Goal: Information Seeking & Learning: Learn about a topic

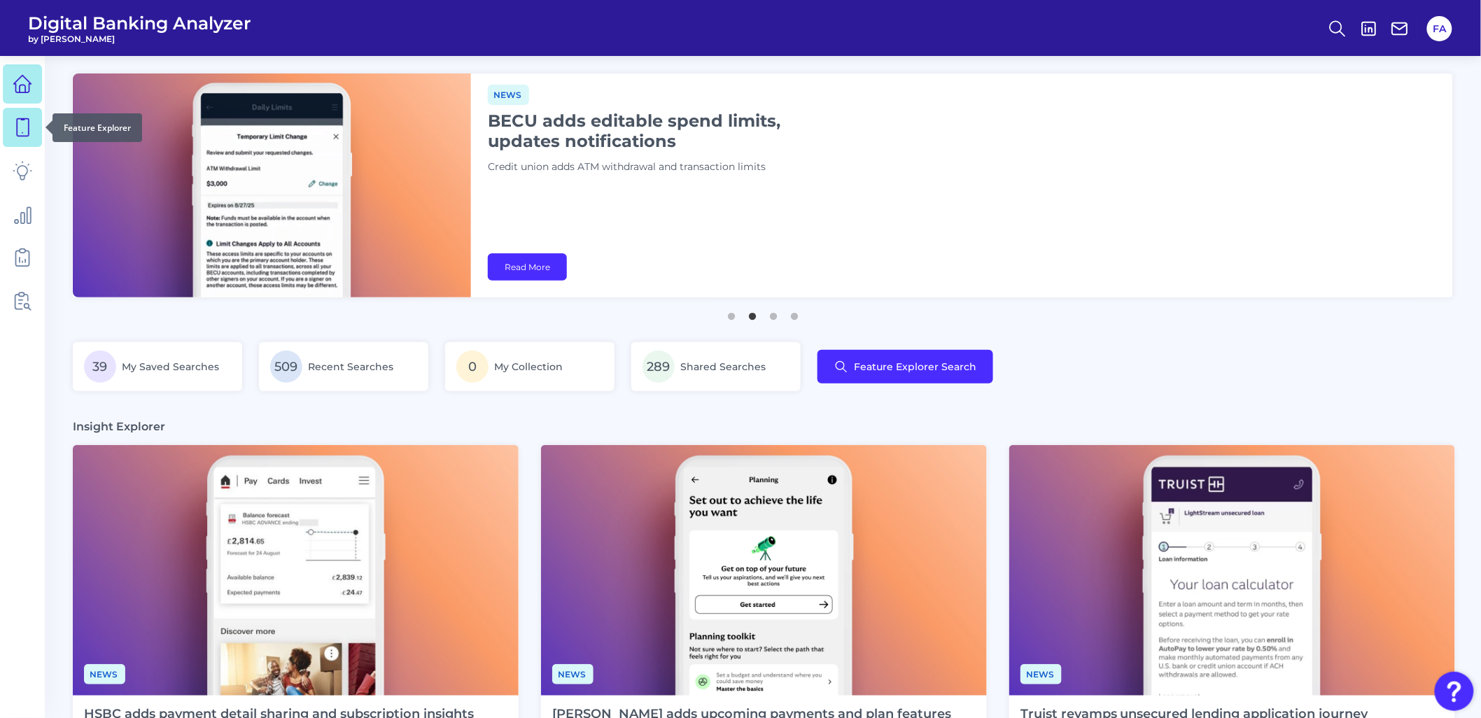
click at [38, 122] on div at bounding box center [45, 127] width 14 height 14
click at [23, 127] on icon at bounding box center [23, 128] width 20 height 20
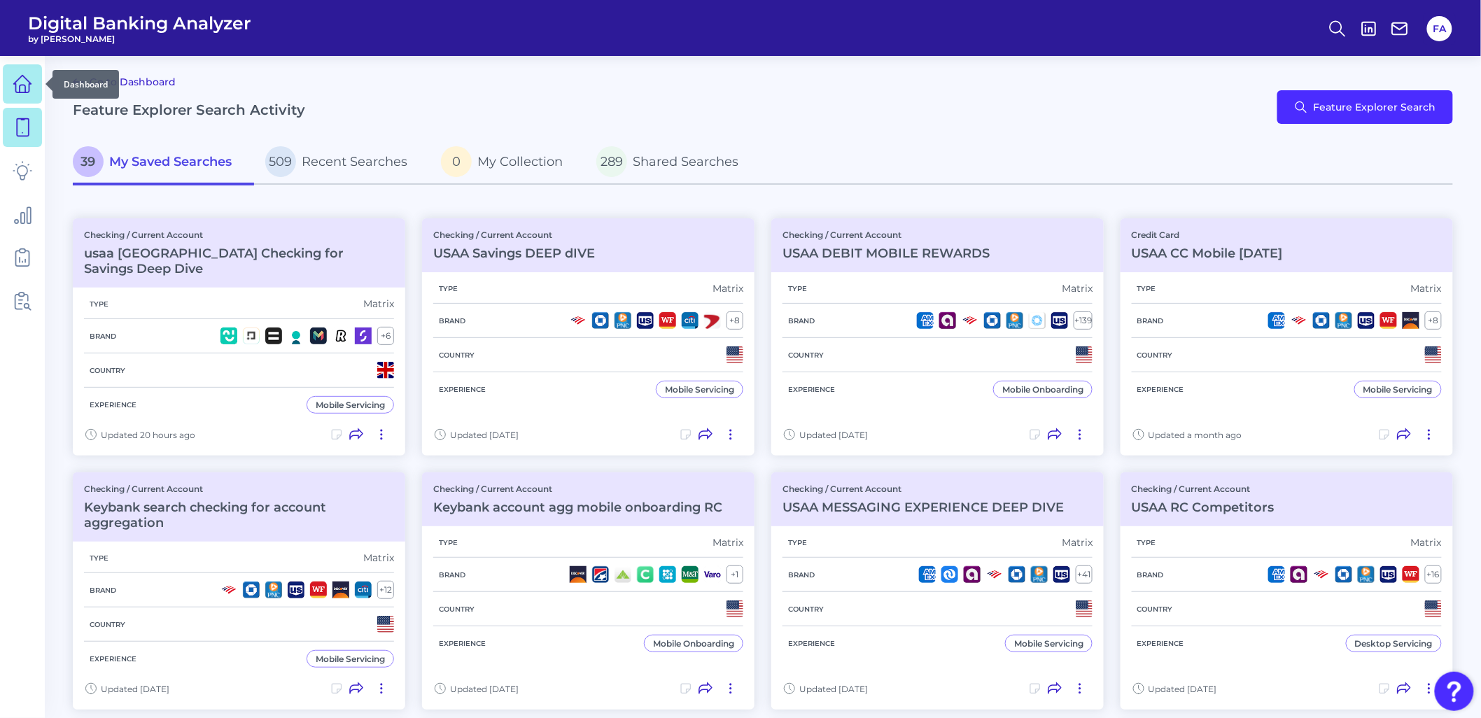
click at [36, 85] on link at bounding box center [22, 83] width 39 height 39
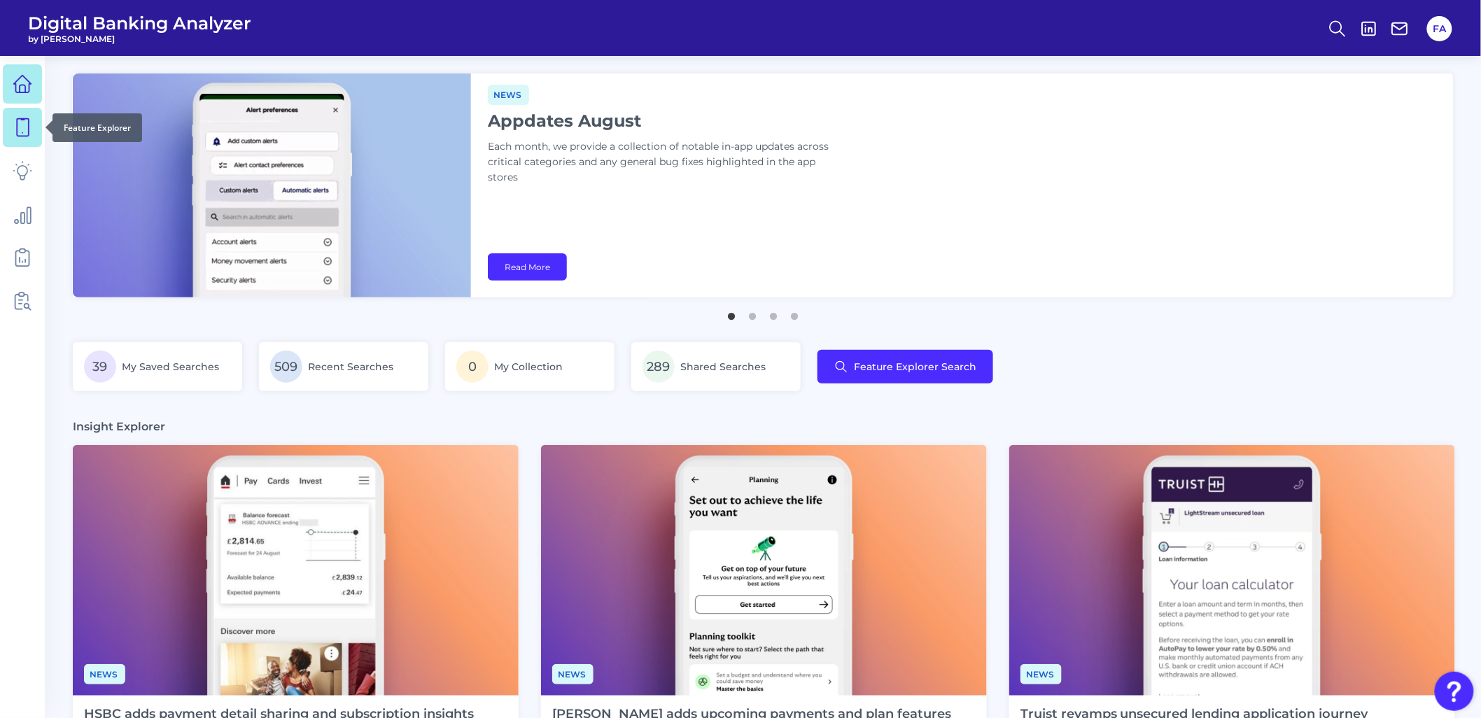
click at [36, 127] on link at bounding box center [22, 127] width 39 height 39
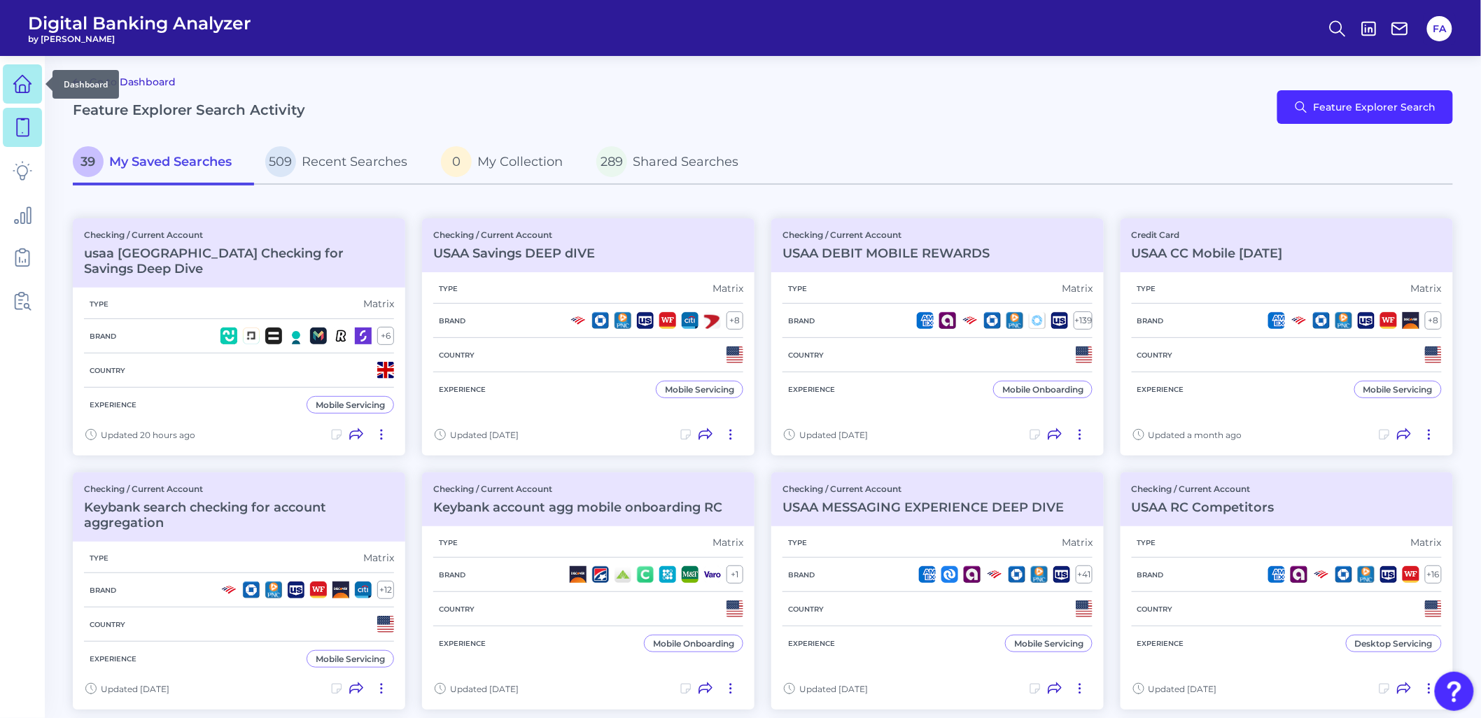
click at [40, 87] on div at bounding box center [45, 84] width 14 height 14
click at [30, 86] on icon at bounding box center [23, 84] width 20 height 20
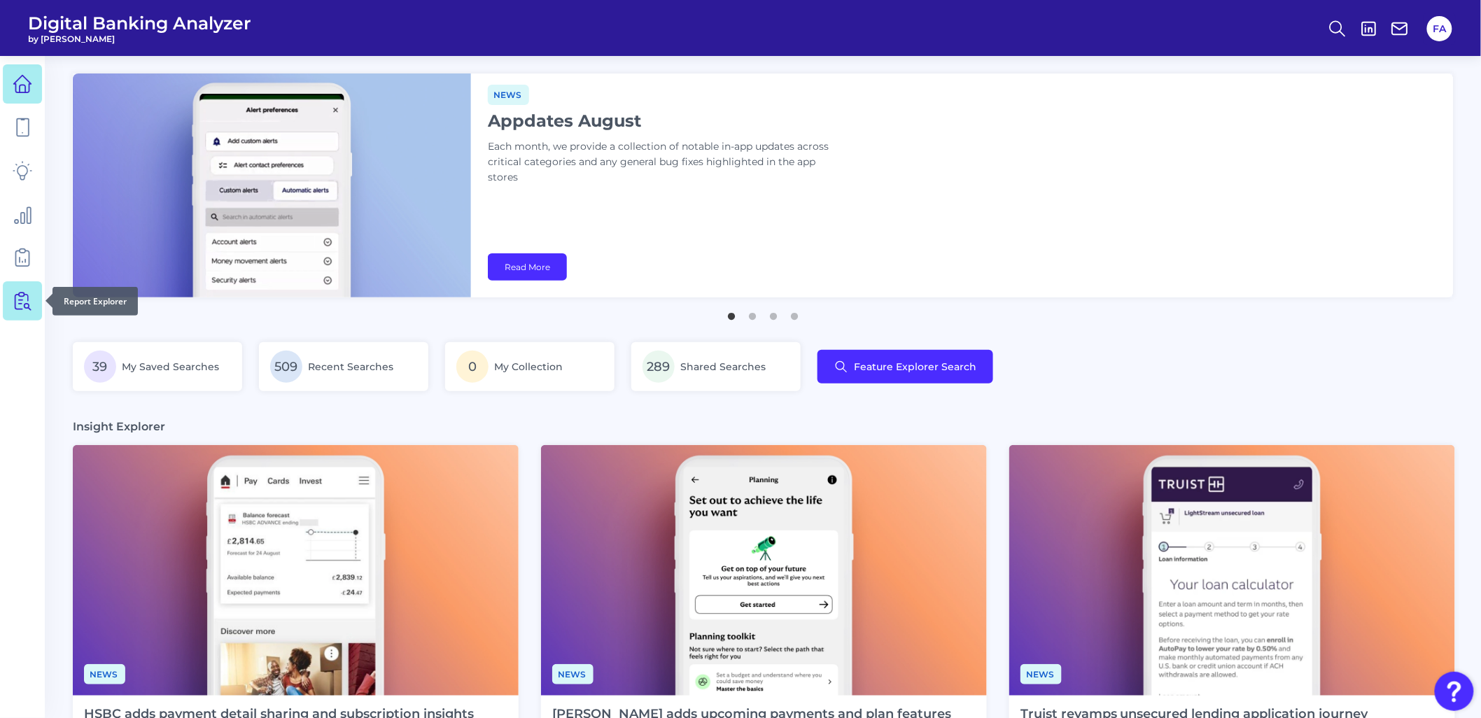
click at [31, 290] on link at bounding box center [22, 300] width 39 height 39
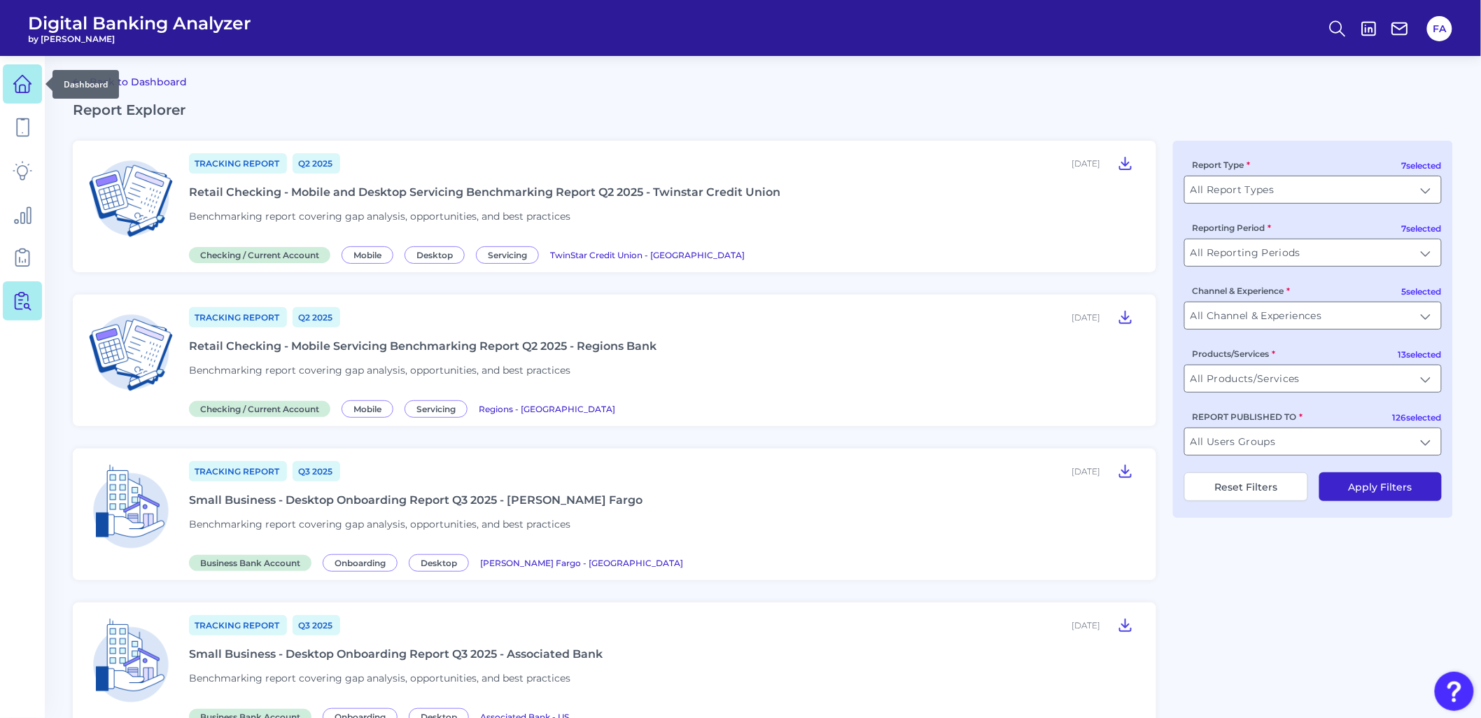
click at [33, 73] on link at bounding box center [22, 83] width 39 height 39
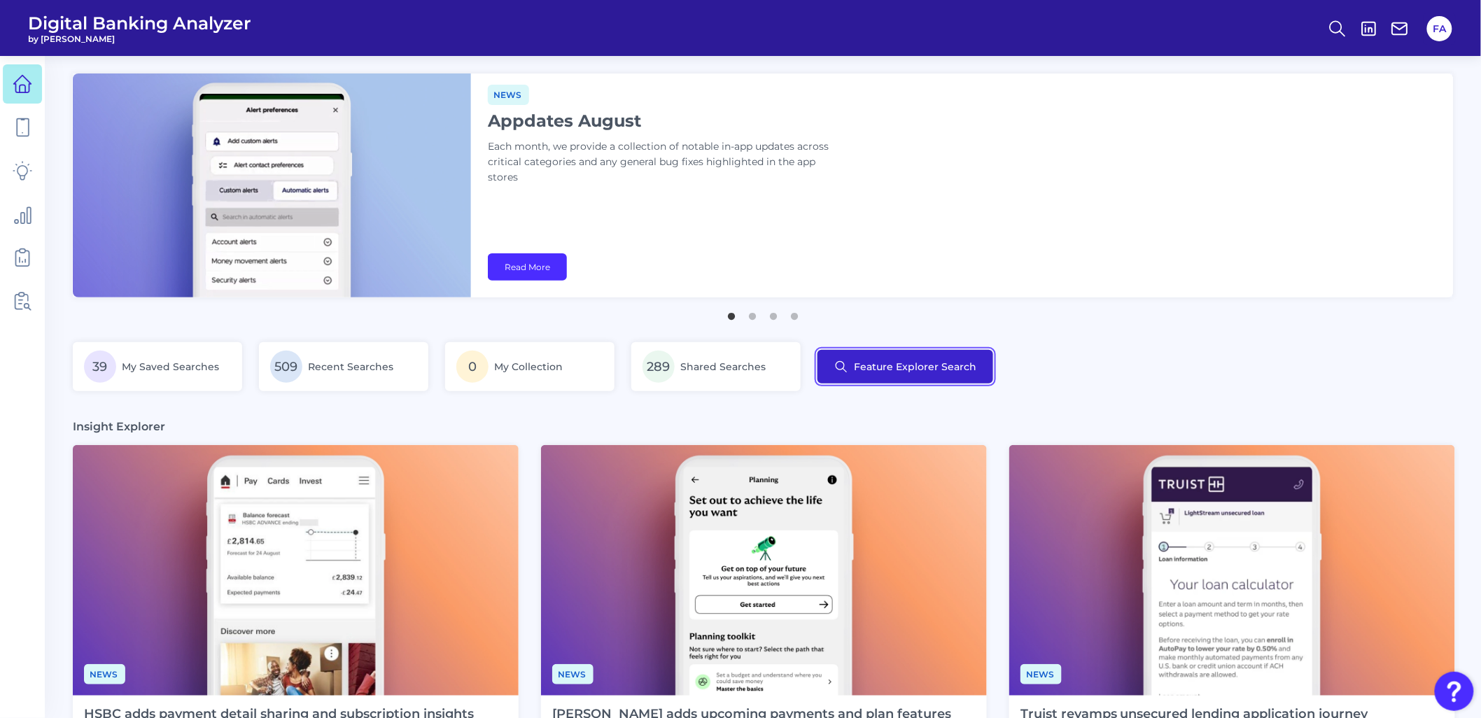
click at [943, 365] on button "Feature Explorer Search" at bounding box center [905, 367] width 176 height 34
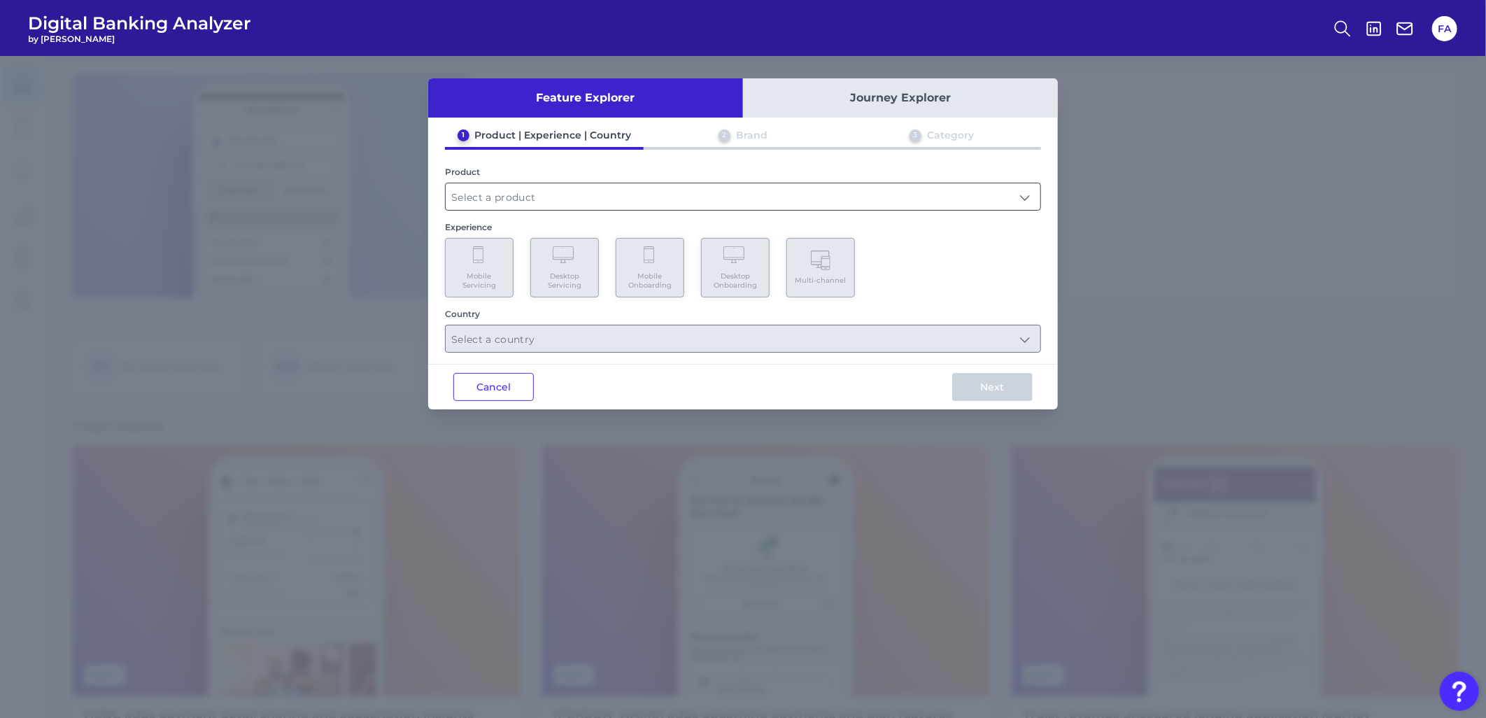
click at [583, 185] on input "text" at bounding box center [743, 196] width 595 height 27
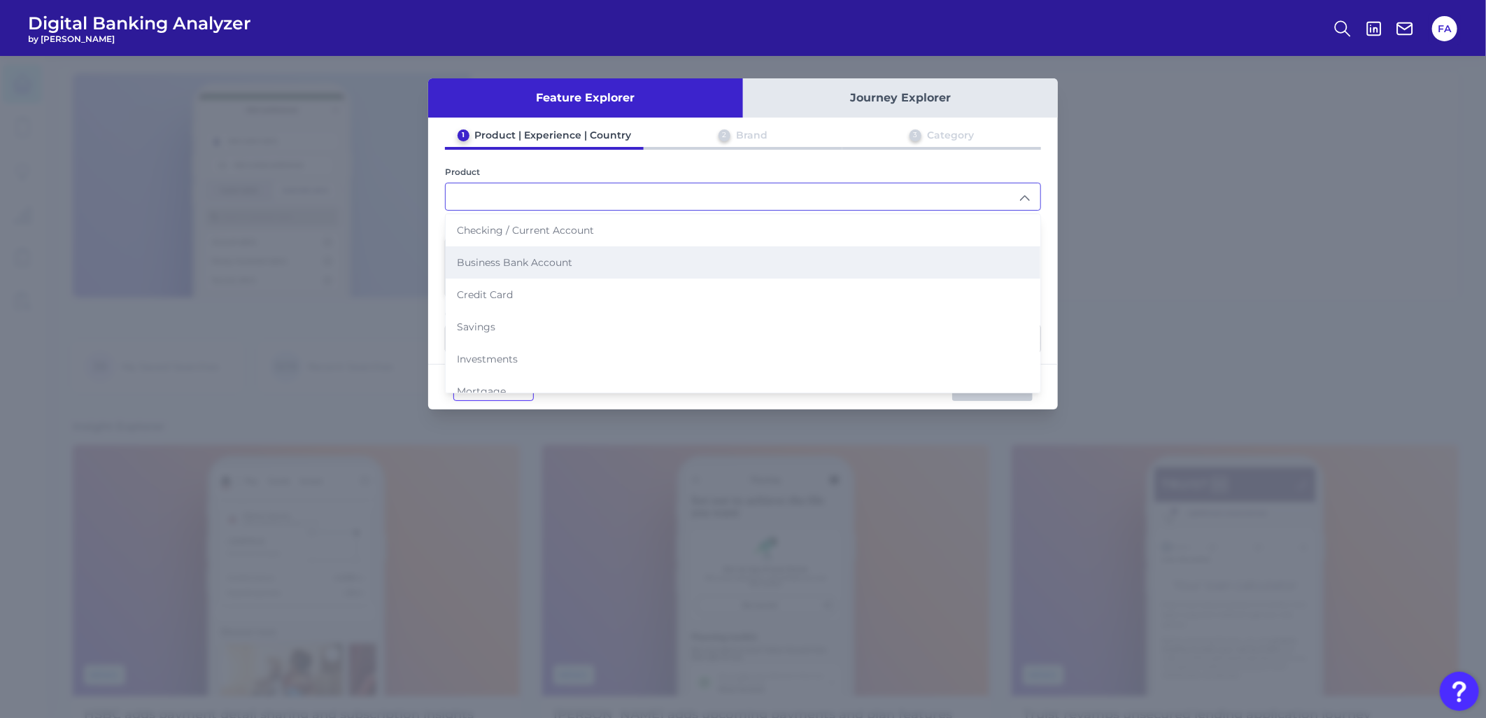
click at [500, 246] on li "Business Bank Account" at bounding box center [743, 262] width 595 height 32
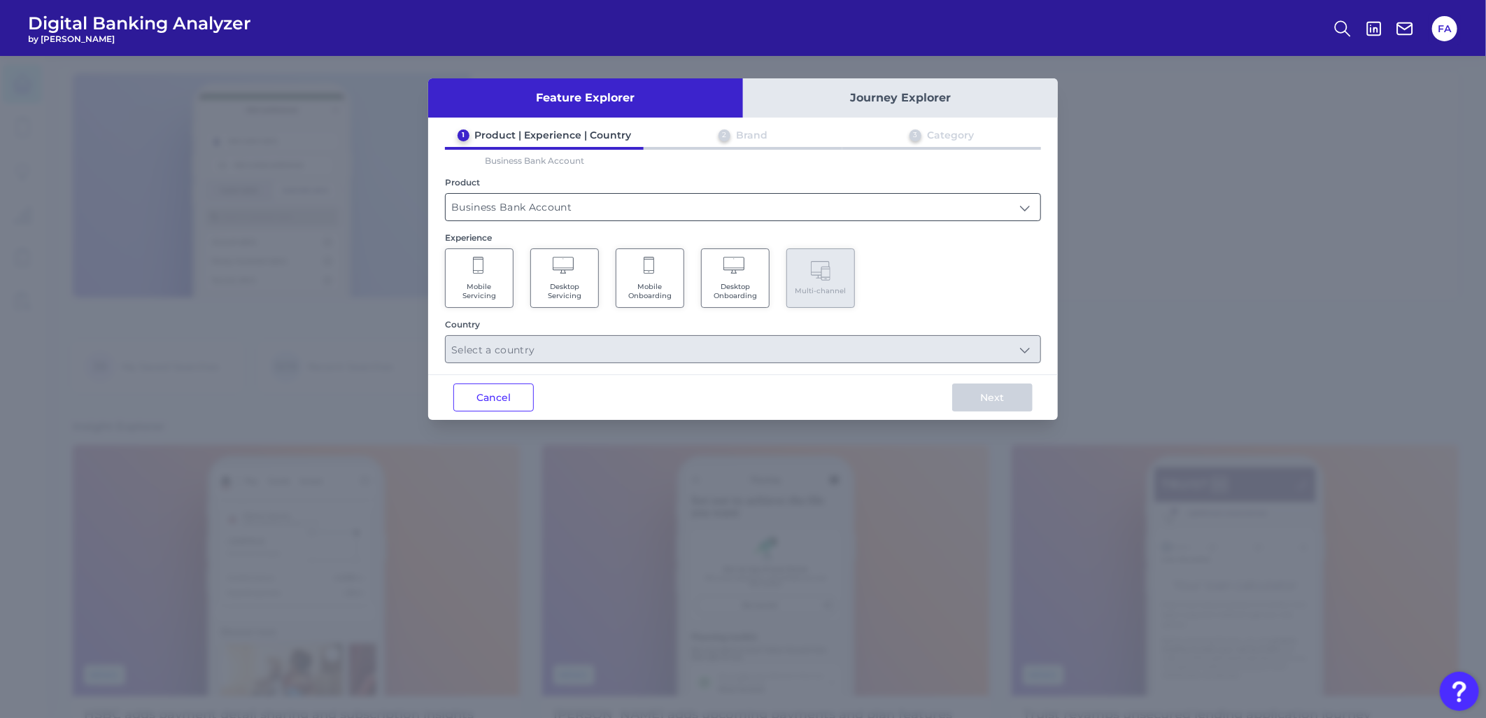
click at [502, 217] on input "Business Bank Account" at bounding box center [743, 207] width 595 height 27
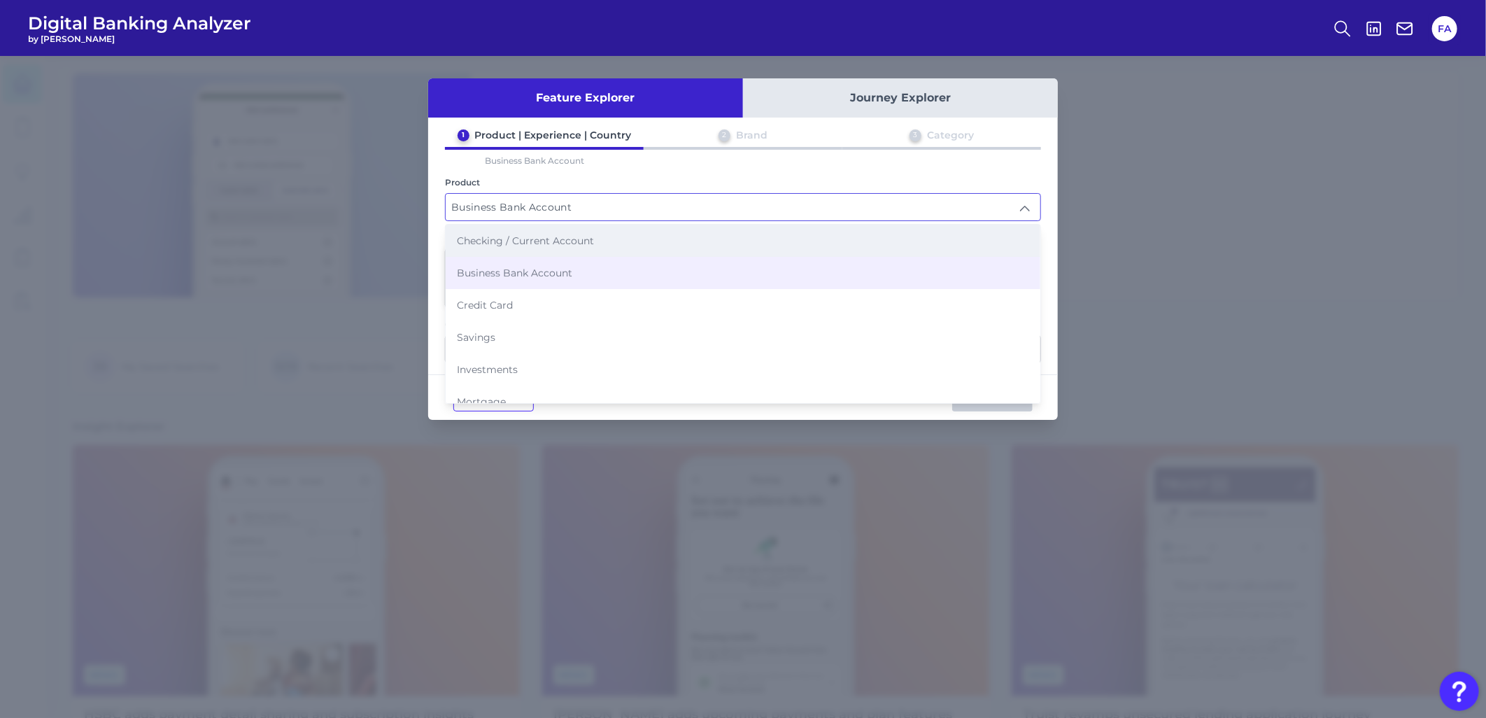
click at [508, 239] on span "Checking / Current Account" at bounding box center [525, 240] width 137 height 13
type input "Checking / Current Account"
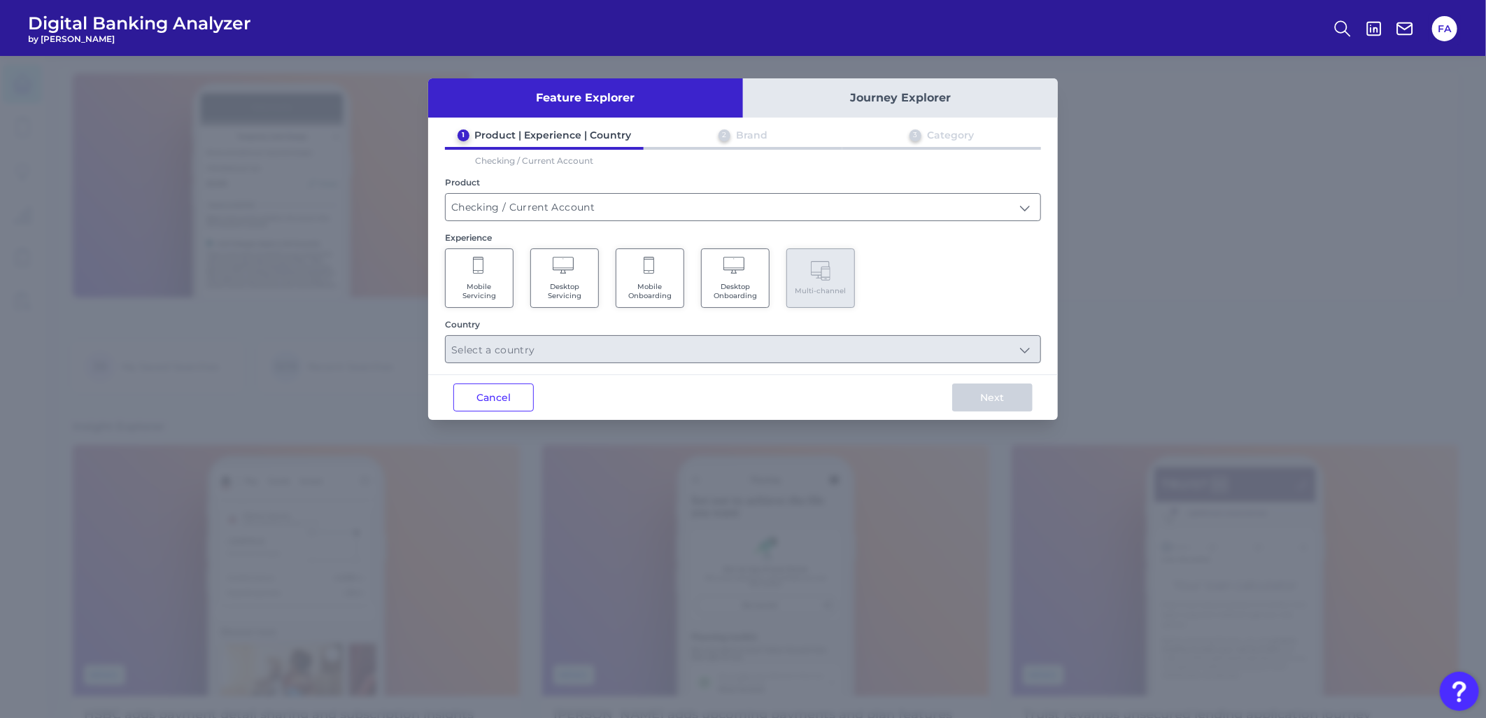
click at [494, 283] on span "Mobile Servicing" at bounding box center [479, 291] width 53 height 18
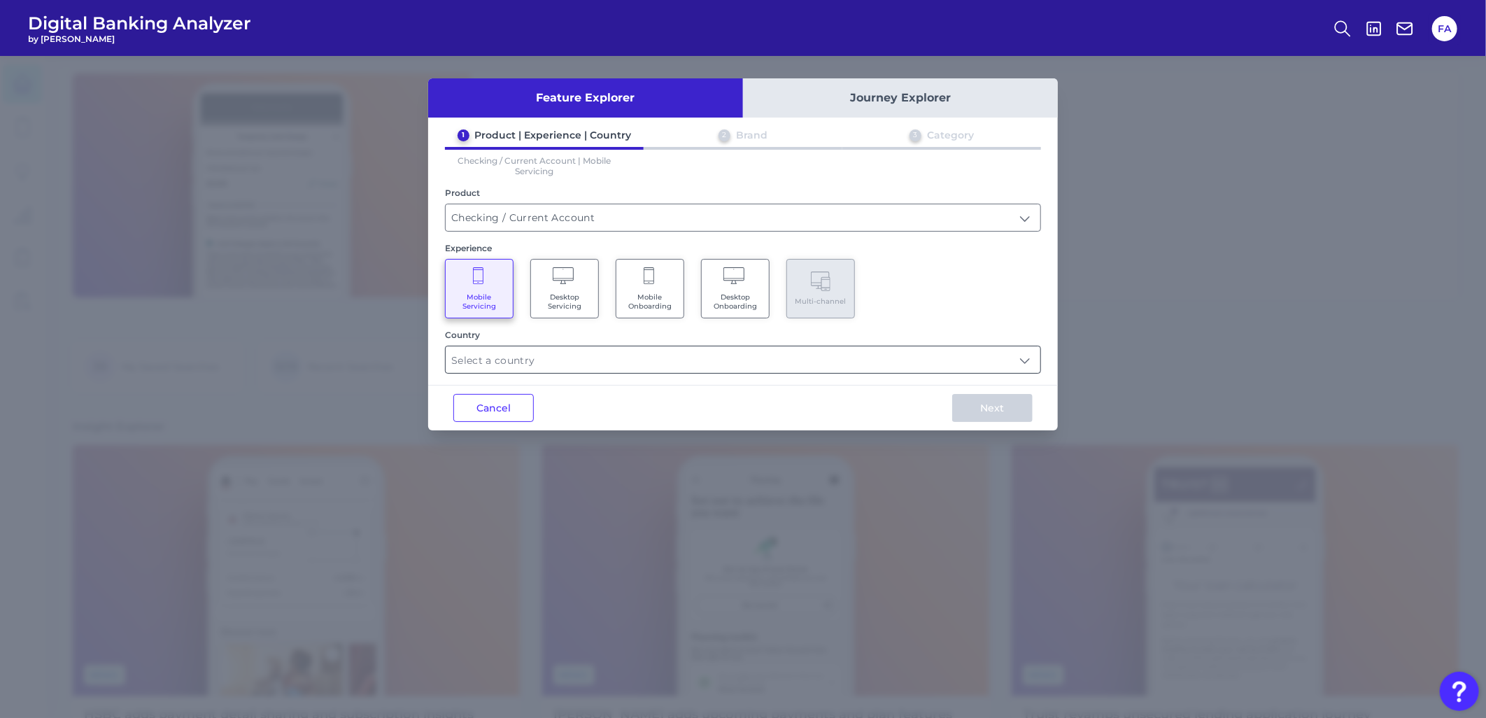
click at [578, 360] on input "text" at bounding box center [743, 359] width 595 height 27
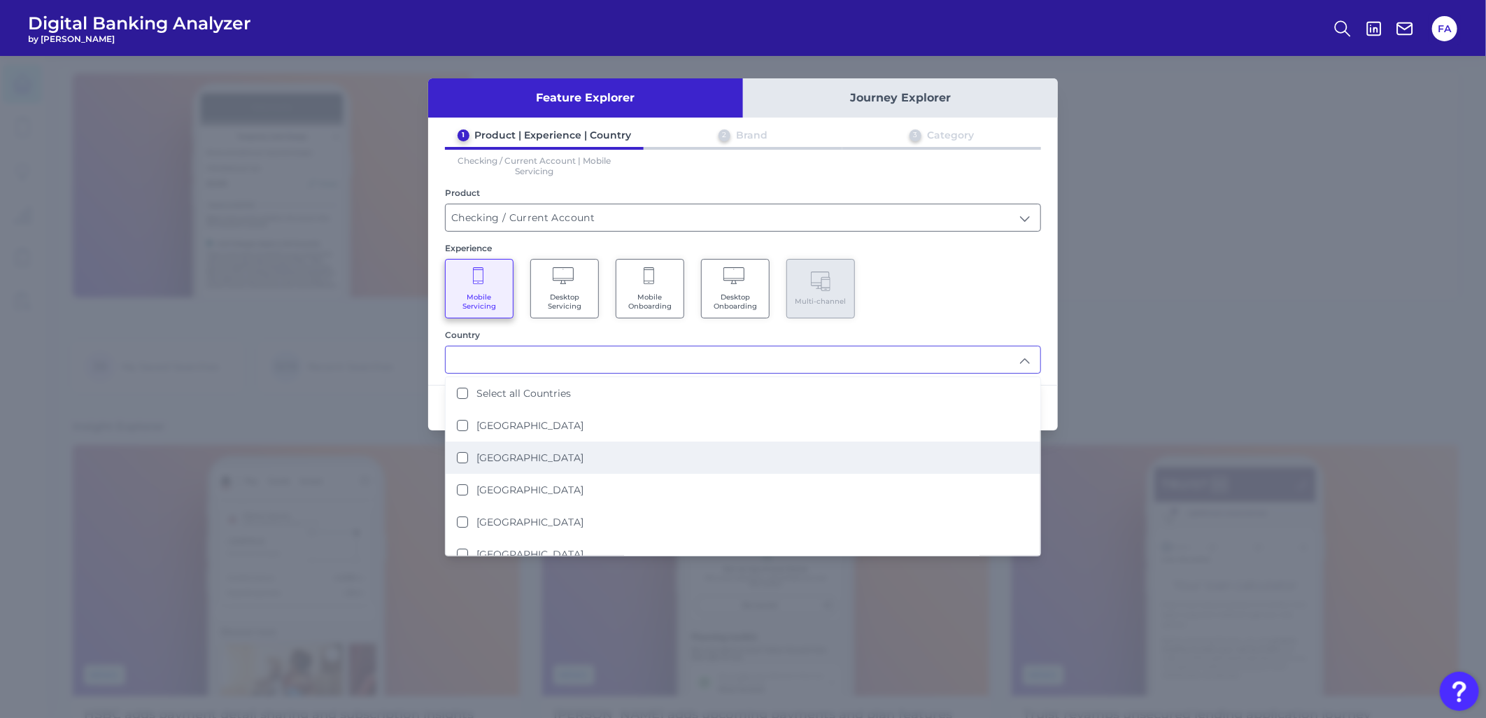
click at [603, 456] on li "[GEOGRAPHIC_DATA]" at bounding box center [743, 458] width 595 height 32
type input "[GEOGRAPHIC_DATA]"
click at [899, 296] on div "Mobile Servicing Desktop Servicing Mobile Onboarding Desktop Onboarding Multi-c…" at bounding box center [743, 288] width 596 height 59
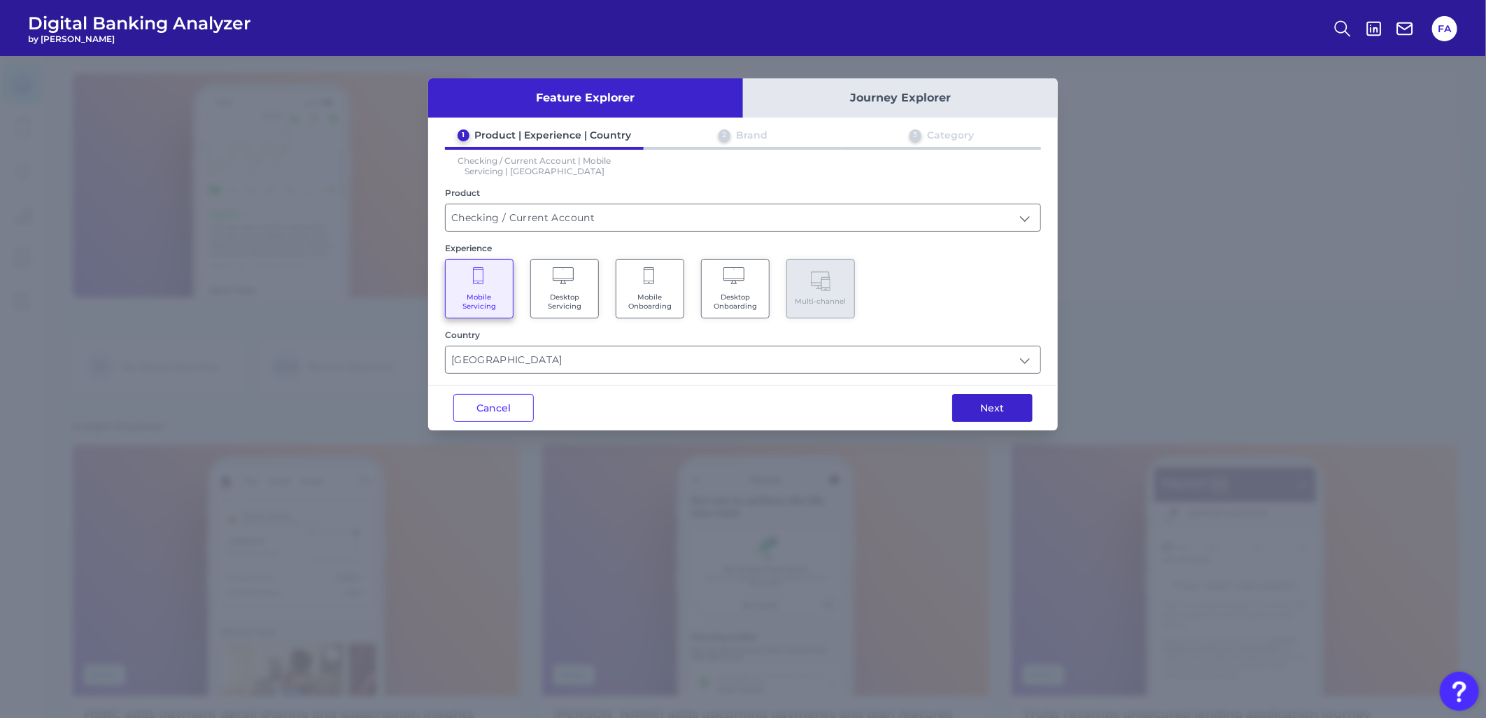
click at [988, 402] on button "Next" at bounding box center [992, 408] width 80 height 28
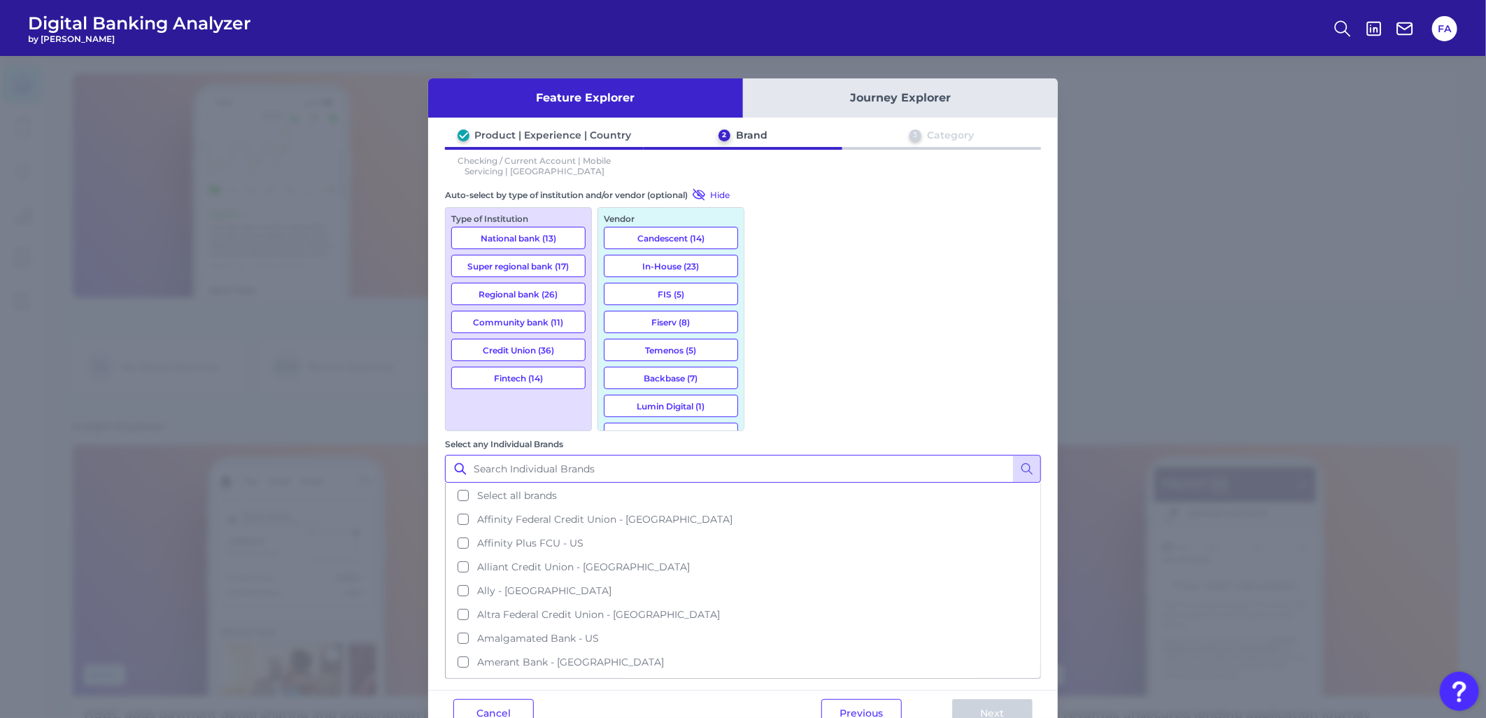
click at [817, 455] on input "Select any Individual Brands" at bounding box center [743, 469] width 596 height 28
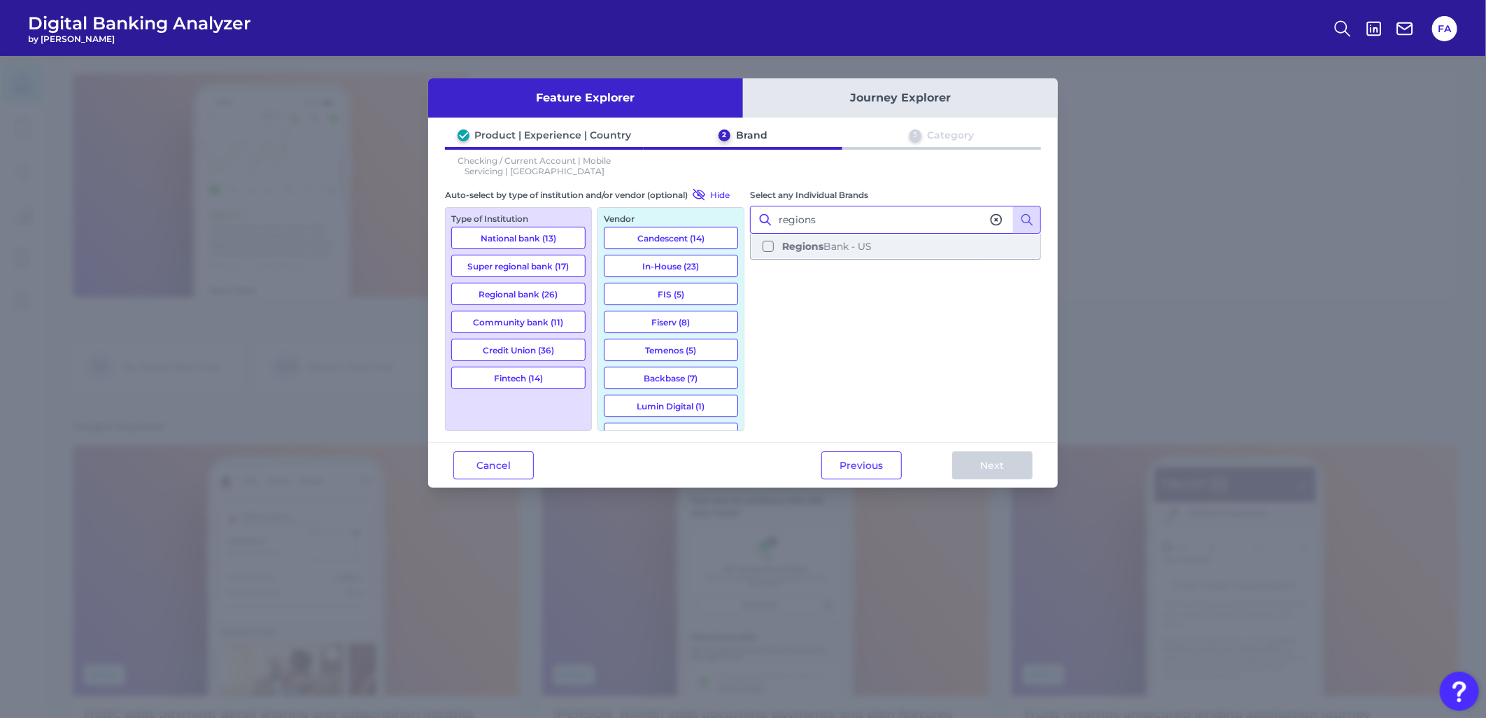
click at [807, 234] on button "Regions Bank - [GEOGRAPHIC_DATA]" at bounding box center [896, 246] width 288 height 24
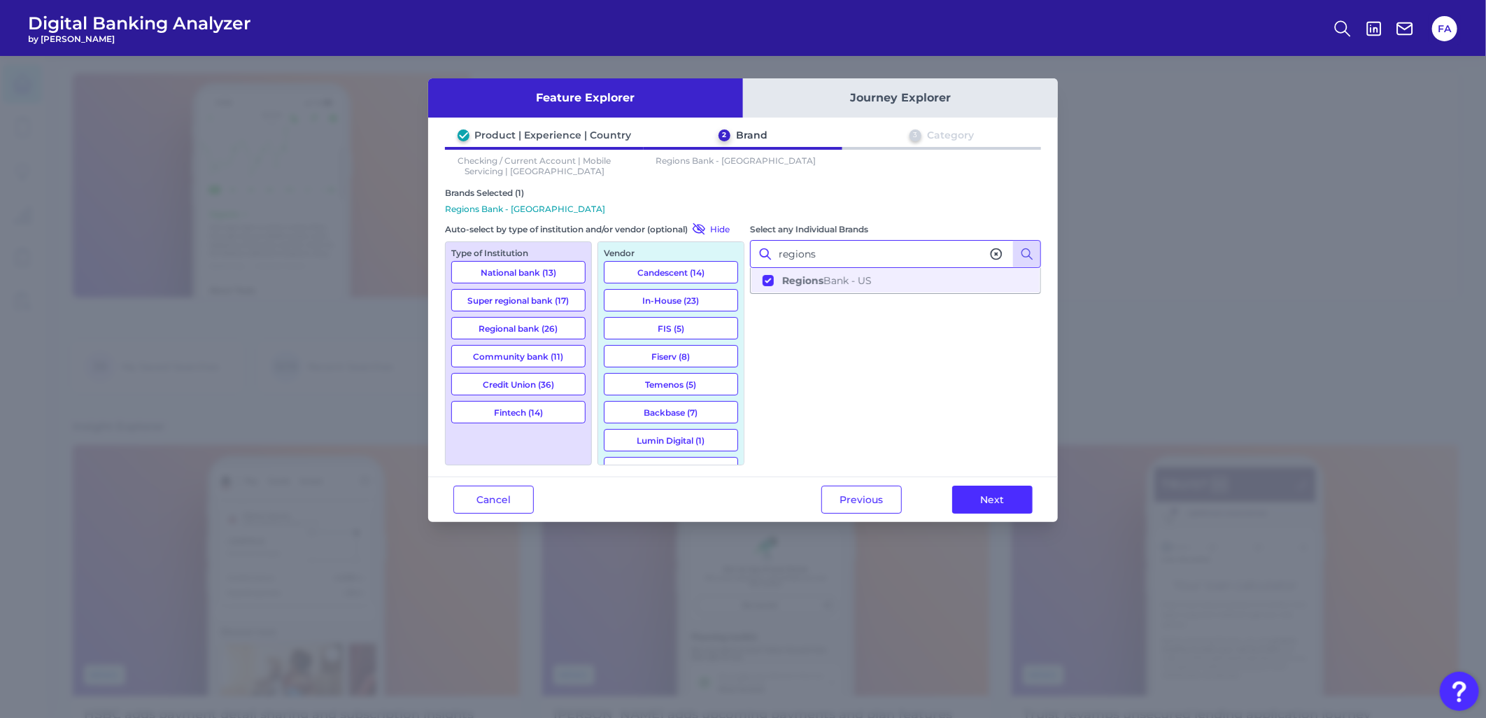
type input "regions"
click at [984, 513] on div "Previous Next" at bounding box center [927, 499] width 262 height 45
click at [983, 502] on button "Next" at bounding box center [992, 500] width 80 height 28
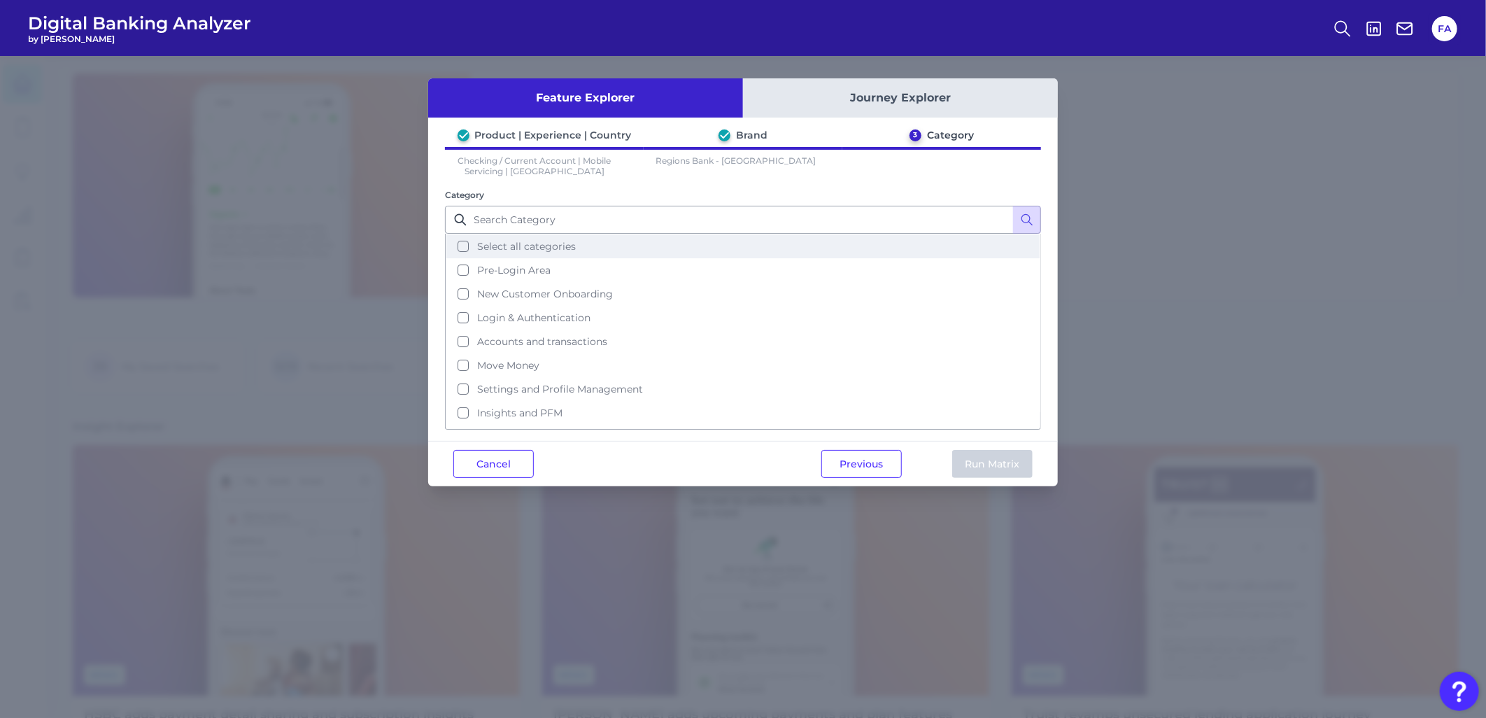
click at [675, 247] on button "Select all categories" at bounding box center [742, 246] width 593 height 24
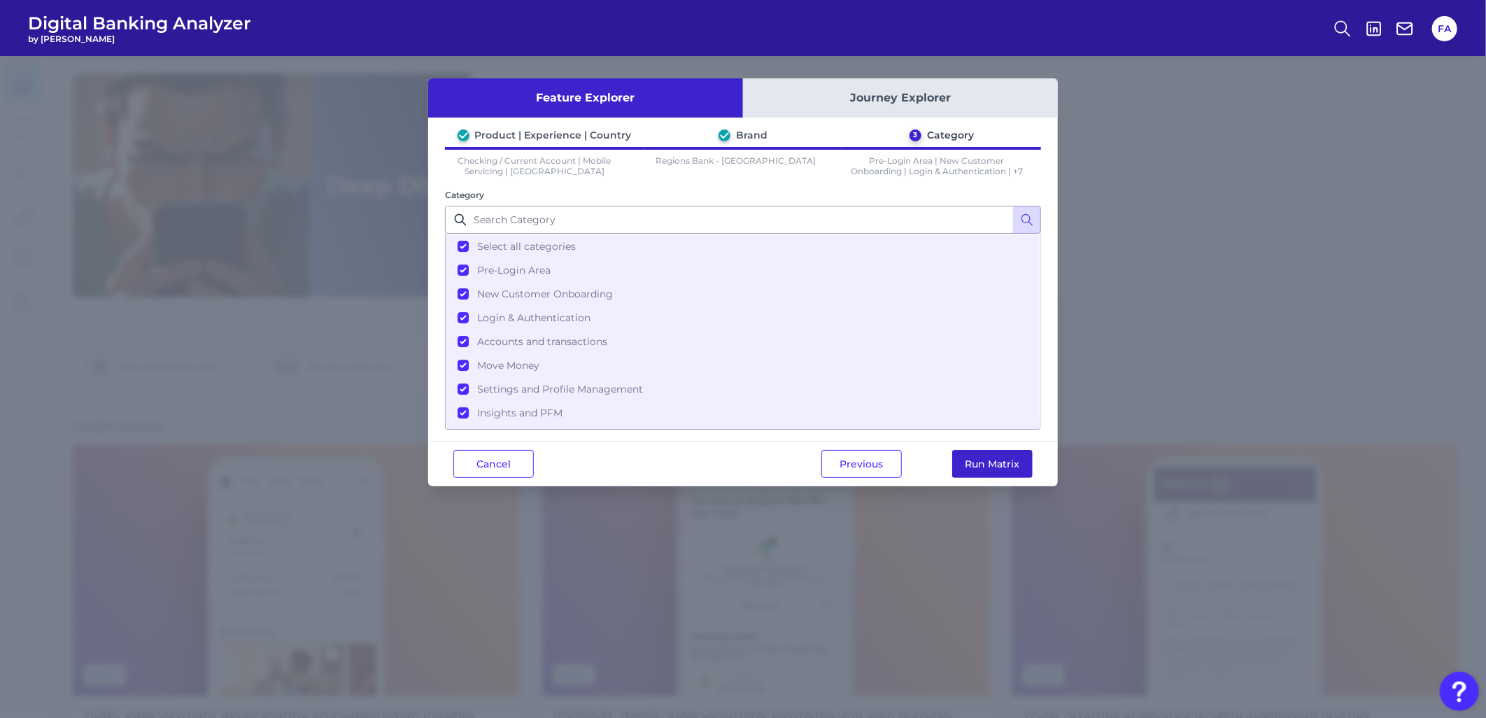
drag, startPoint x: 974, startPoint y: 476, endPoint x: 957, endPoint y: 469, distance: 18.2
click at [957, 469] on button "Run Matrix" at bounding box center [992, 464] width 80 height 28
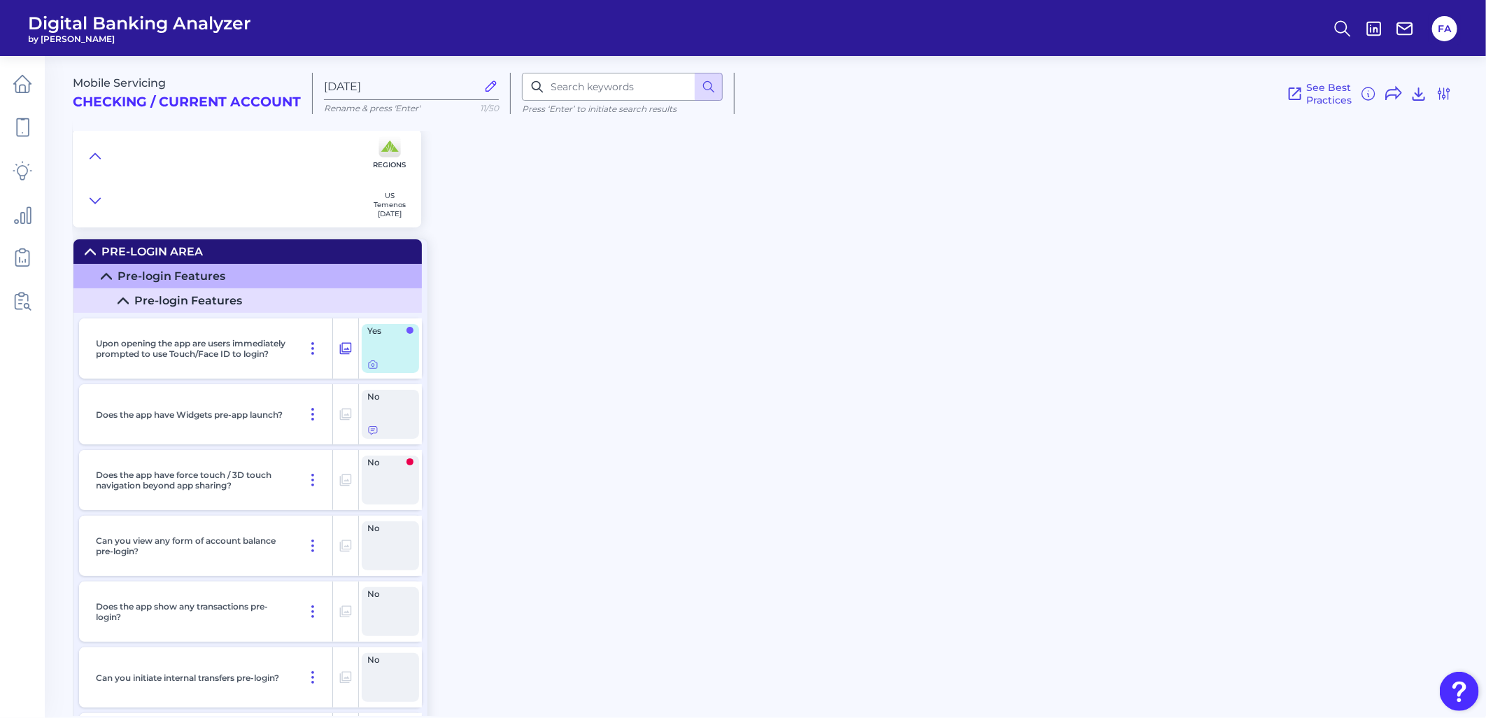
click at [88, 259] on summary "Pre-Login Area" at bounding box center [247, 251] width 349 height 24
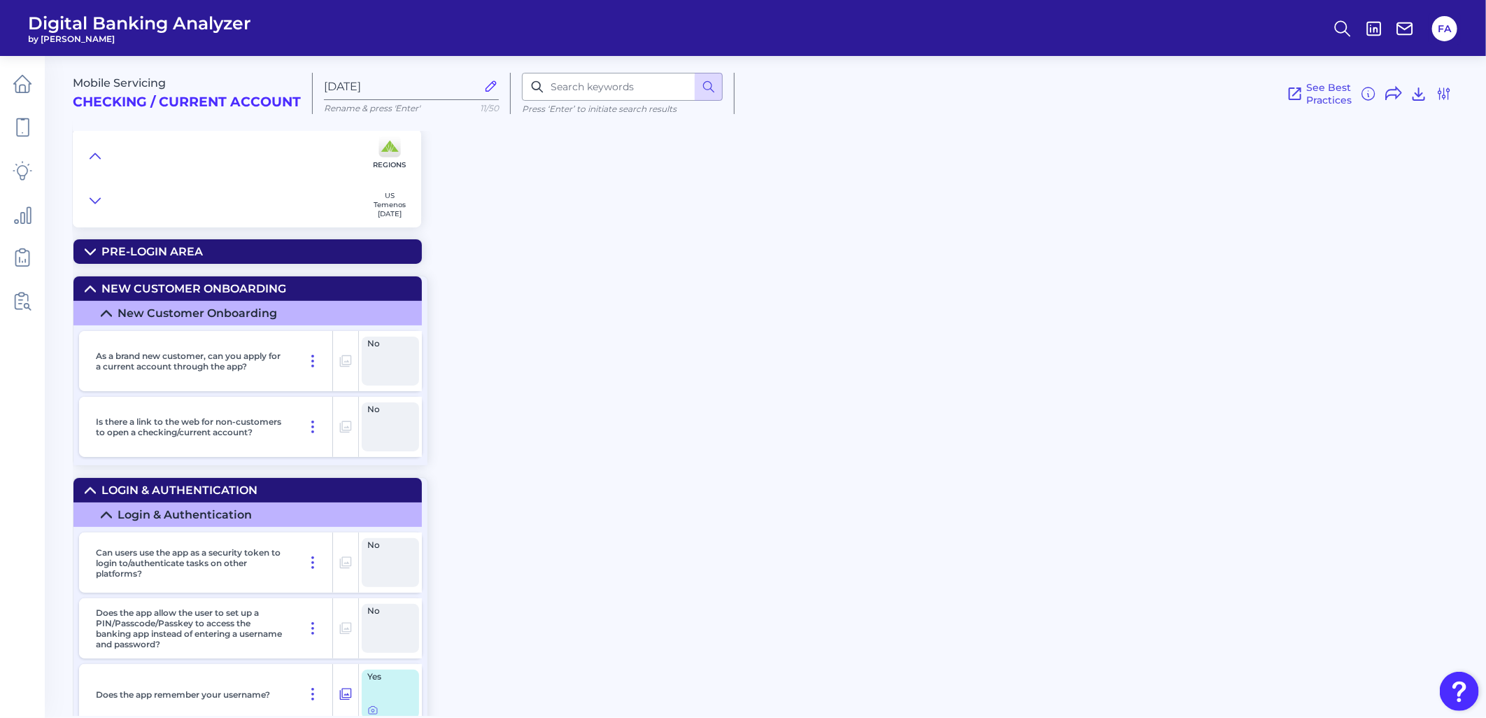
click at [86, 291] on icon at bounding box center [90, 288] width 11 height 11
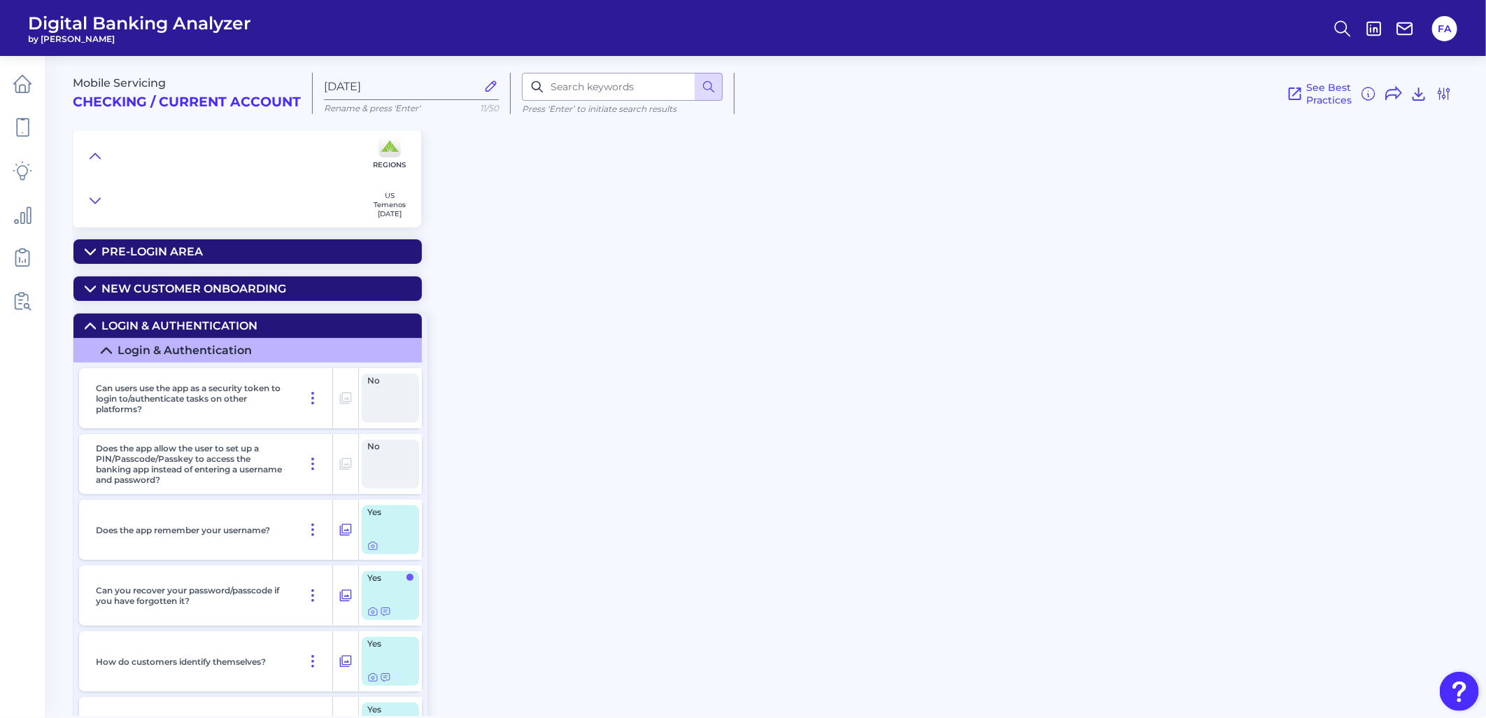
drag, startPoint x: 106, startPoint y: 325, endPoint x: 107, endPoint y: 337, distance: 11.9
click at [108, 326] on div "Login & Authentication" at bounding box center [179, 325] width 156 height 13
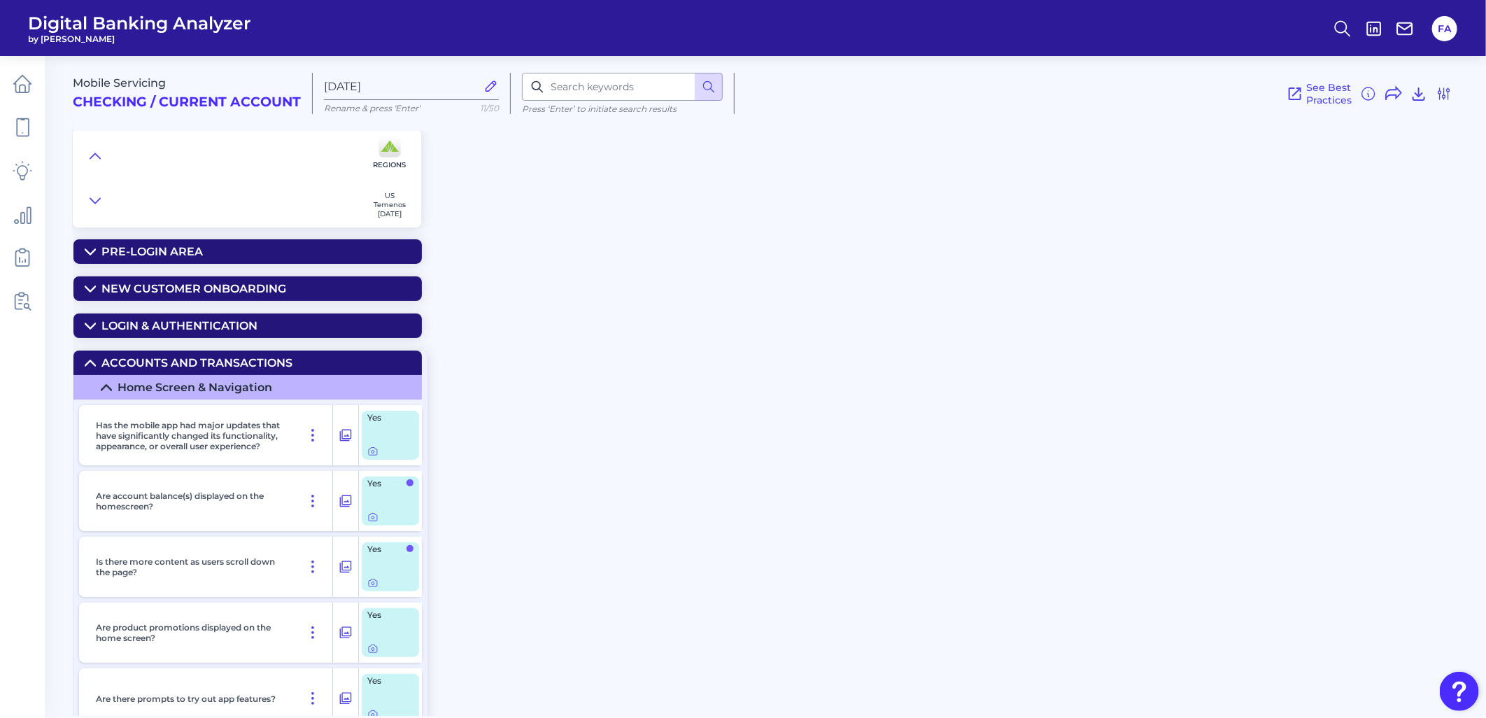
click at [106, 352] on div "Mobile Servicing Checking / Current Account [DATE] Rename & press 'Enter' 11/50…" at bounding box center [780, 380] width 1414 height 670
click at [120, 374] on summary "Accounts and transactions" at bounding box center [247, 363] width 349 height 24
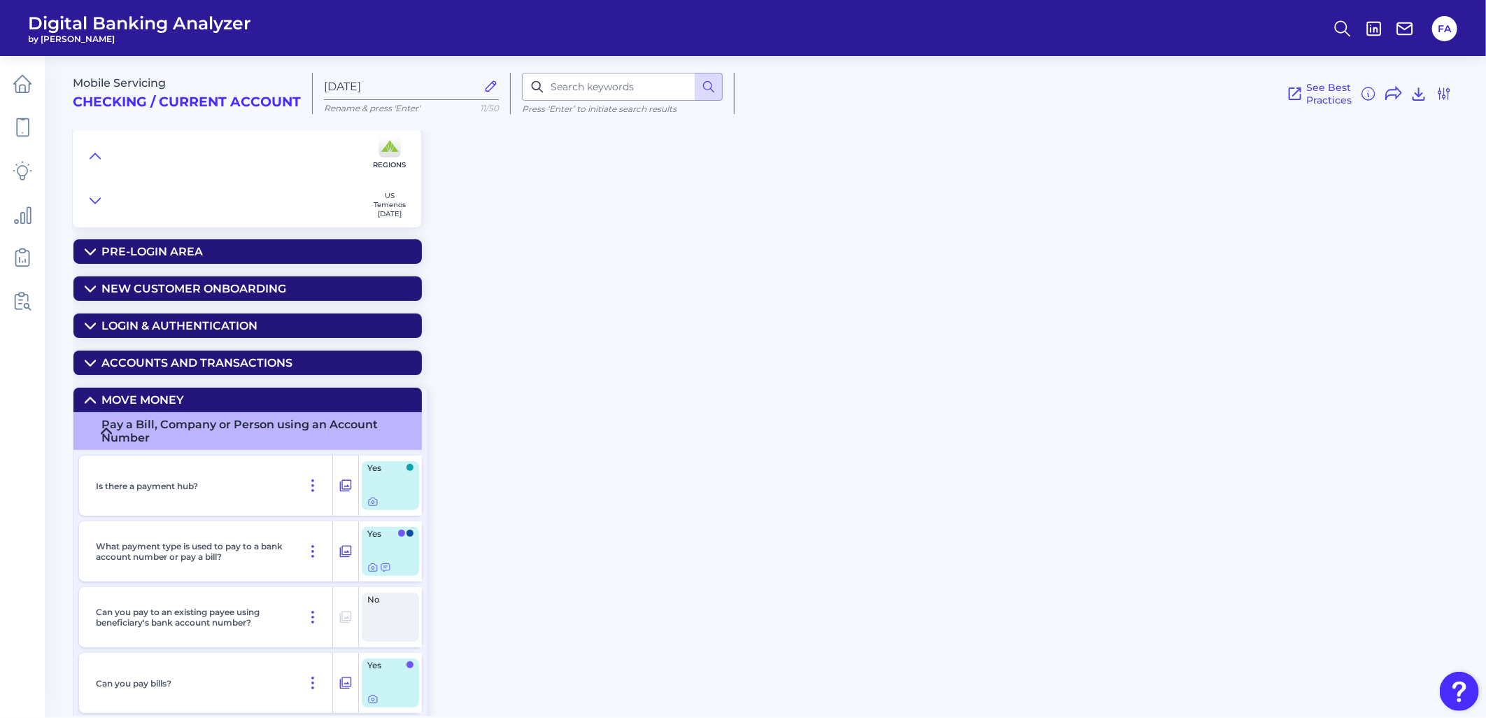
click at [122, 398] on div "Move Money" at bounding box center [142, 399] width 83 height 13
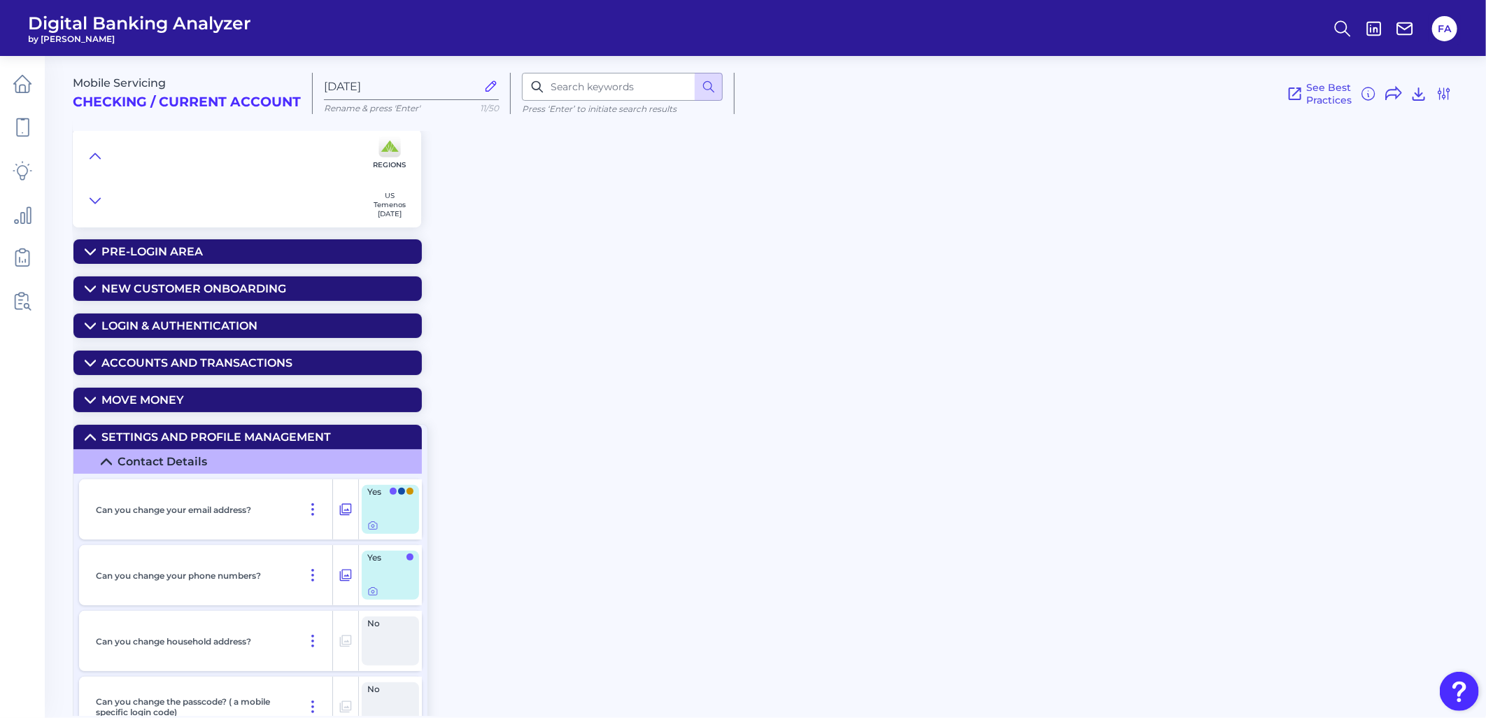
click at [115, 412] on summary "Move Money" at bounding box center [247, 400] width 349 height 24
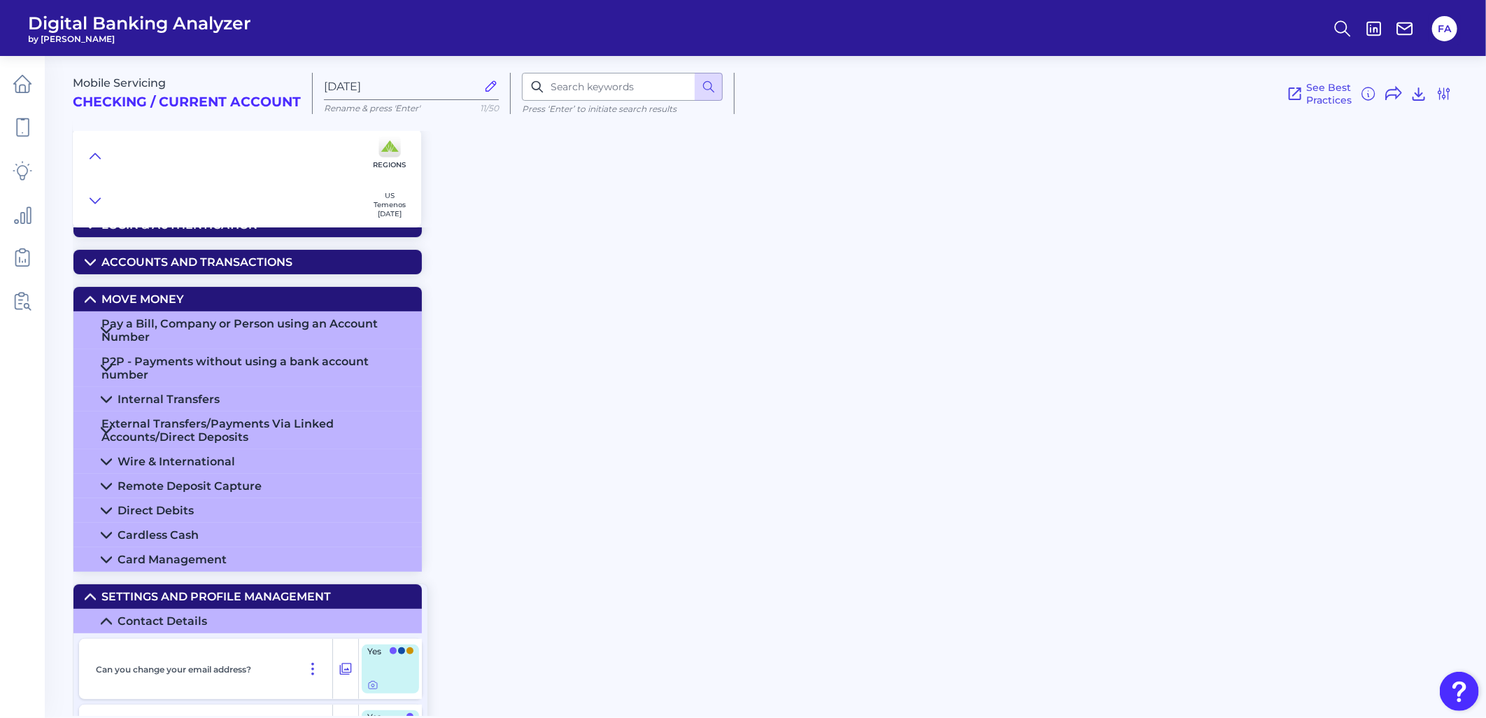
scroll to position [103, 0]
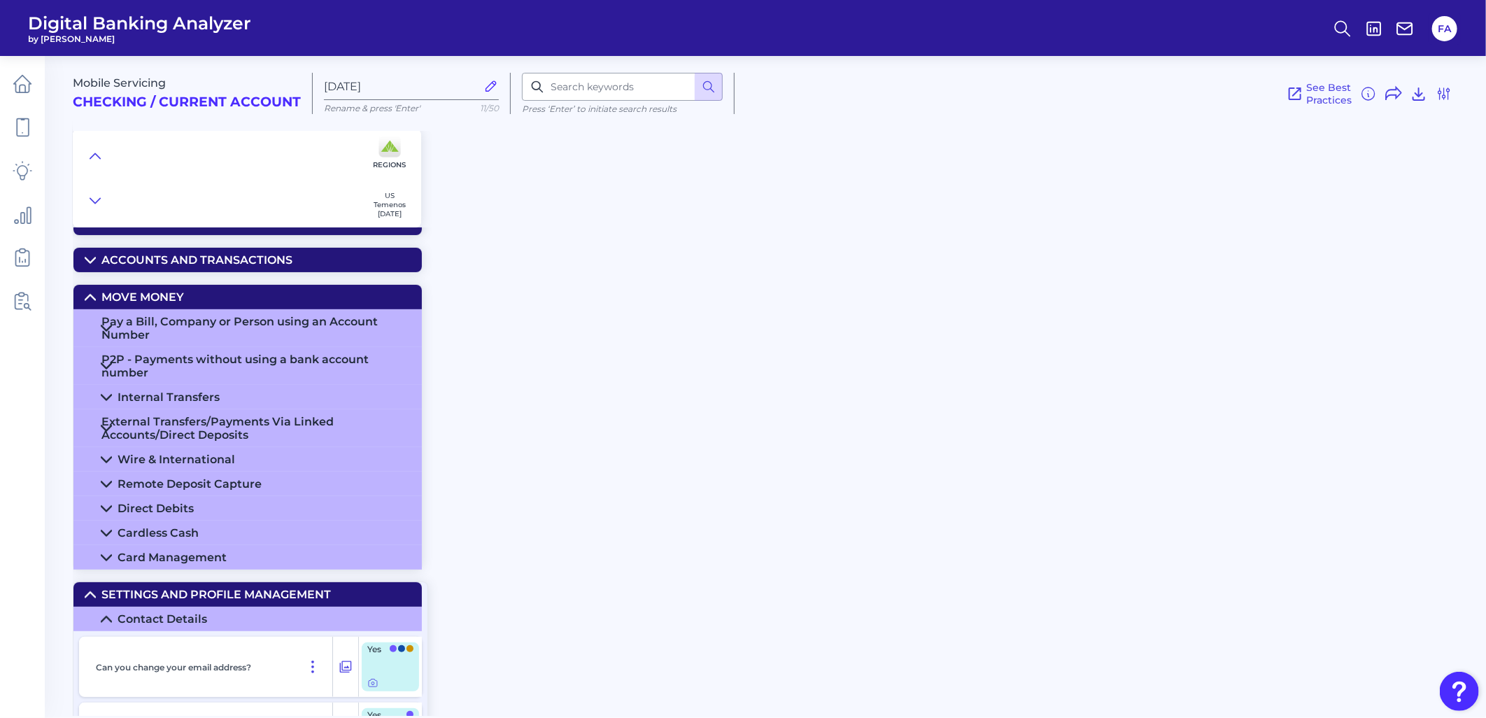
click at [153, 336] on div "Pay a Bill, Company or Person using an Account Number" at bounding box center [255, 328] width 309 height 27
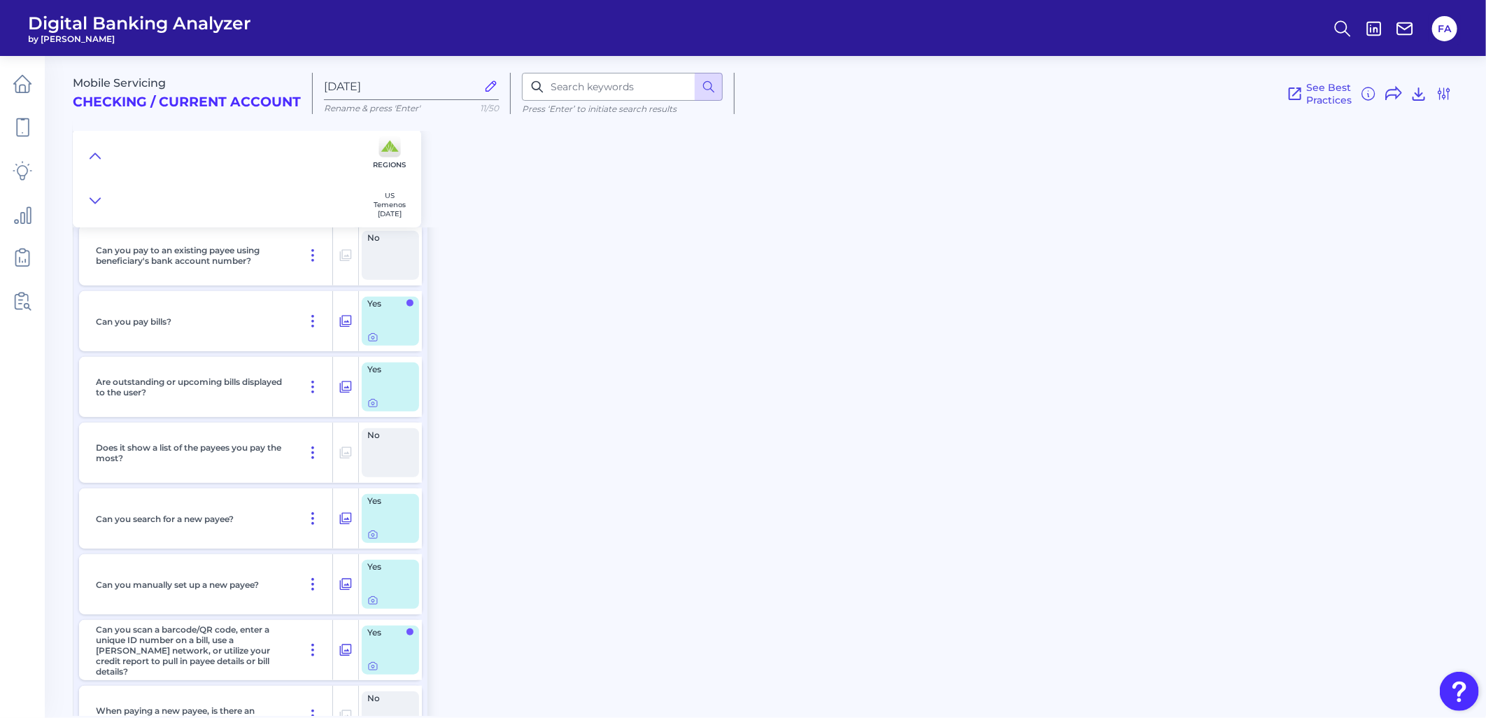
scroll to position [363, 0]
click at [368, 393] on div at bounding box center [374, 398] width 14 height 14
click at [373, 408] on icon at bounding box center [372, 402] width 11 height 11
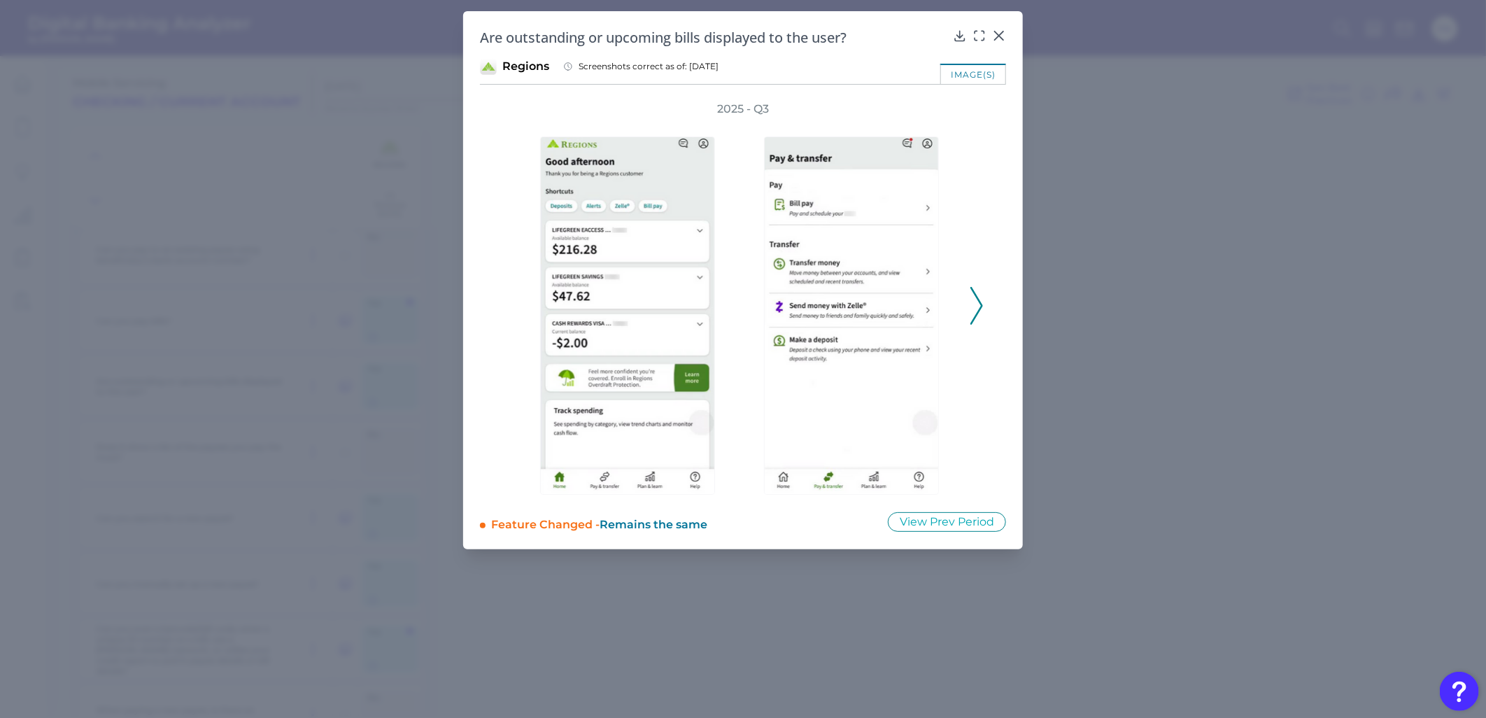
click at [983, 295] on icon at bounding box center [977, 306] width 13 height 38
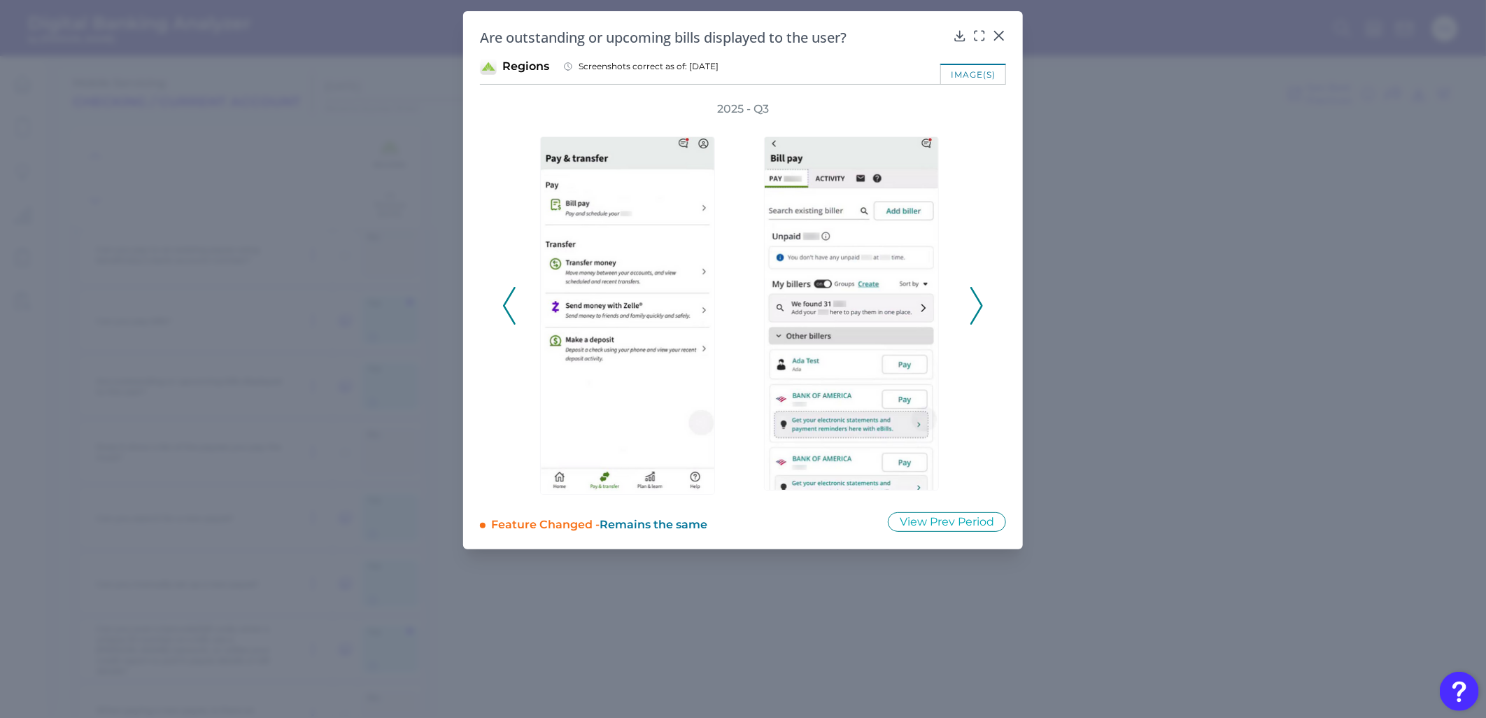
click at [983, 300] on icon at bounding box center [977, 306] width 13 height 38
click at [978, 37] on icon at bounding box center [980, 36] width 14 height 14
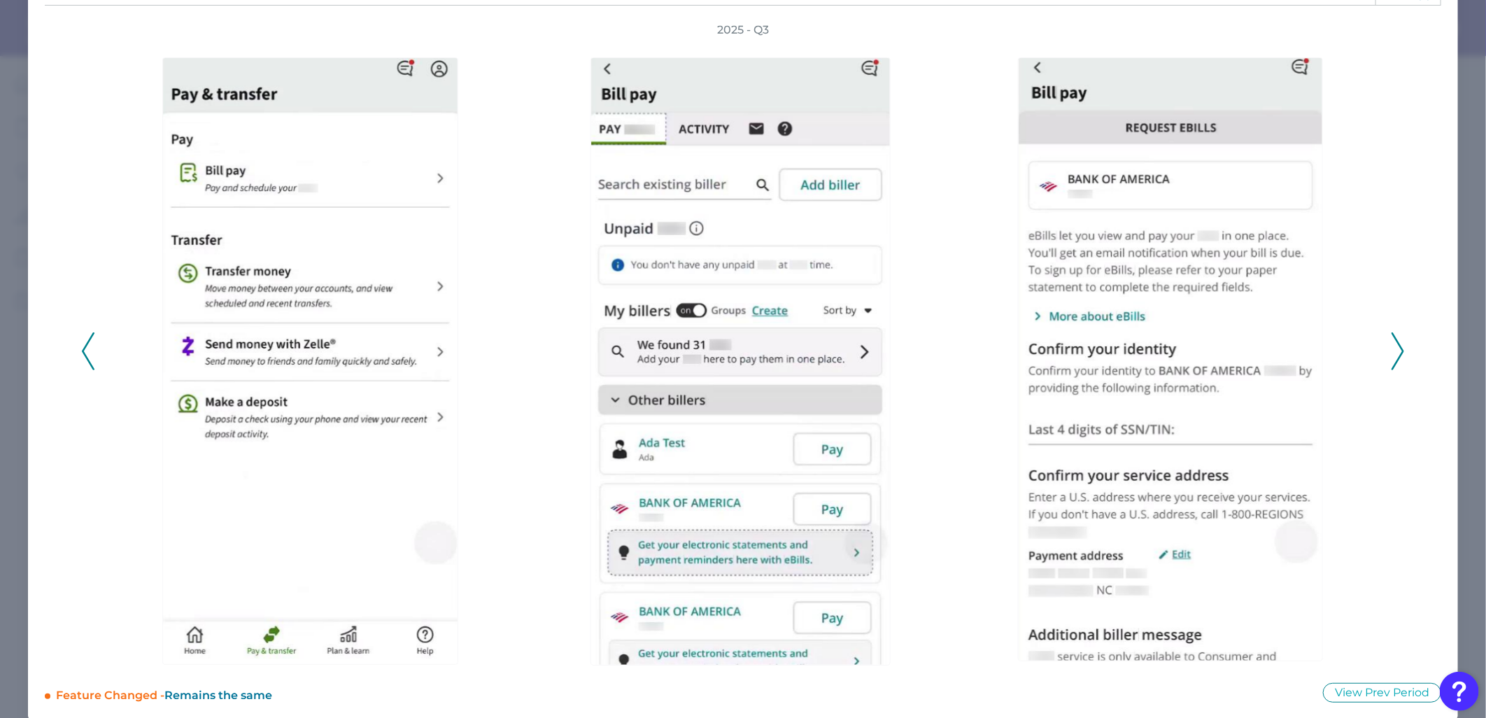
scroll to position [91, 0]
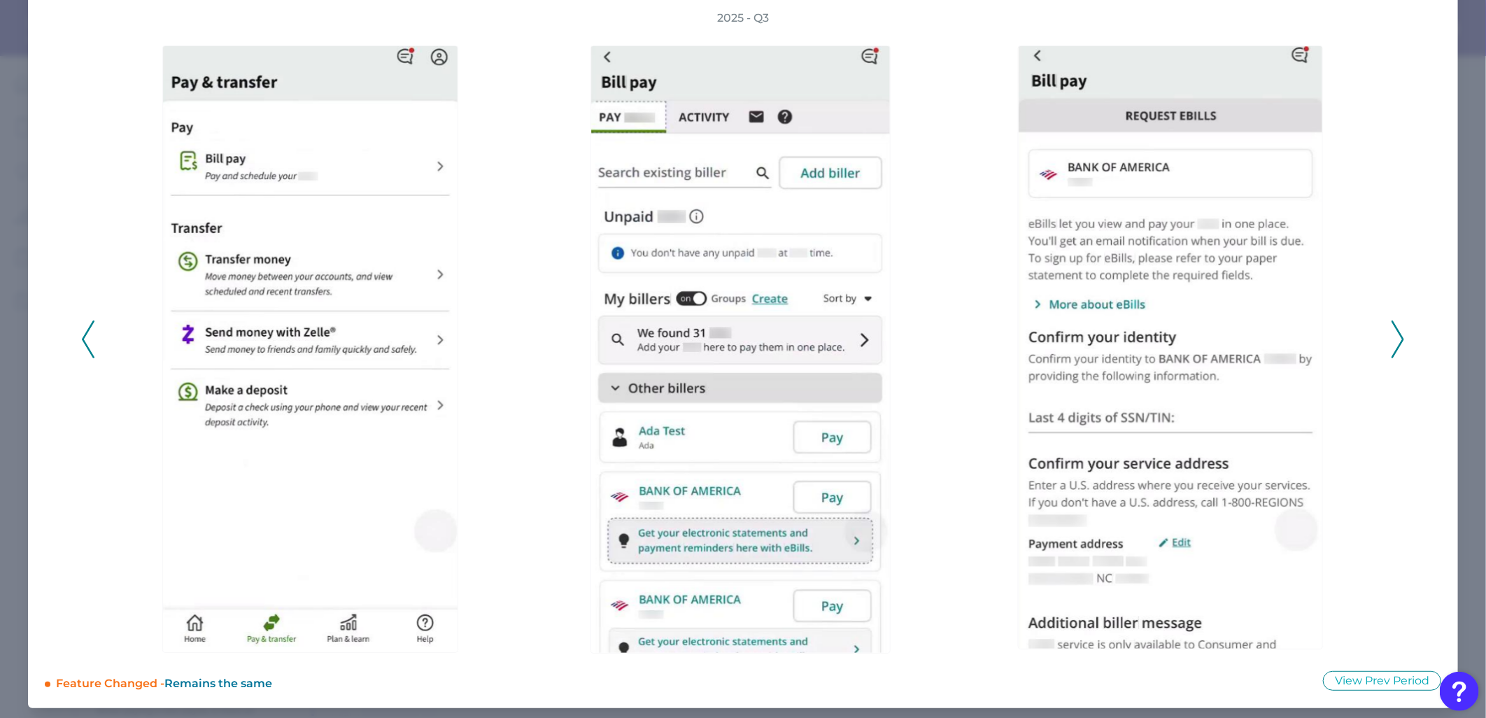
click at [1392, 331] on icon at bounding box center [1398, 340] width 13 height 38
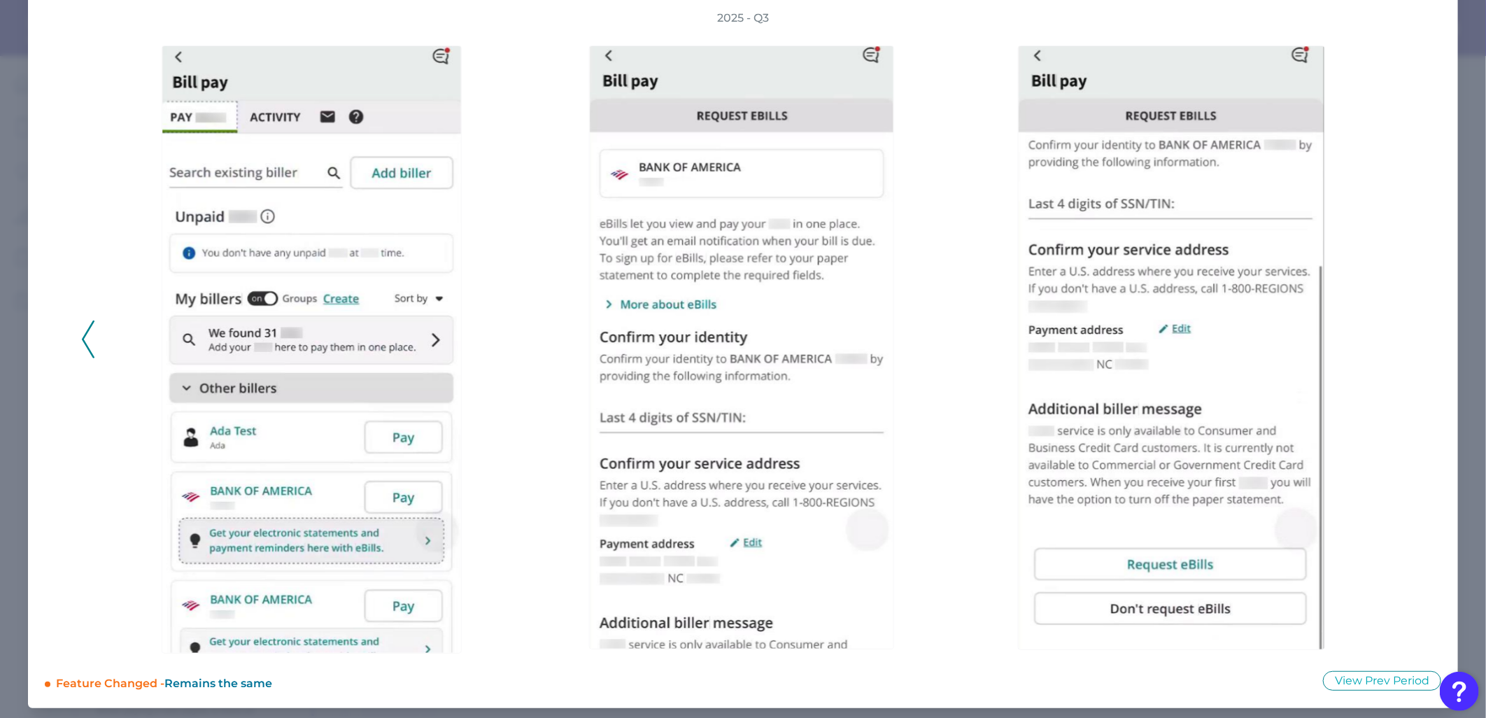
click at [968, 264] on div at bounding box center [1176, 340] width 416 height 628
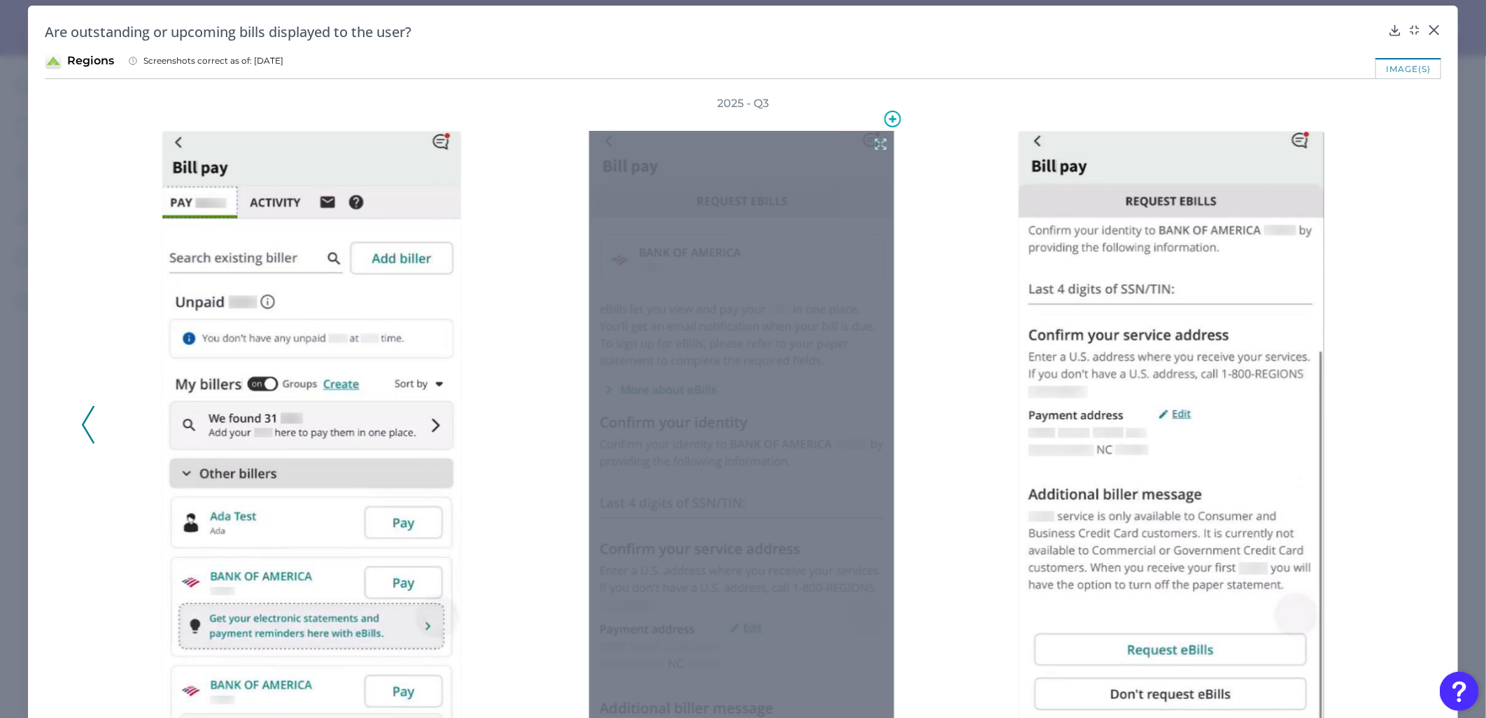
scroll to position [0, 0]
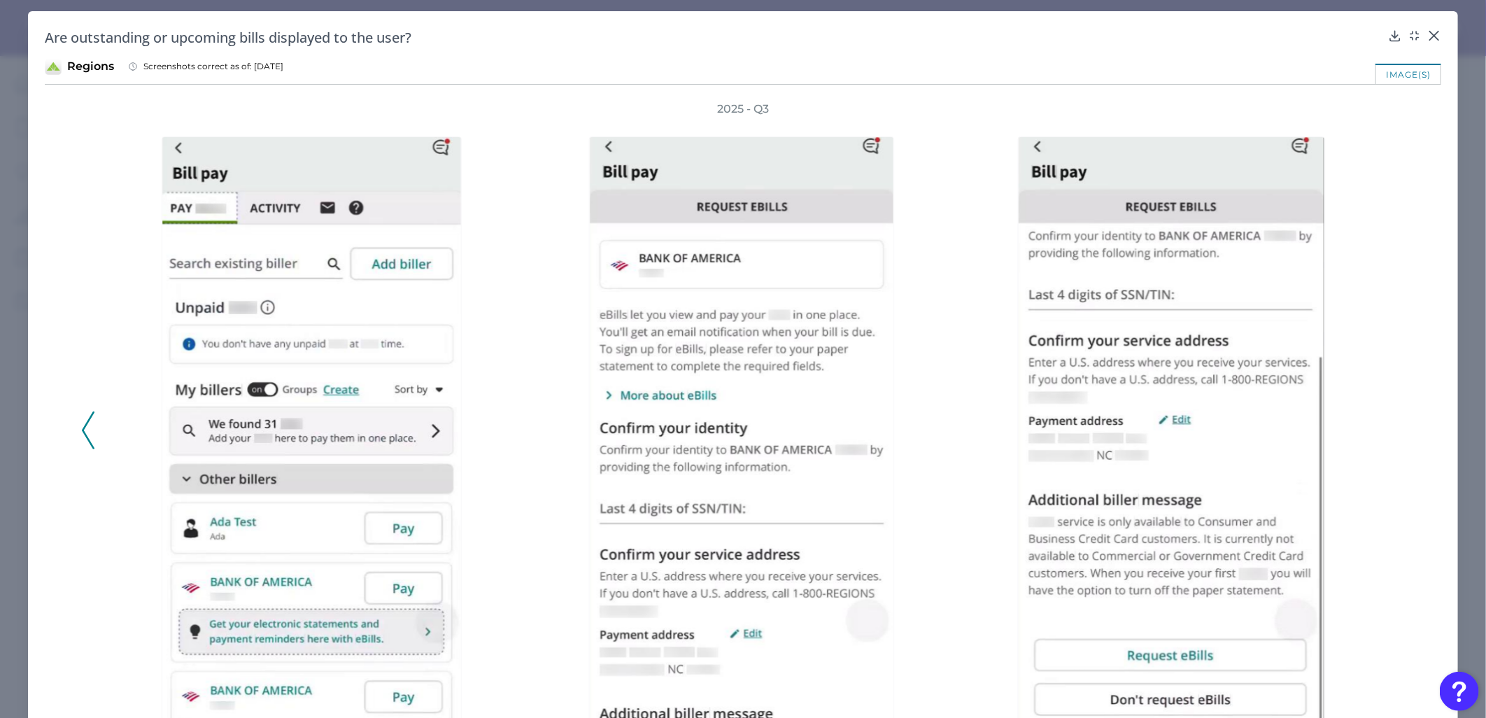
click at [84, 425] on icon at bounding box center [88, 431] width 13 height 38
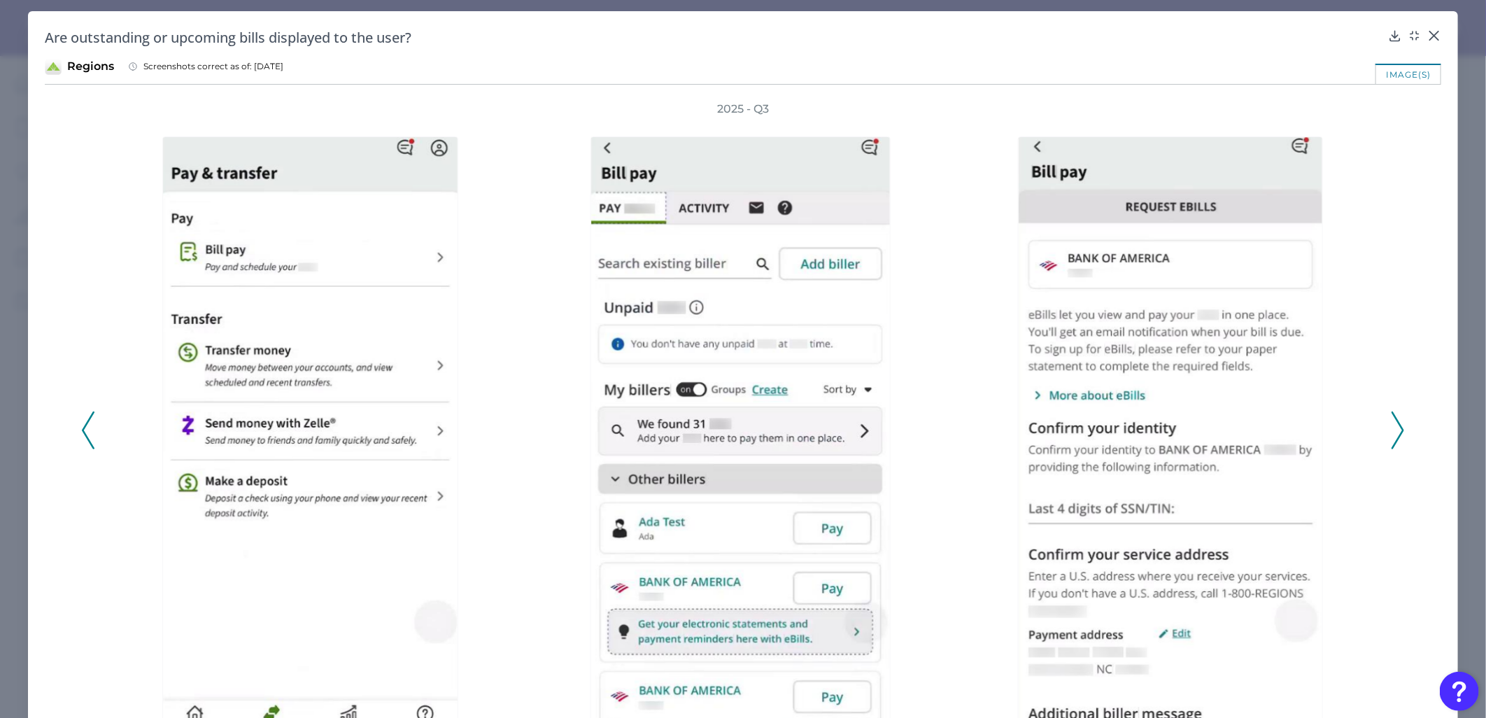
click at [86, 428] on icon at bounding box center [88, 431] width 13 height 38
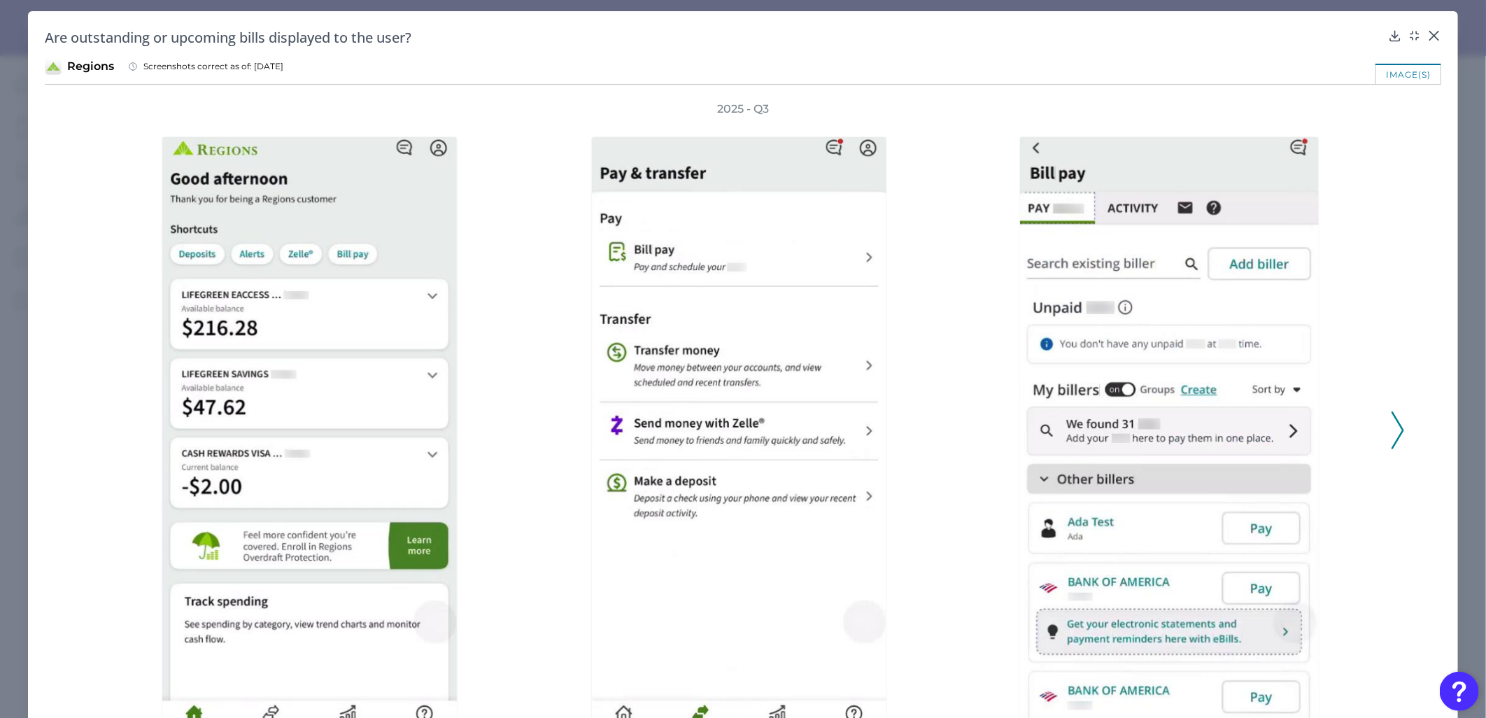
click at [1437, 33] on div "Are outstanding or upcoming bills displayed to the user? Regions Screenshots co…" at bounding box center [743, 405] width 1430 height 788
click at [1433, 33] on icon at bounding box center [1435, 36] width 14 height 14
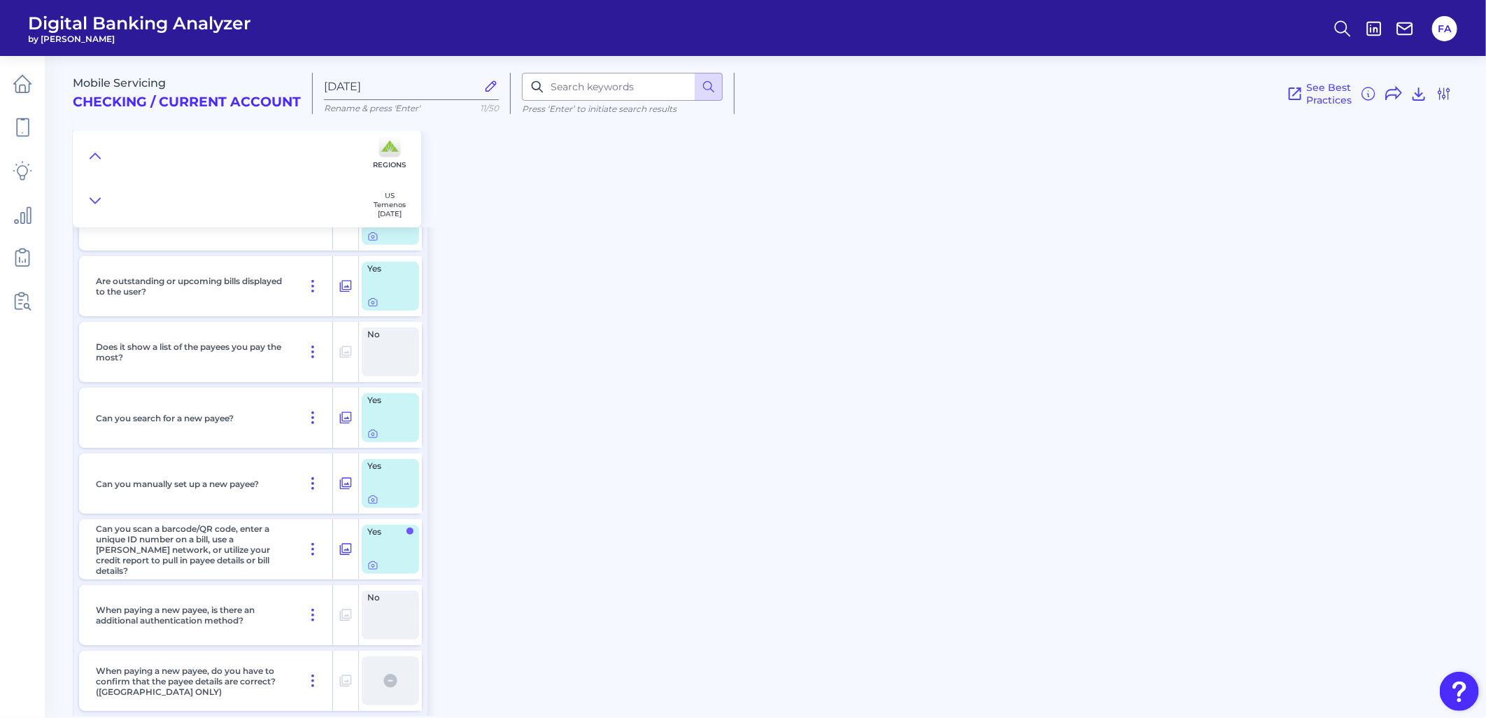
scroll to position [466, 0]
click at [370, 565] on icon at bounding box center [372, 561] width 11 height 11
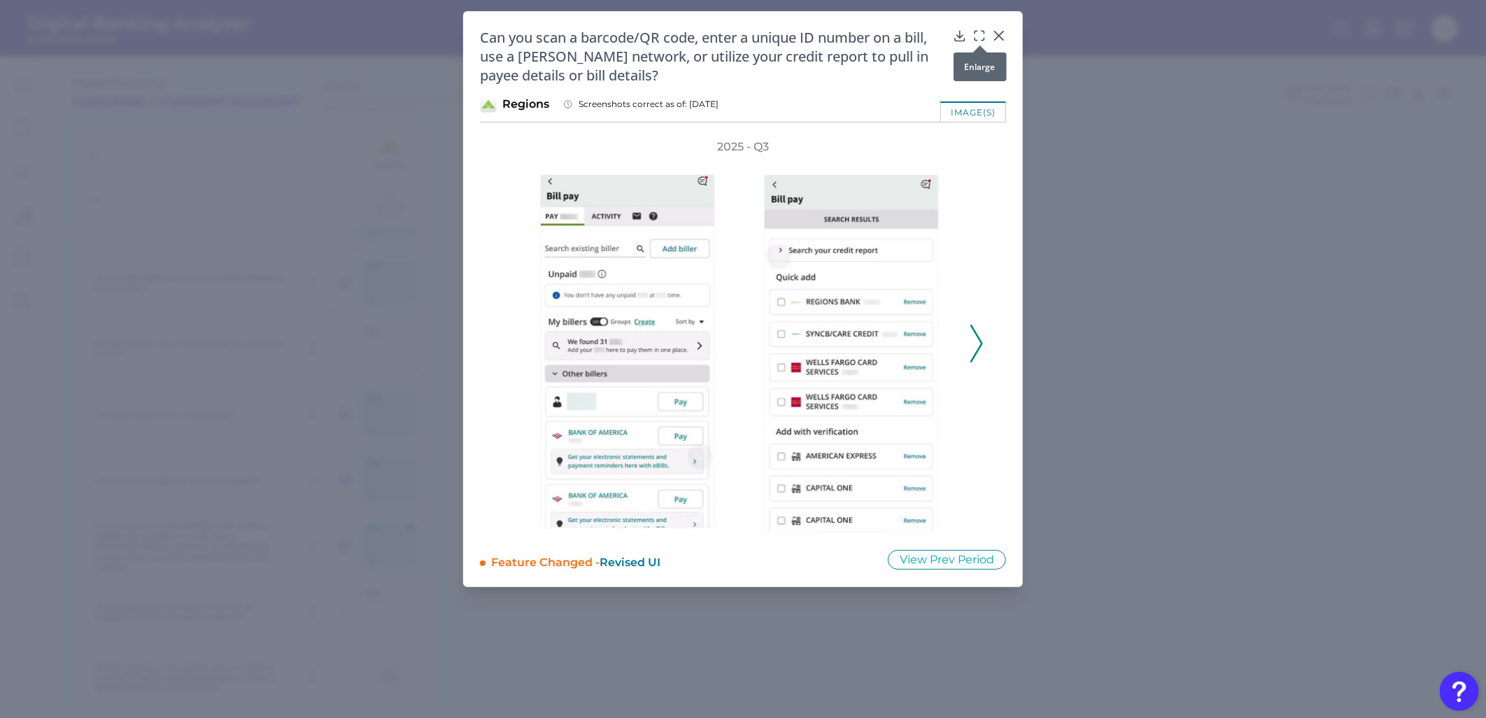
click at [974, 36] on icon at bounding box center [980, 36] width 14 height 14
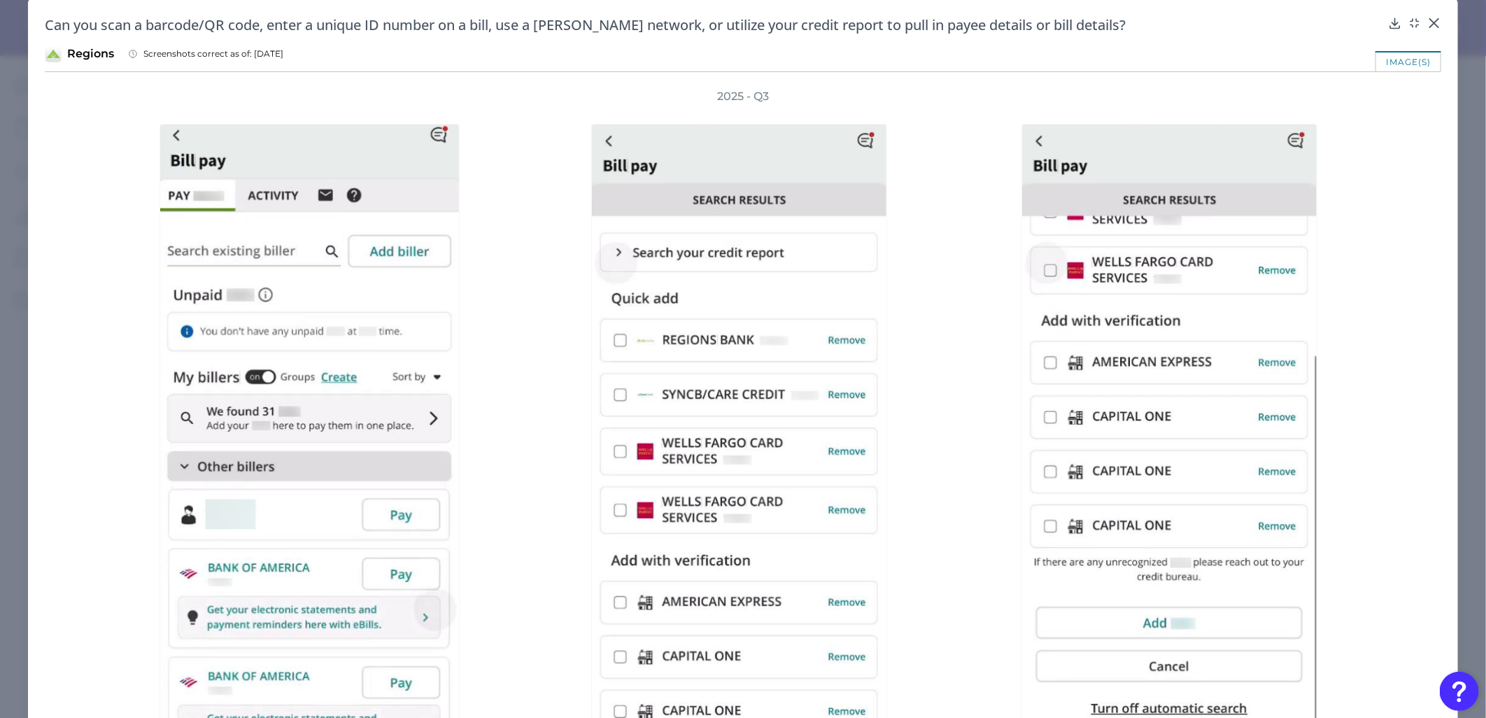
scroll to position [0, 0]
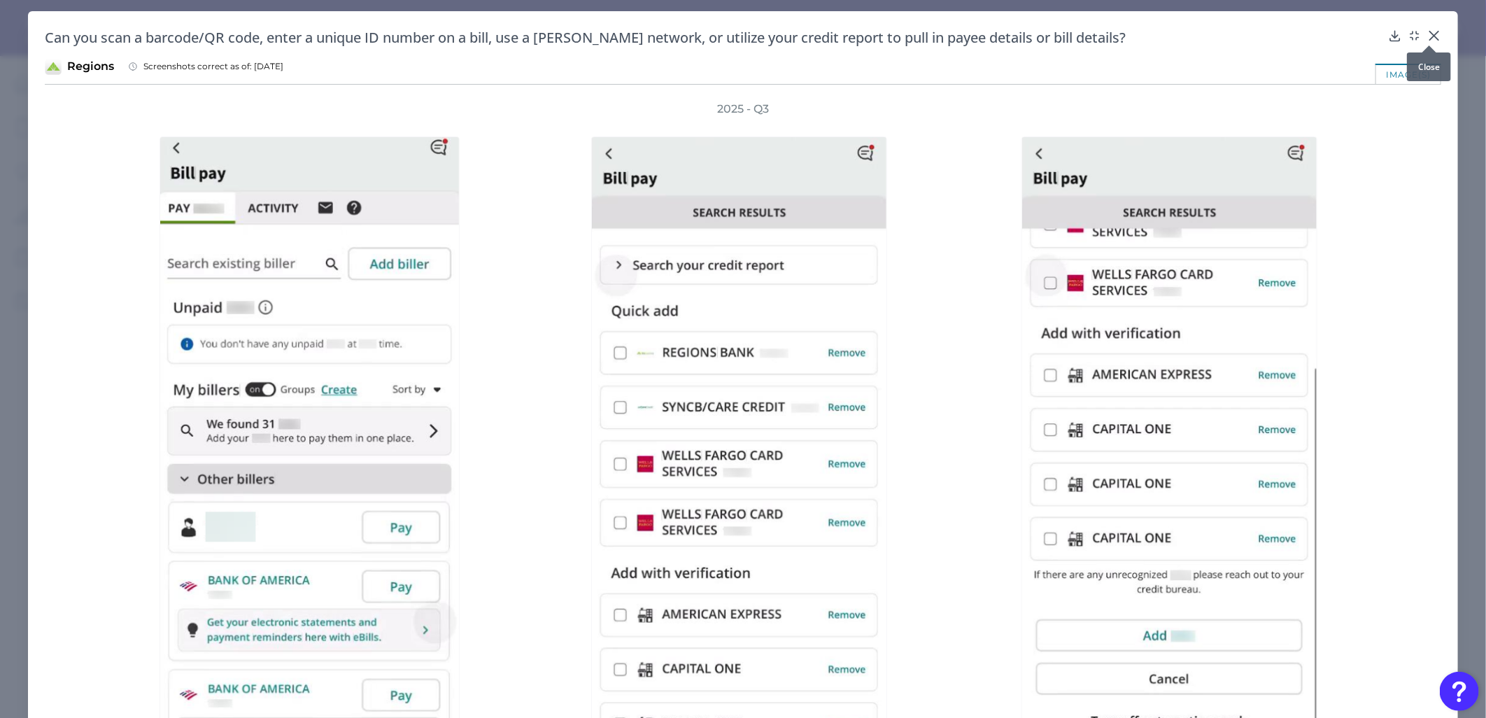
click at [1430, 36] on icon at bounding box center [1434, 35] width 8 height 8
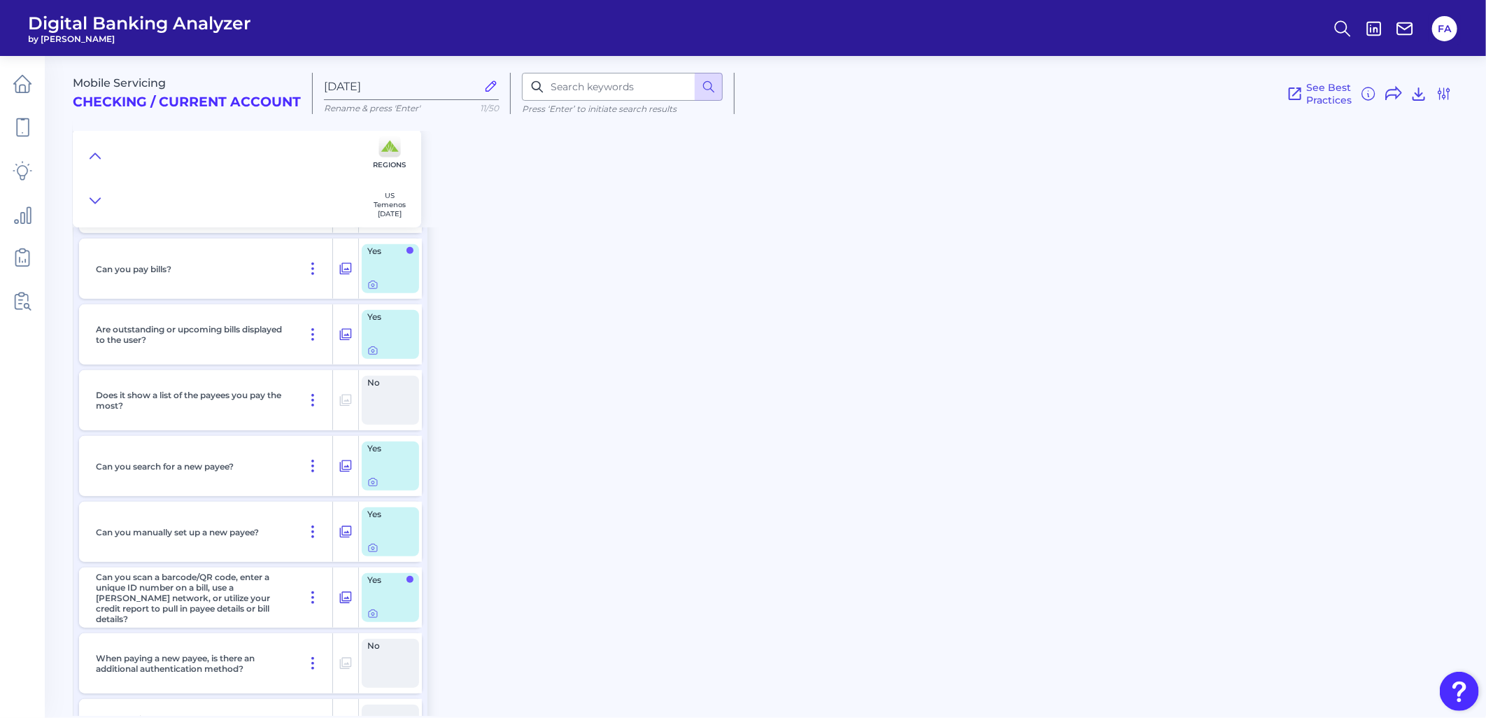
scroll to position [388, 0]
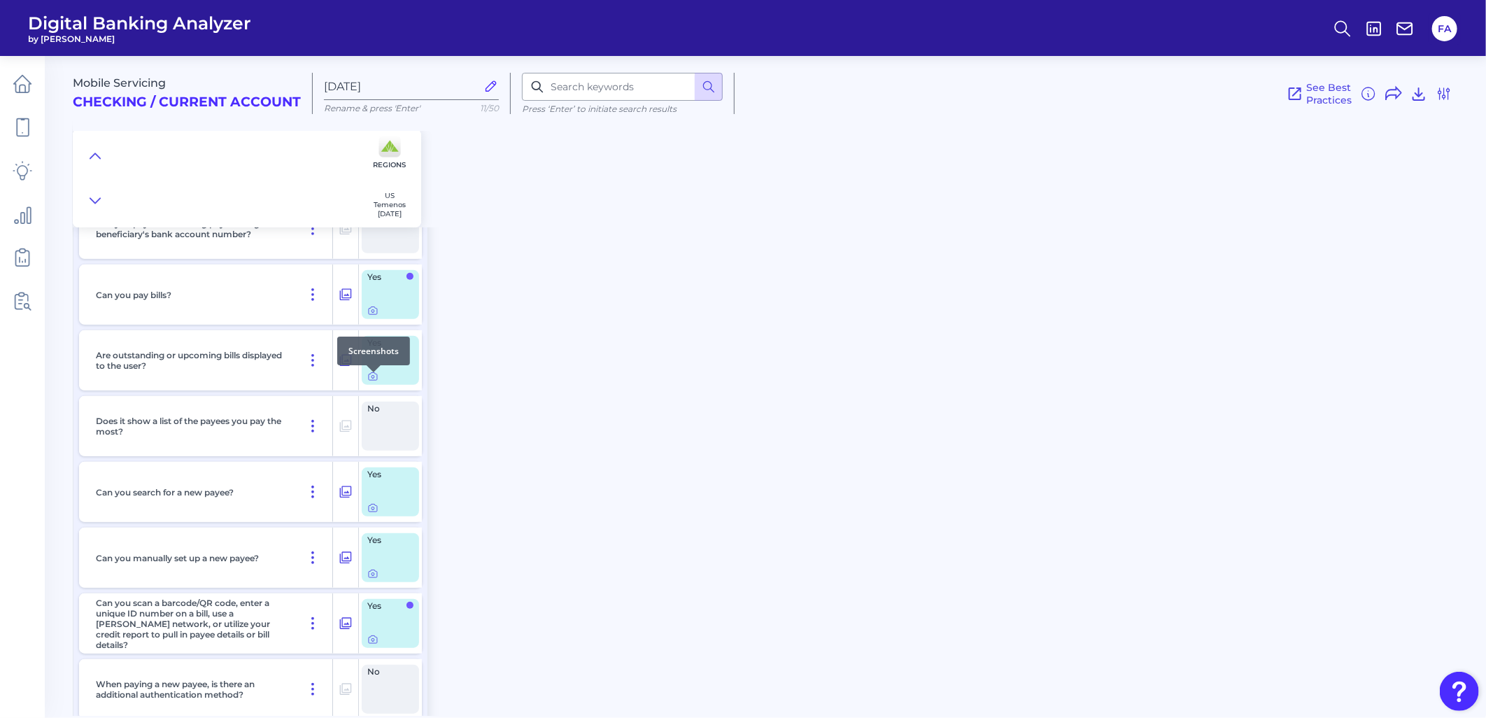
click at [365, 373] on body "Digital Banking Analyzer by Curinos FA Mobile Servicing Checking / Current Acco…" at bounding box center [743, 359] width 1486 height 718
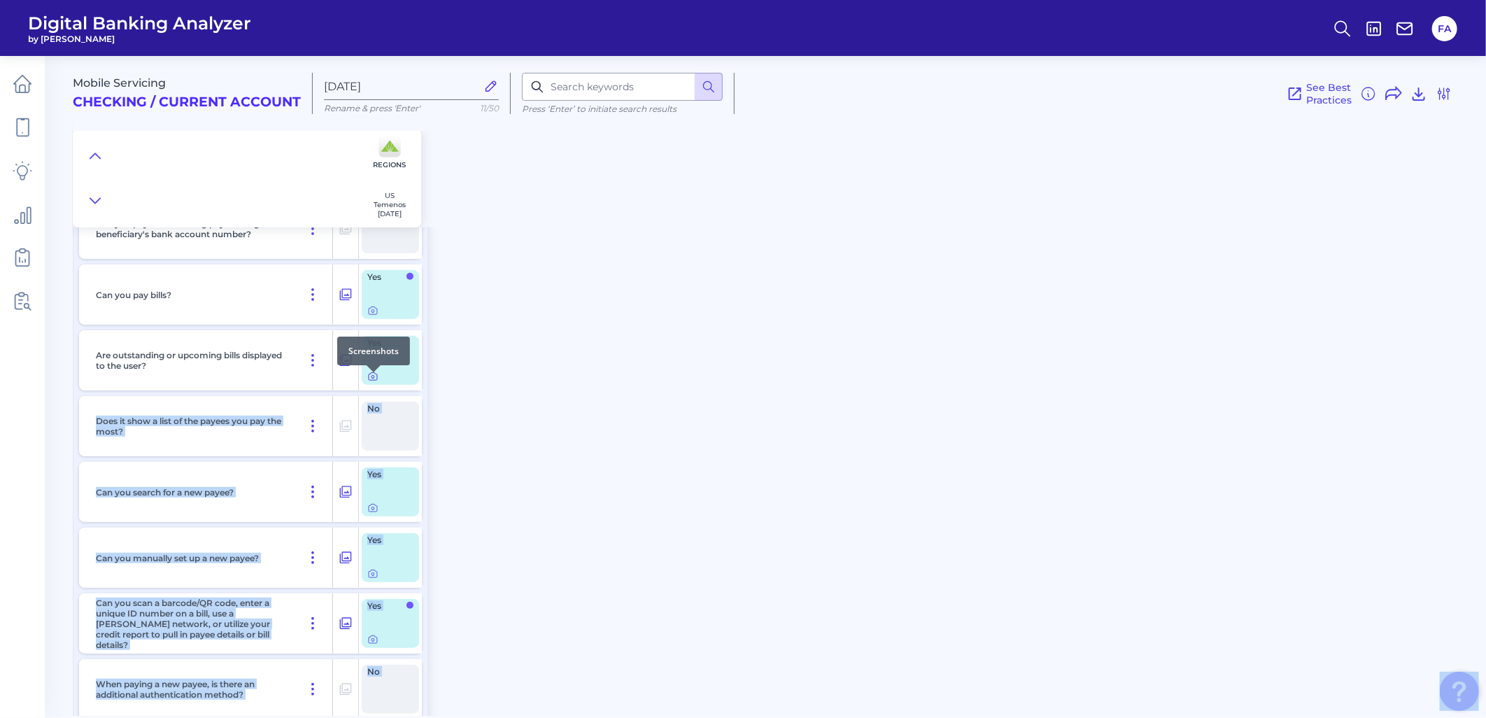
click at [374, 381] on icon at bounding box center [372, 376] width 11 height 11
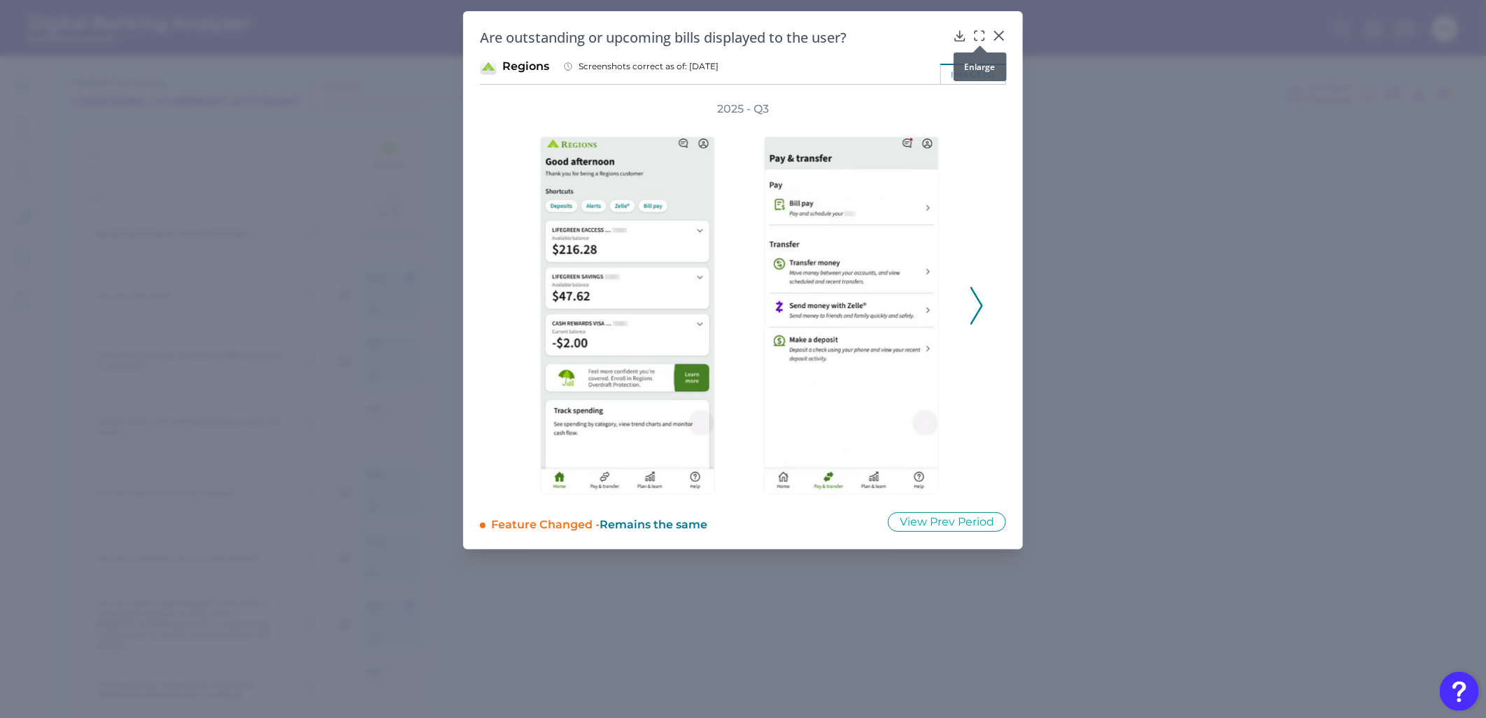
click at [976, 34] on icon at bounding box center [980, 36] width 14 height 14
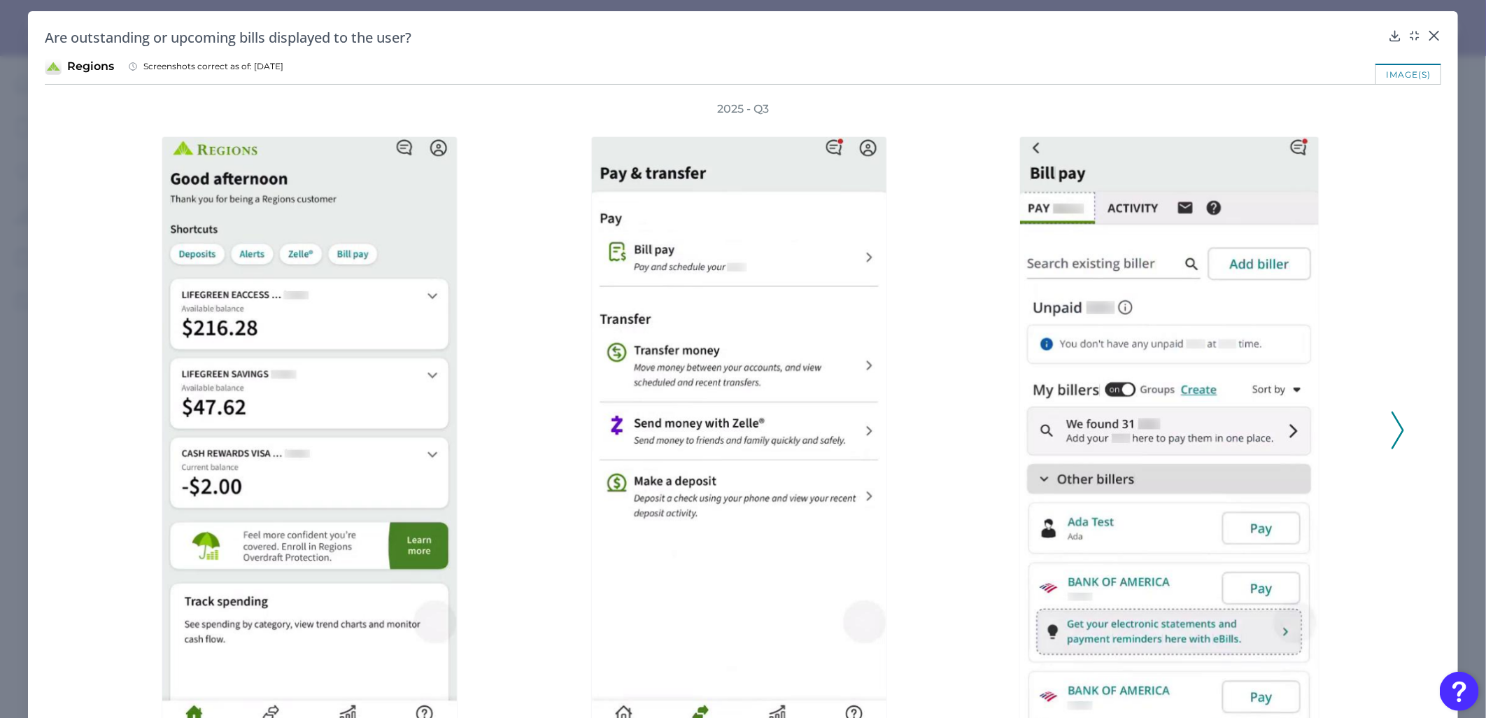
click at [1393, 437] on icon at bounding box center [1398, 431] width 13 height 38
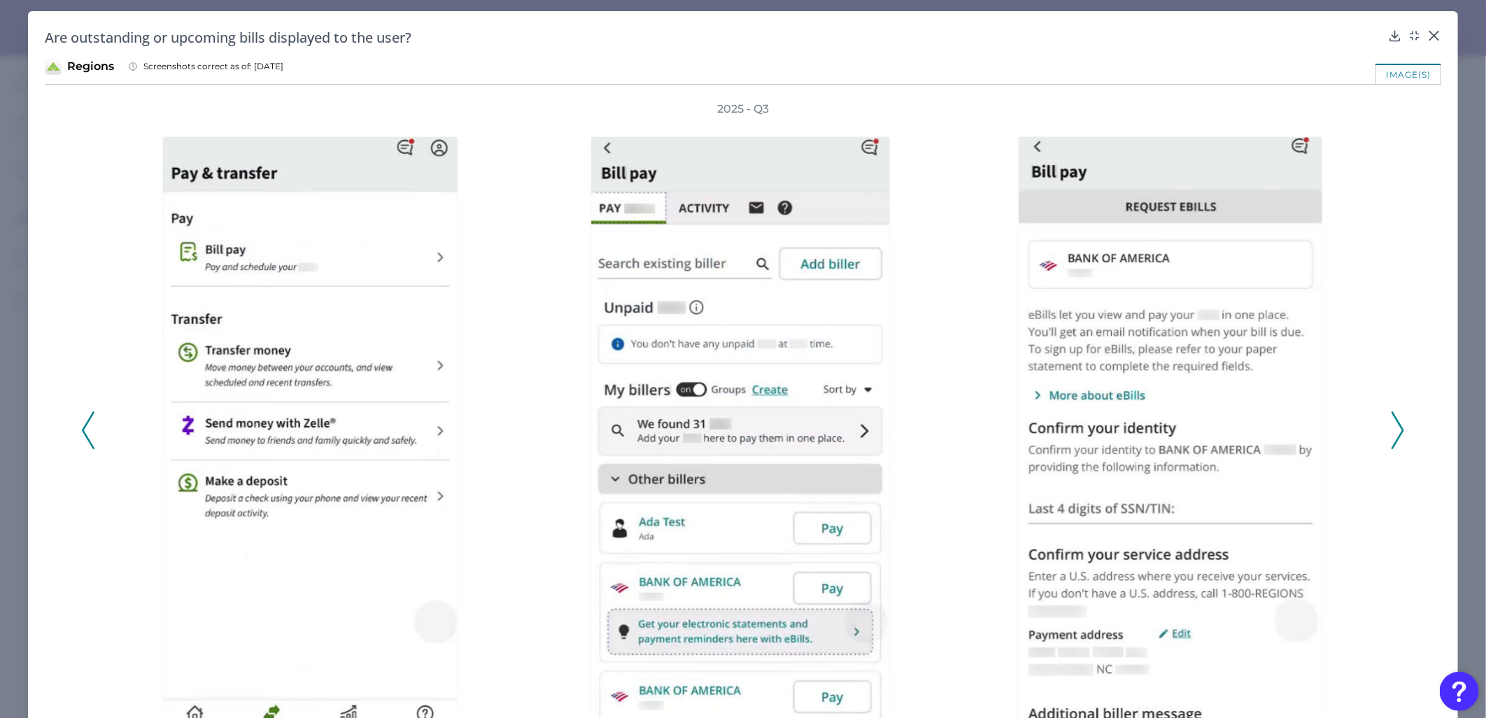
click at [1393, 437] on icon at bounding box center [1398, 431] width 13 height 38
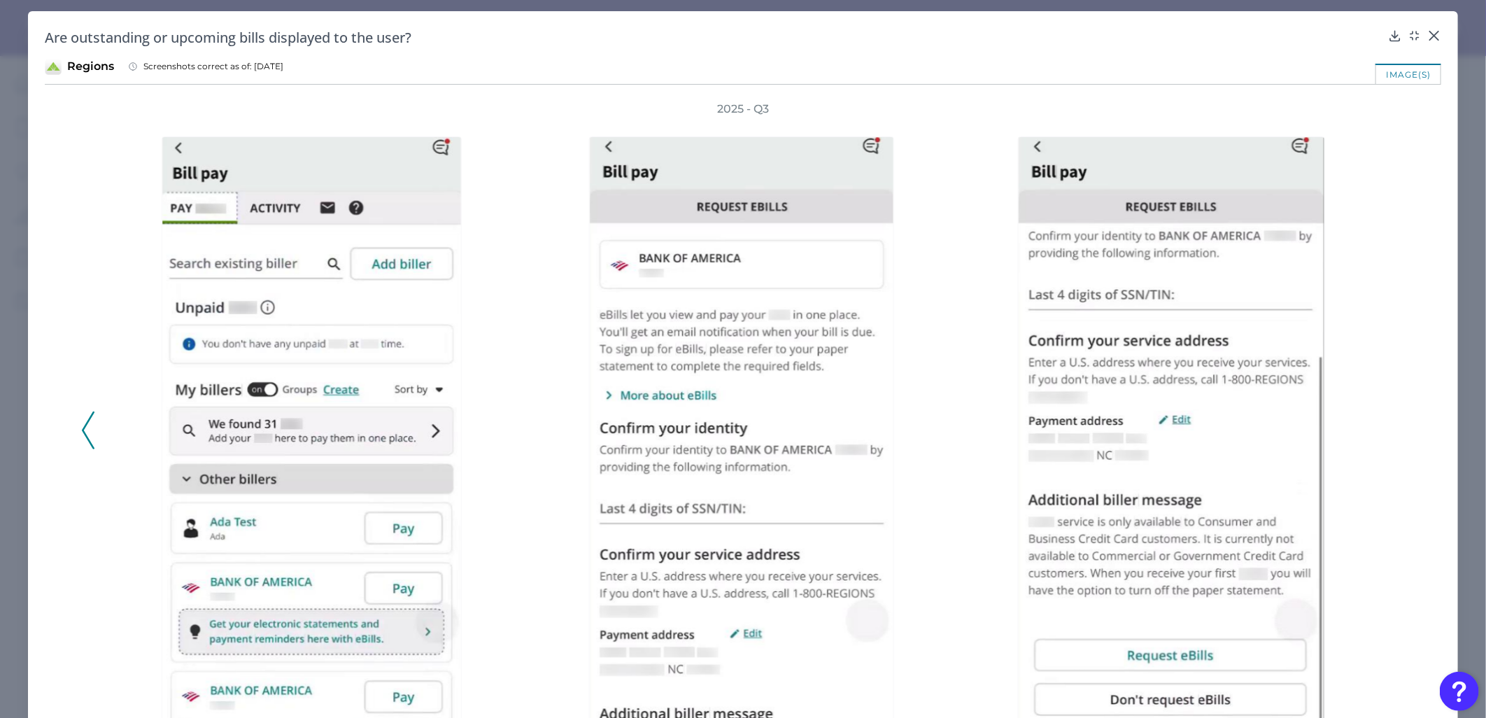
click at [1393, 437] on div "2025 - Q3" at bounding box center [743, 422] width 1324 height 643
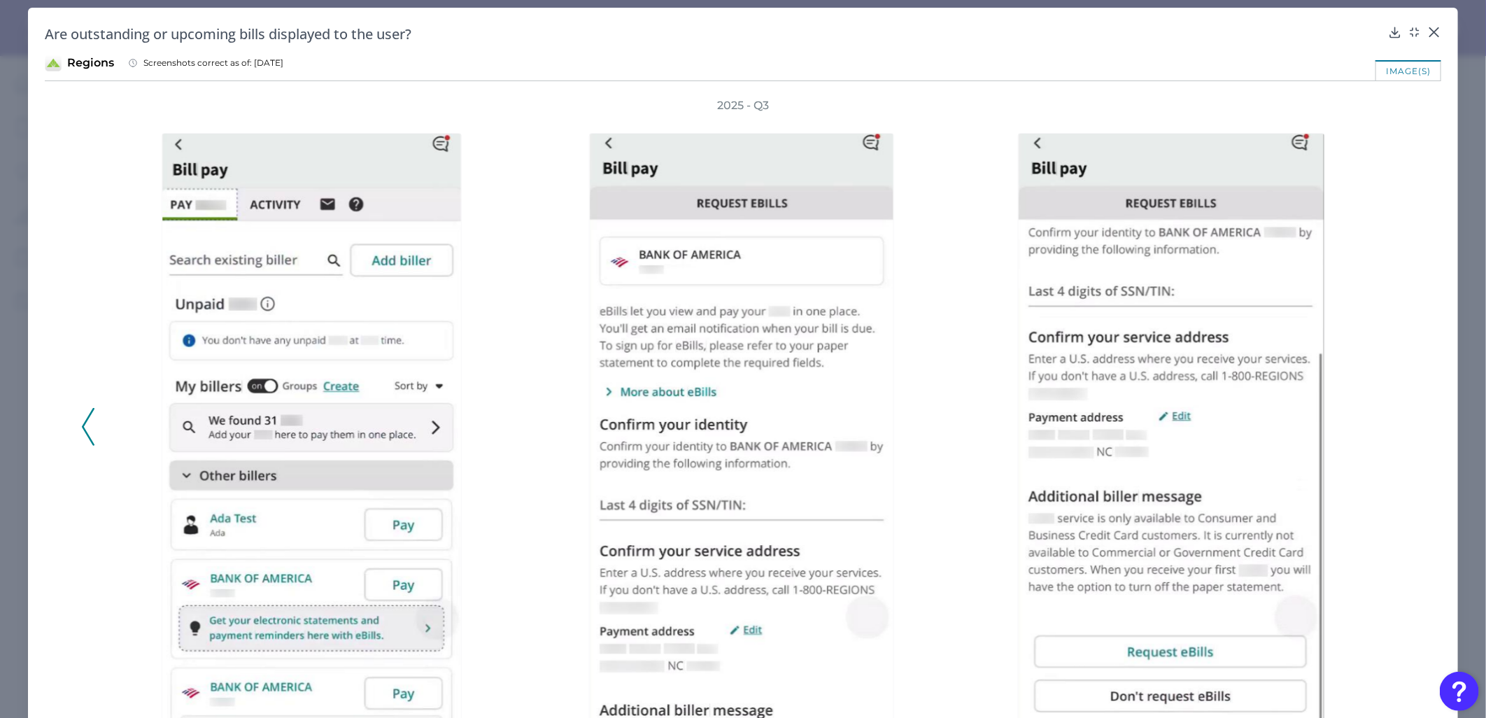
scroll to position [0, 0]
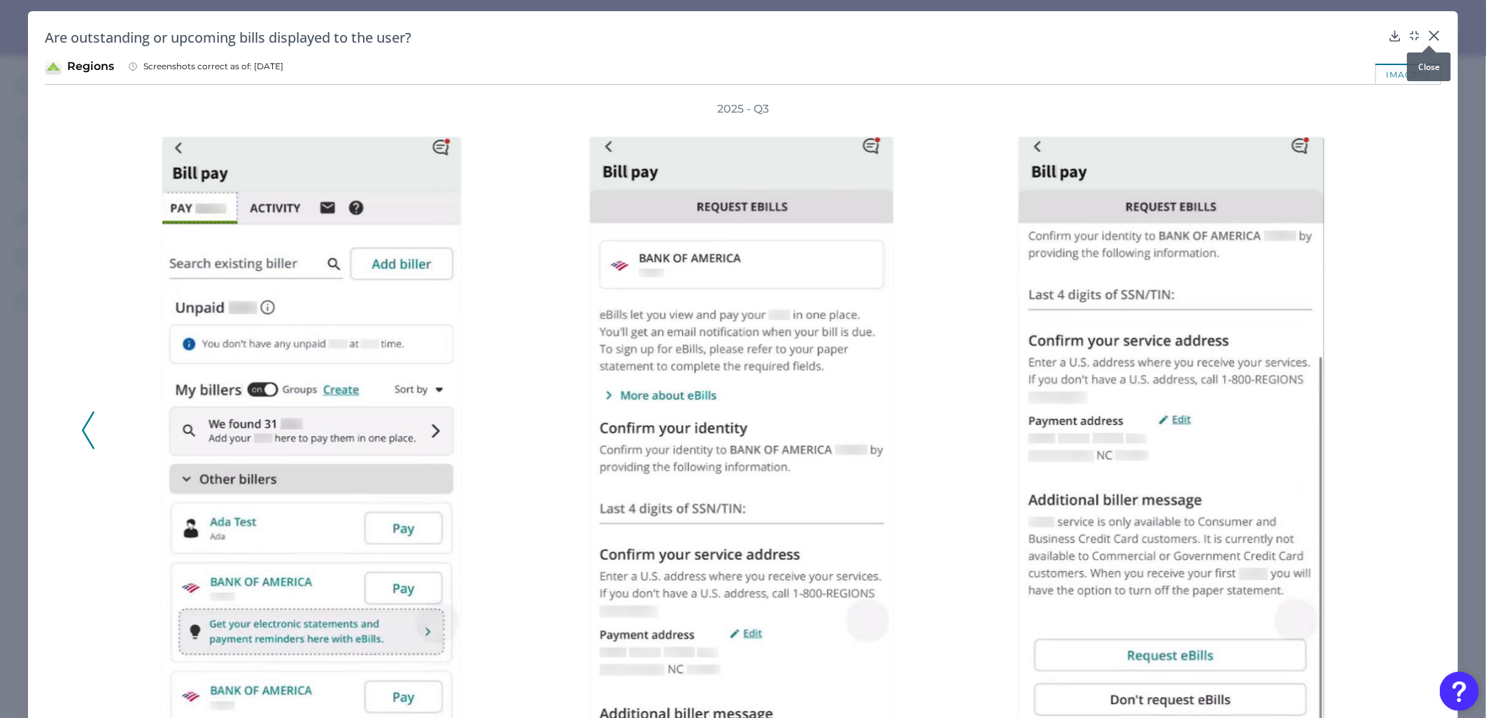
click at [1428, 38] on div at bounding box center [1430, 45] width 14 height 14
click at [1429, 33] on icon at bounding box center [1435, 36] width 14 height 14
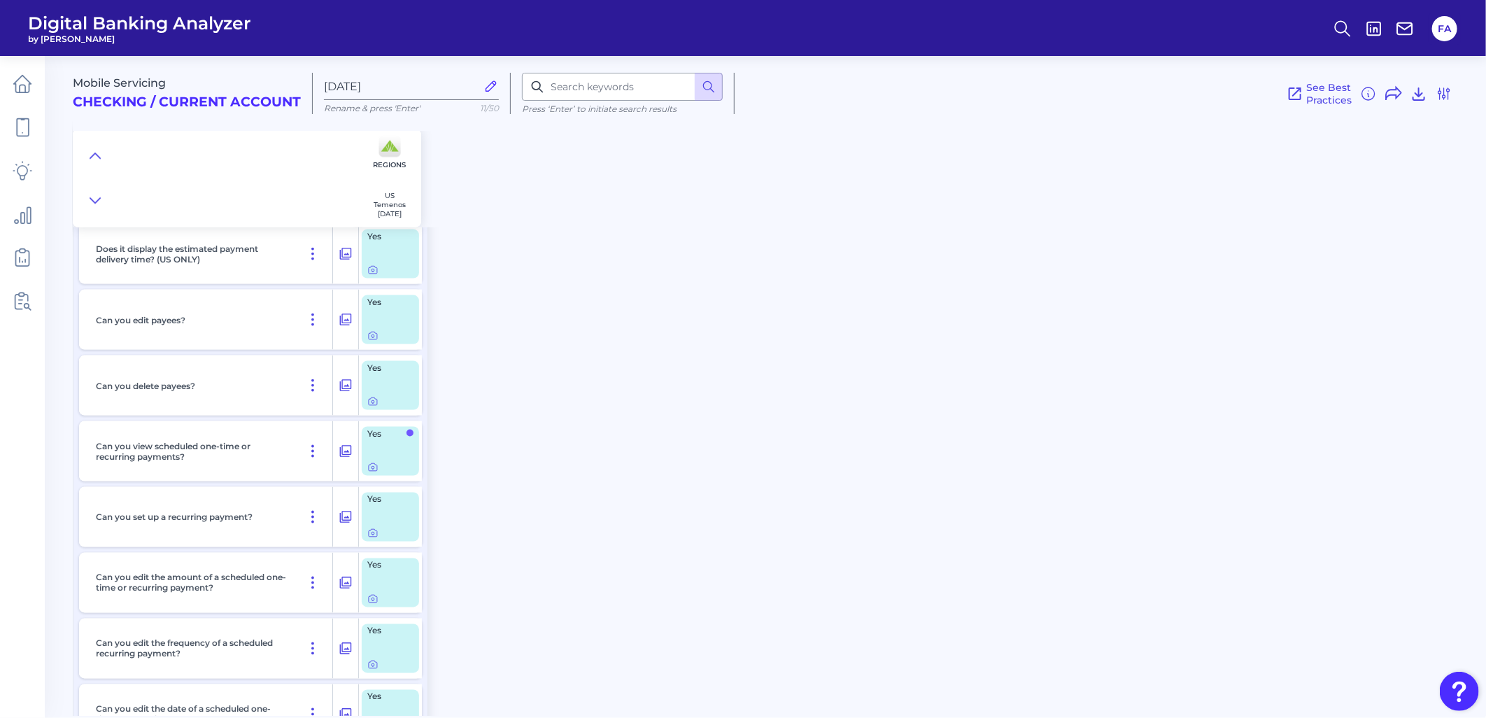
scroll to position [1270, 0]
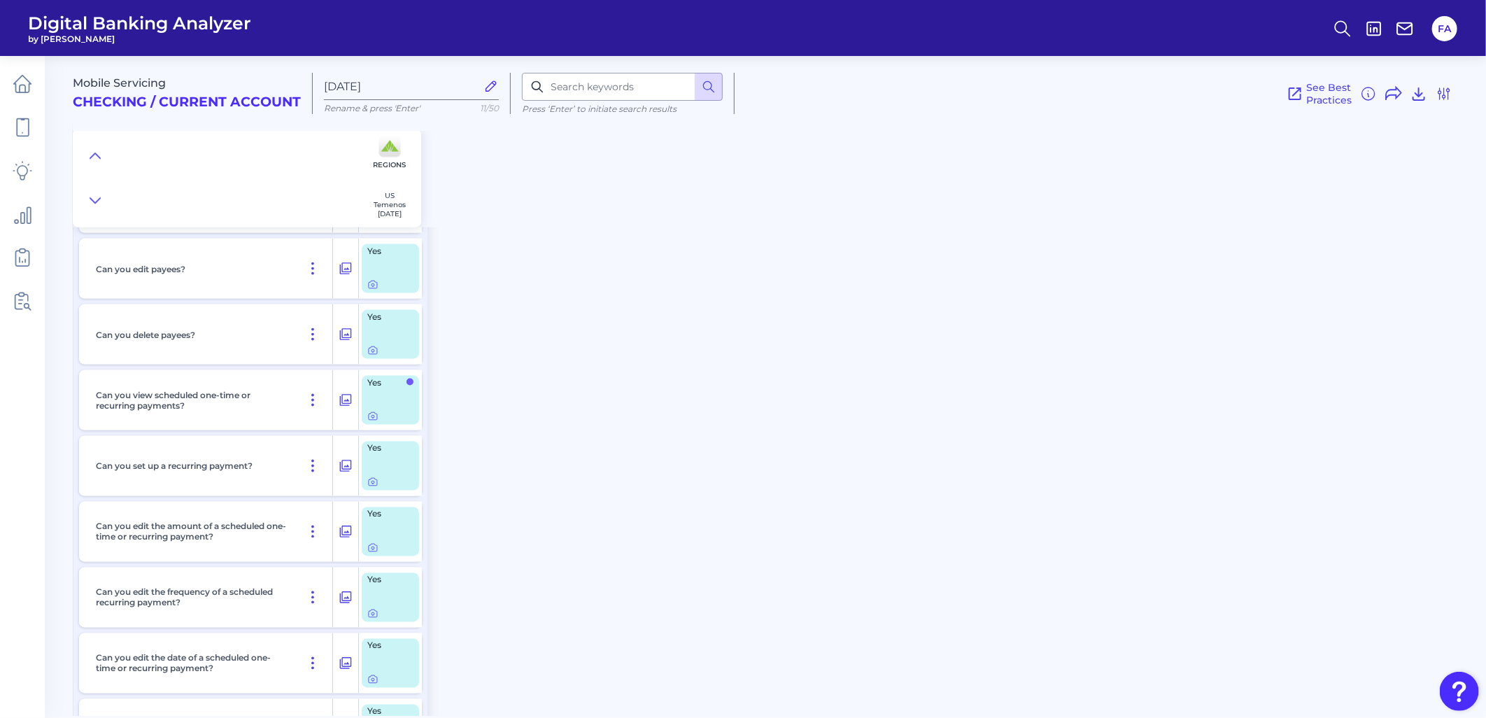
click at [367, 496] on div "Yes" at bounding box center [390, 466] width 63 height 60
click at [373, 484] on icon at bounding box center [373, 482] width 3 height 3
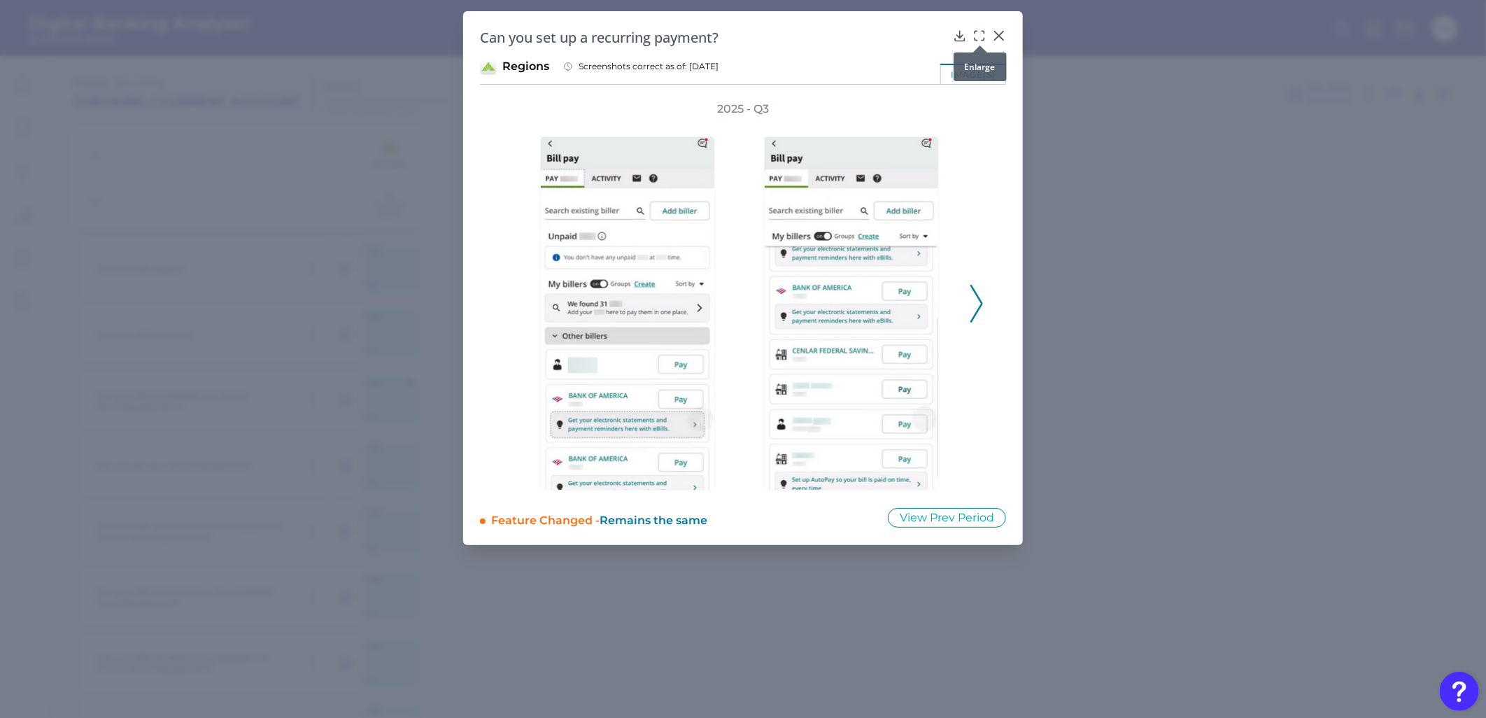
click at [981, 36] on icon at bounding box center [980, 36] width 14 height 14
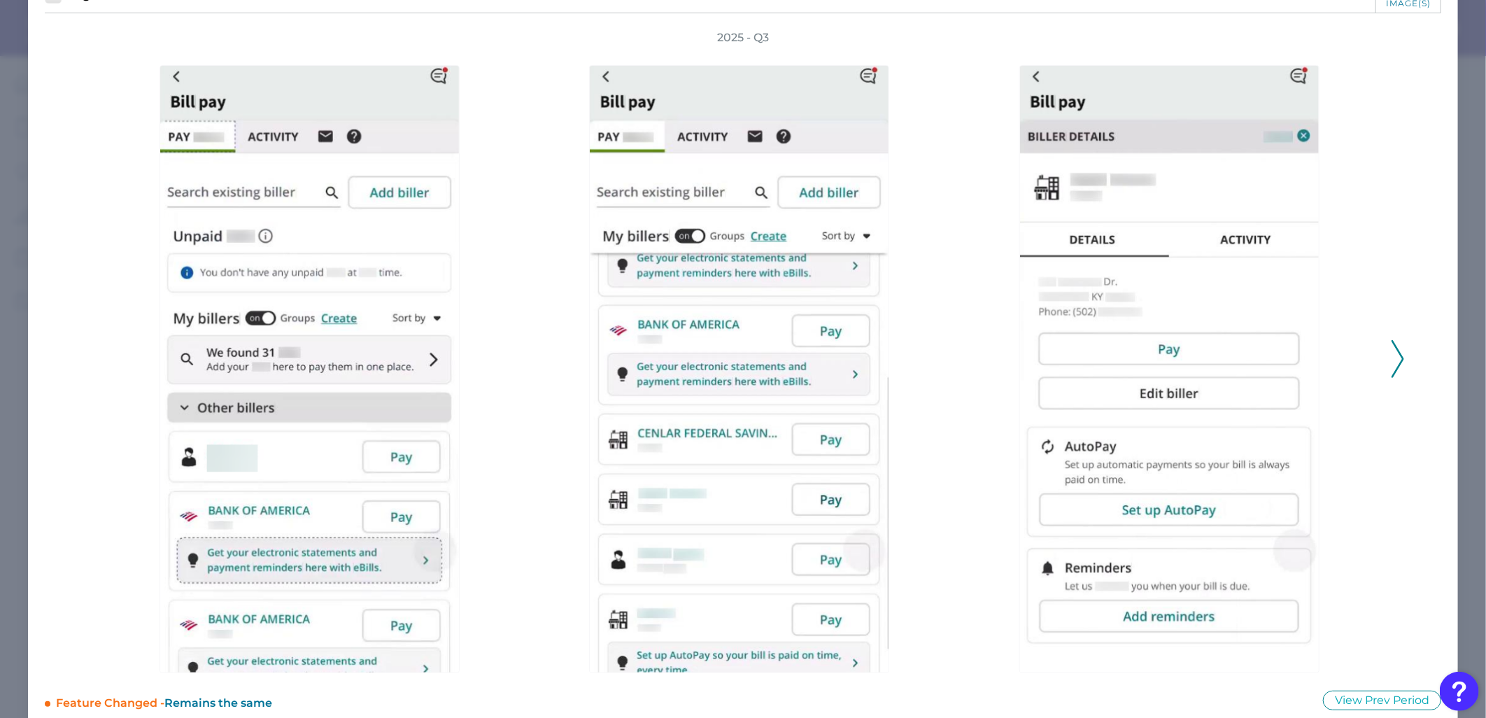
scroll to position [78, 0]
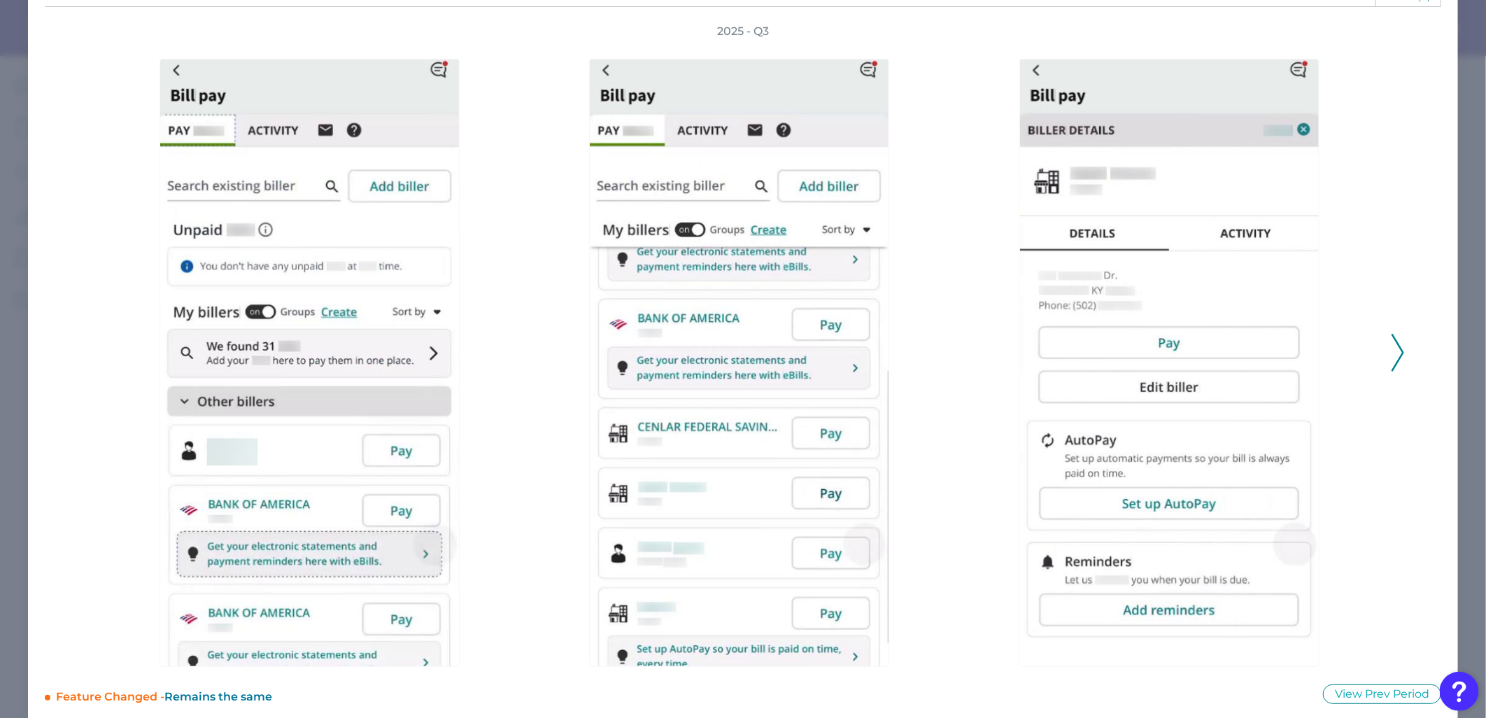
click at [1392, 359] on icon at bounding box center [1398, 353] width 13 height 38
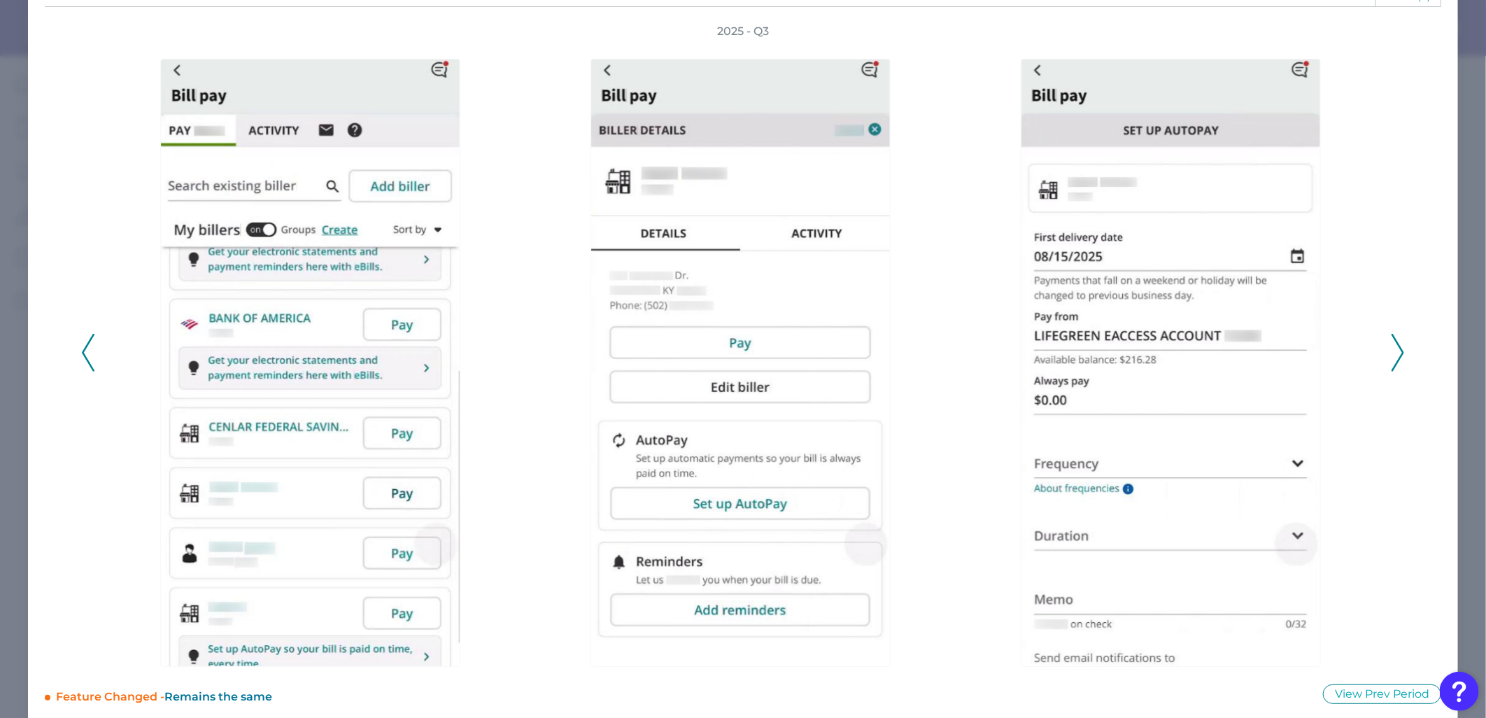
click at [100, 360] on div at bounding box center [314, 353] width 430 height 628
click at [99, 360] on div at bounding box center [314, 353] width 430 height 628
click at [93, 360] on icon at bounding box center [88, 353] width 13 height 38
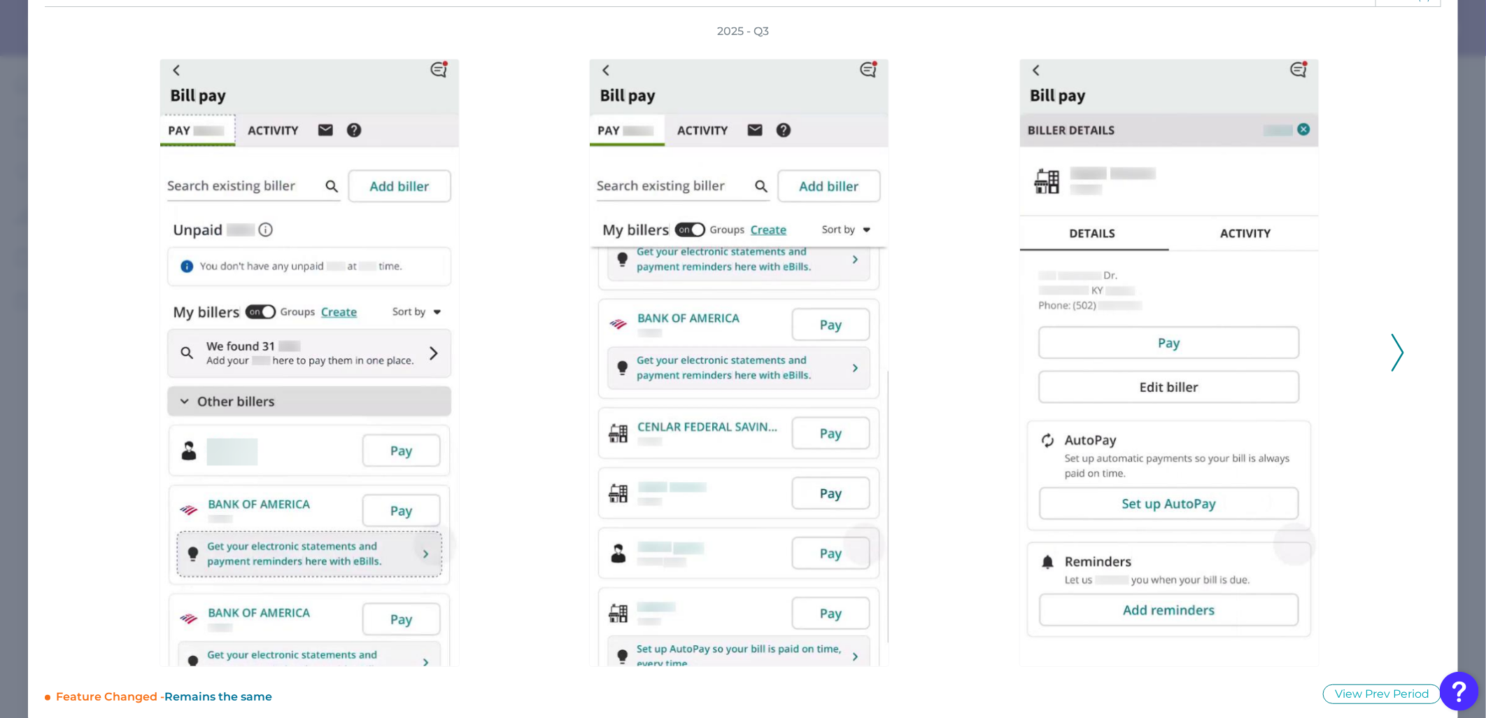
scroll to position [91, 0]
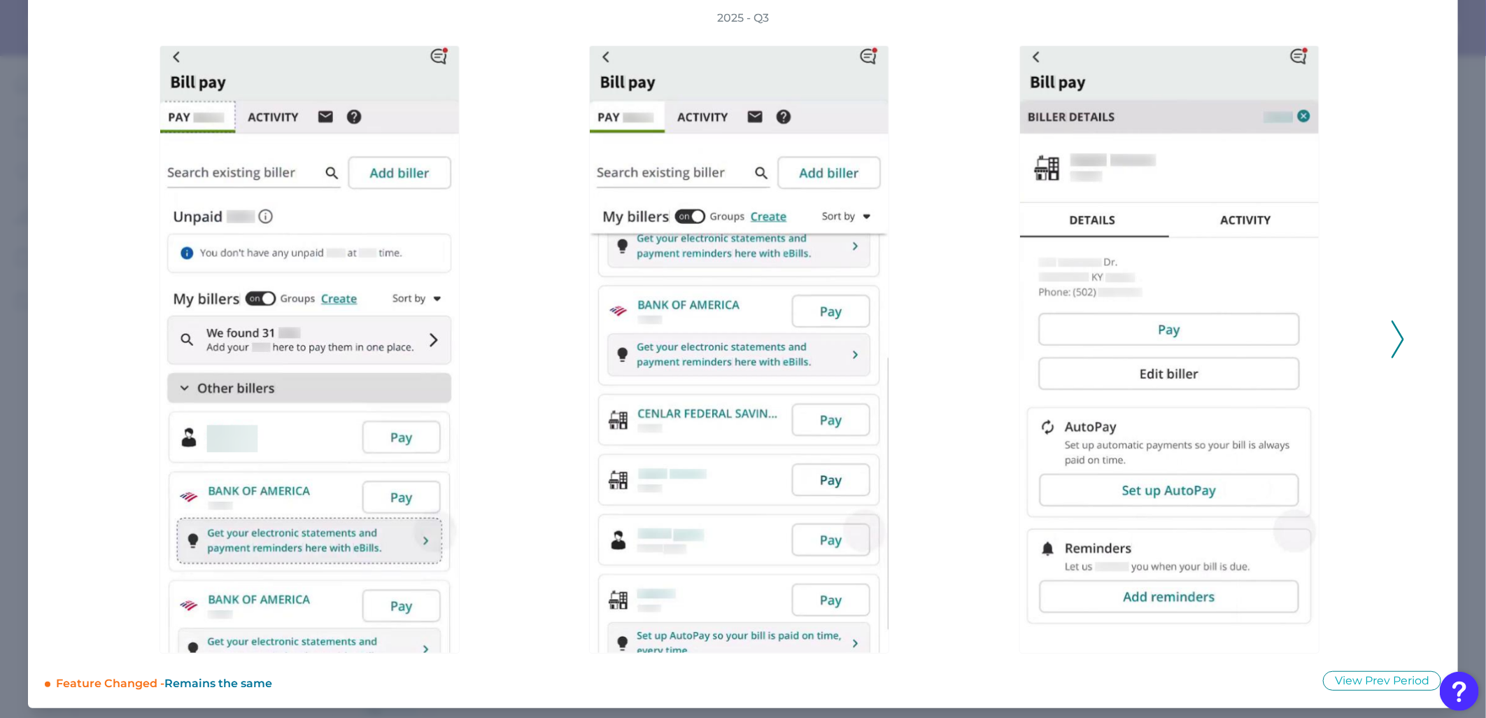
click at [1394, 339] on icon at bounding box center [1398, 340] width 13 height 38
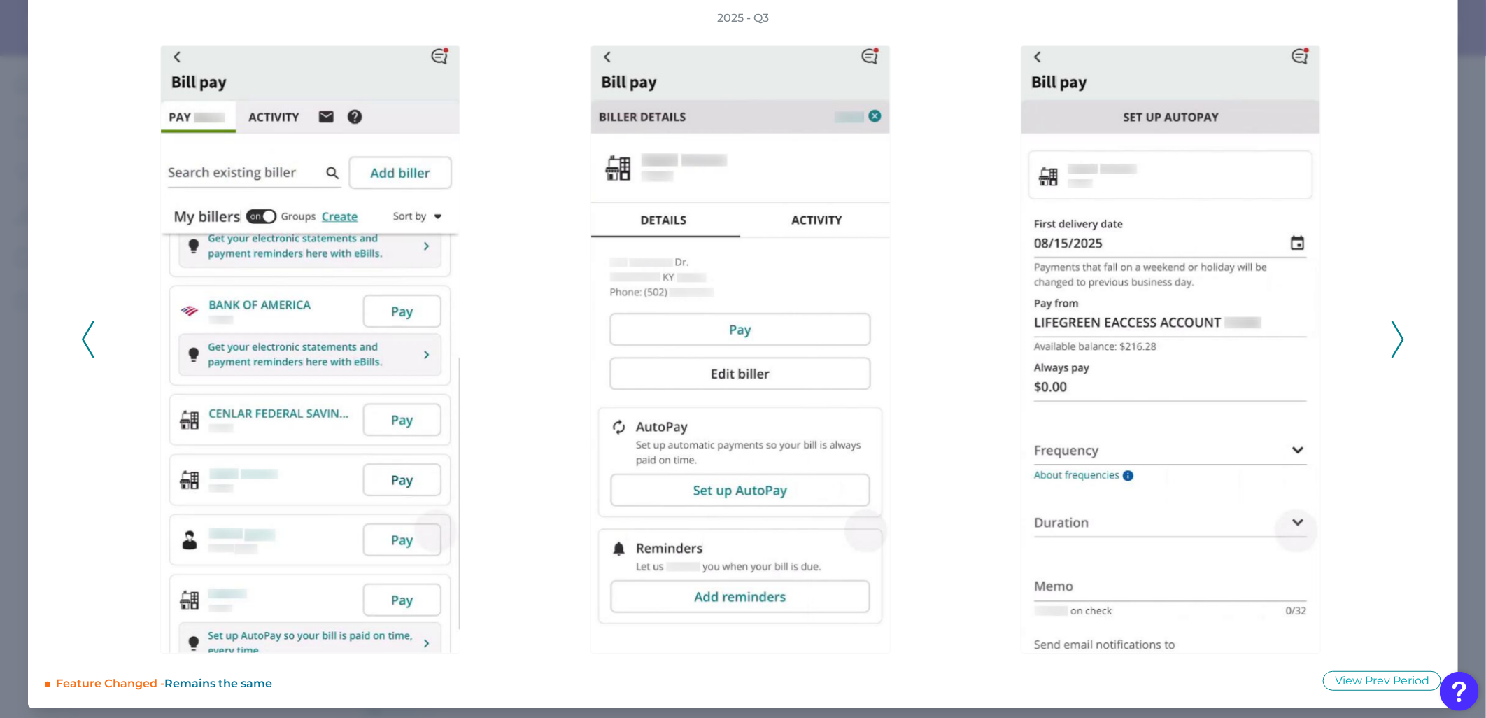
click at [1394, 339] on icon at bounding box center [1398, 340] width 13 height 38
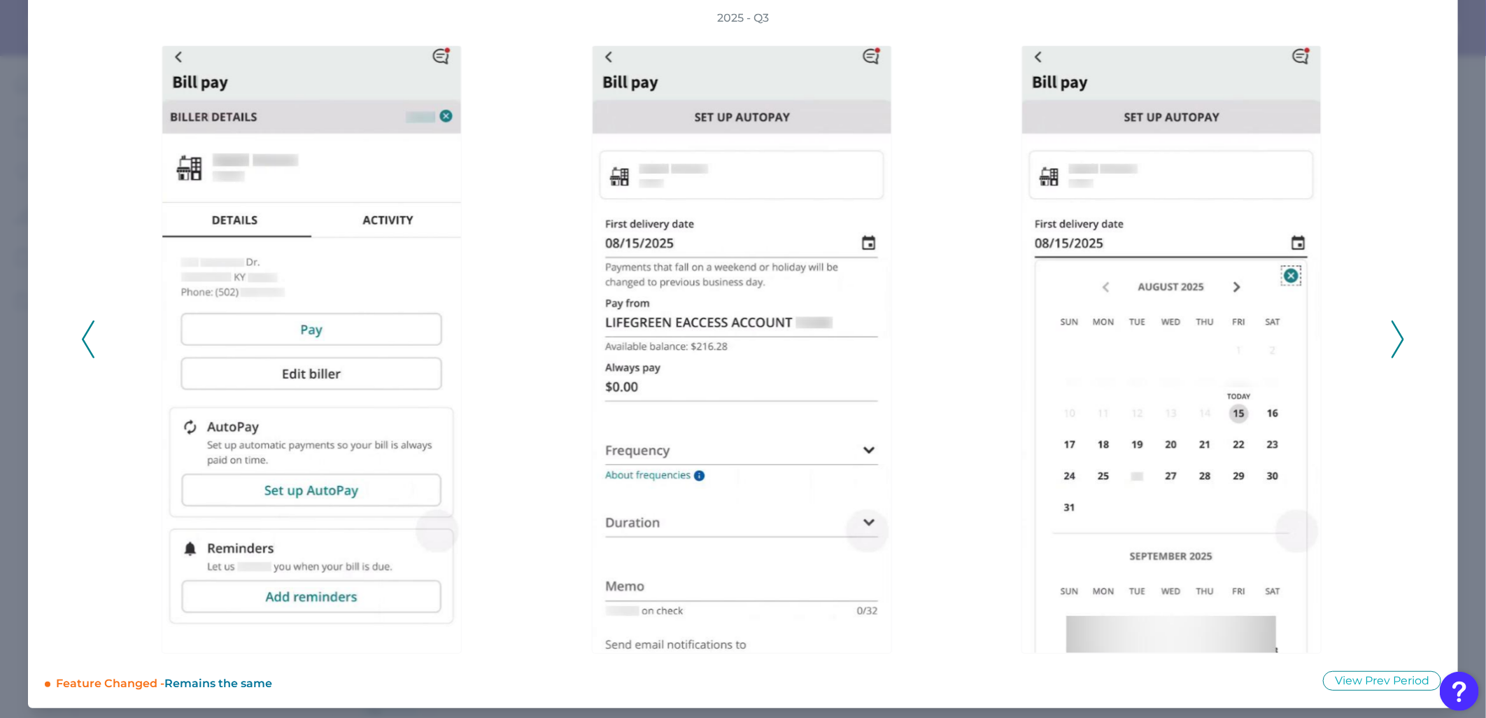
click at [1394, 339] on icon at bounding box center [1398, 340] width 13 height 38
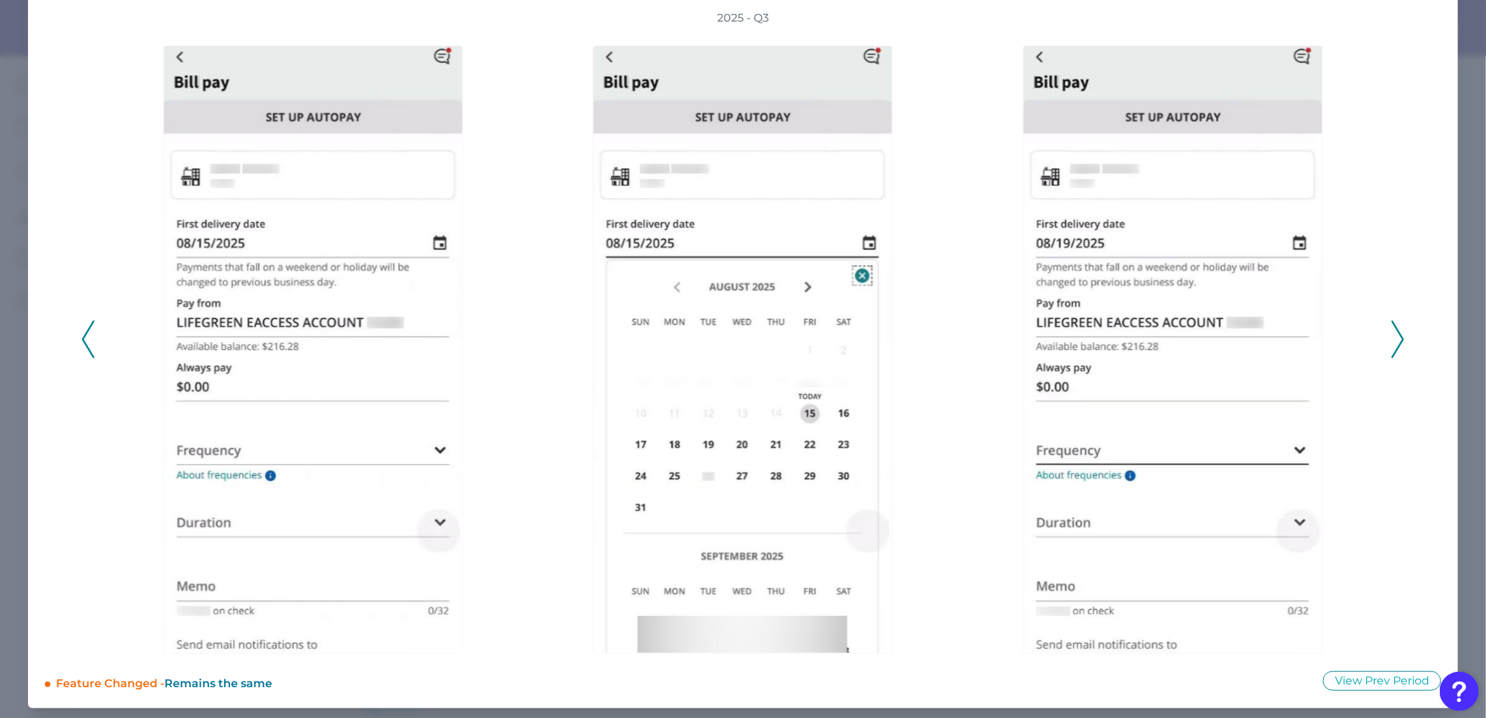
click at [1394, 339] on icon at bounding box center [1398, 340] width 13 height 38
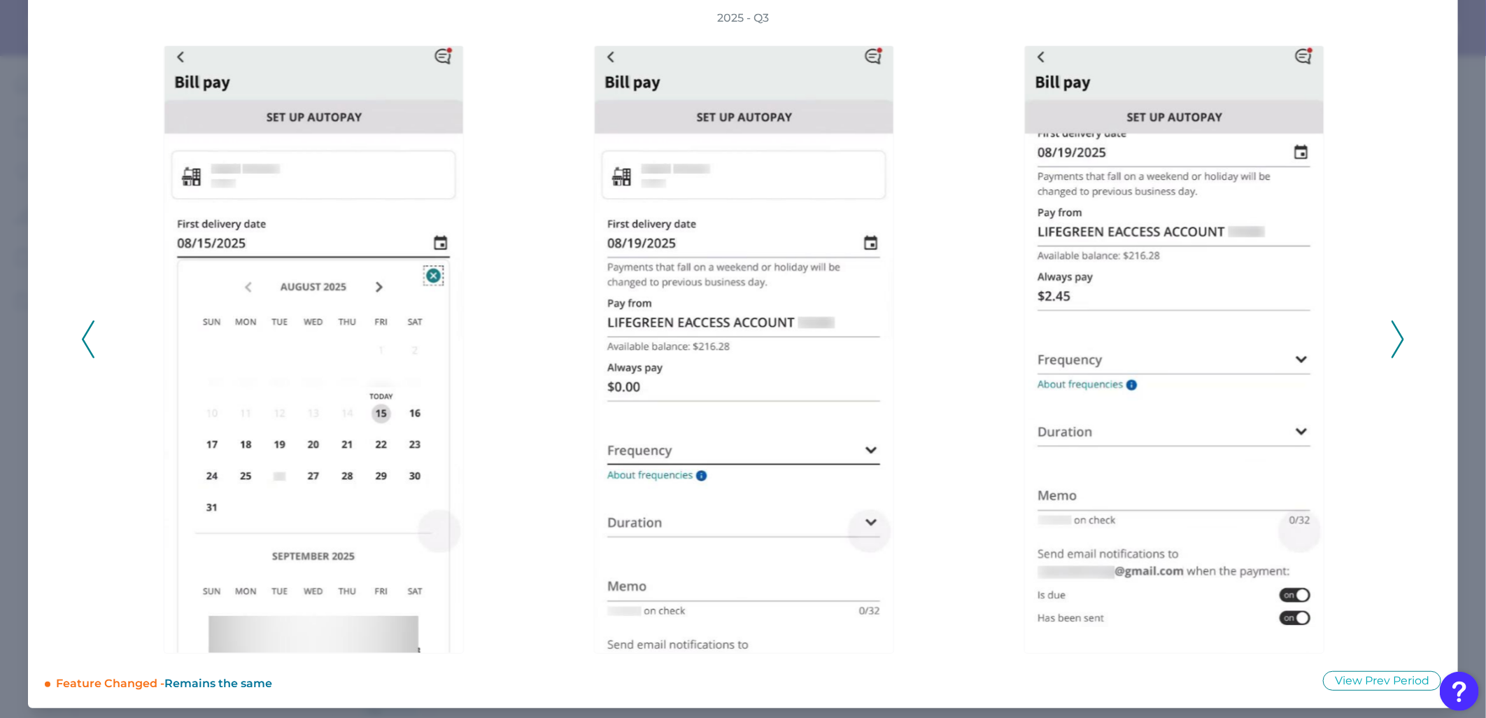
click at [1394, 339] on icon at bounding box center [1398, 340] width 13 height 38
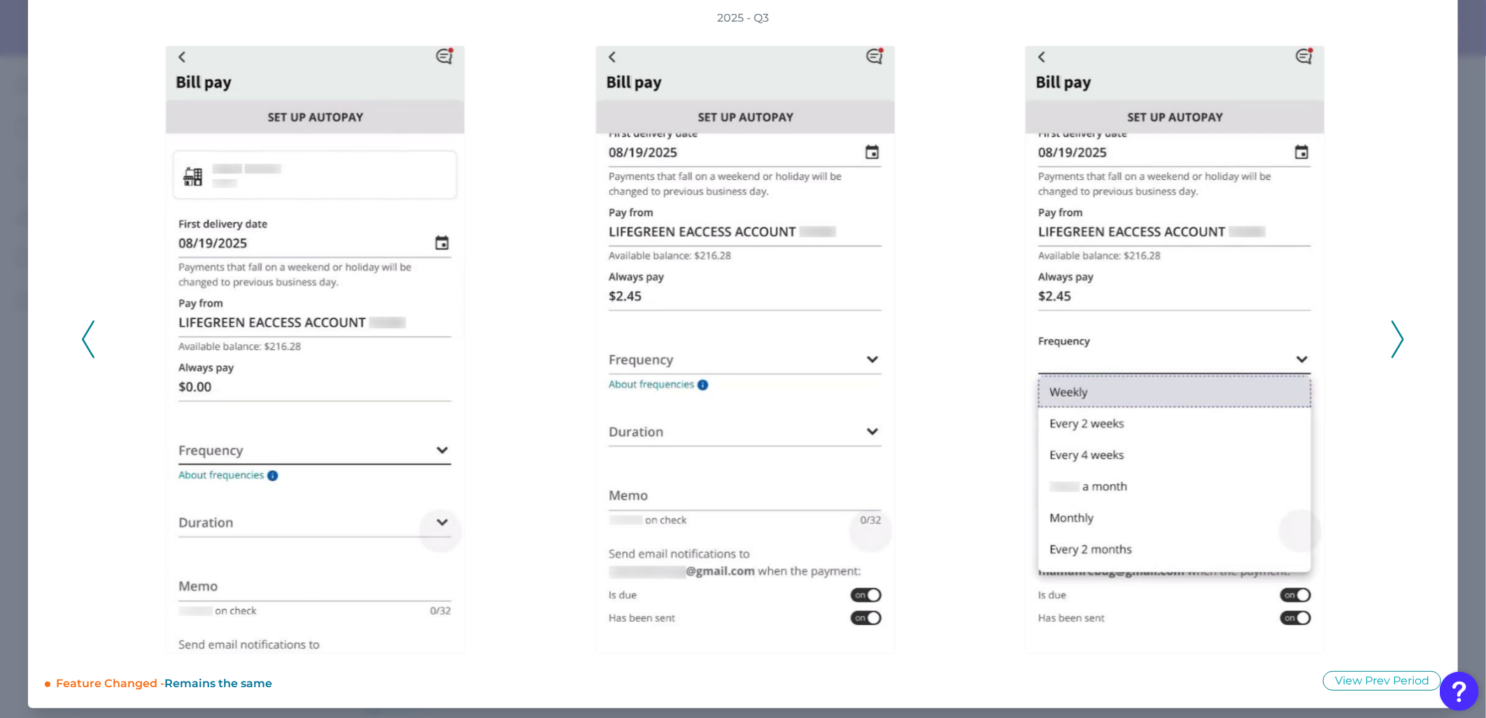
click at [1394, 339] on icon at bounding box center [1398, 340] width 13 height 38
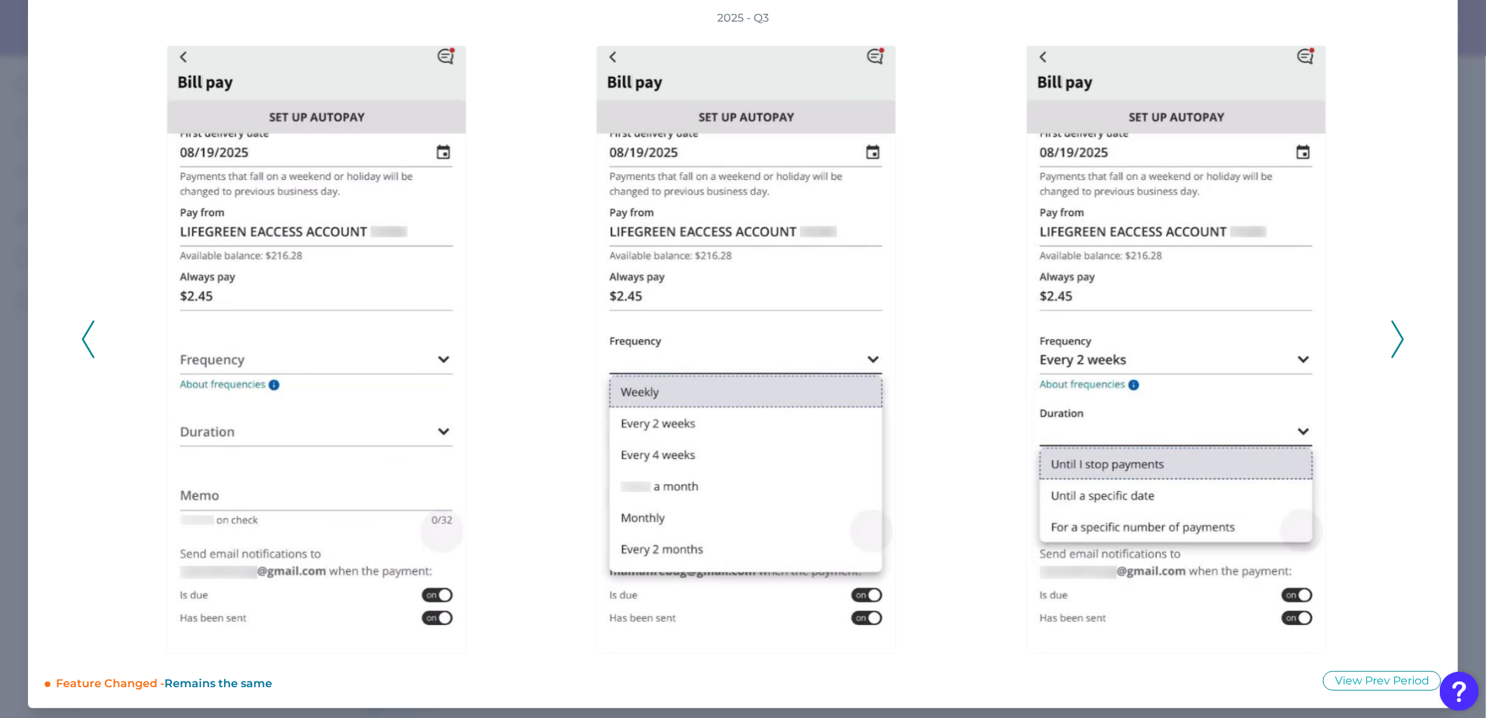
click at [1394, 339] on icon at bounding box center [1398, 340] width 13 height 38
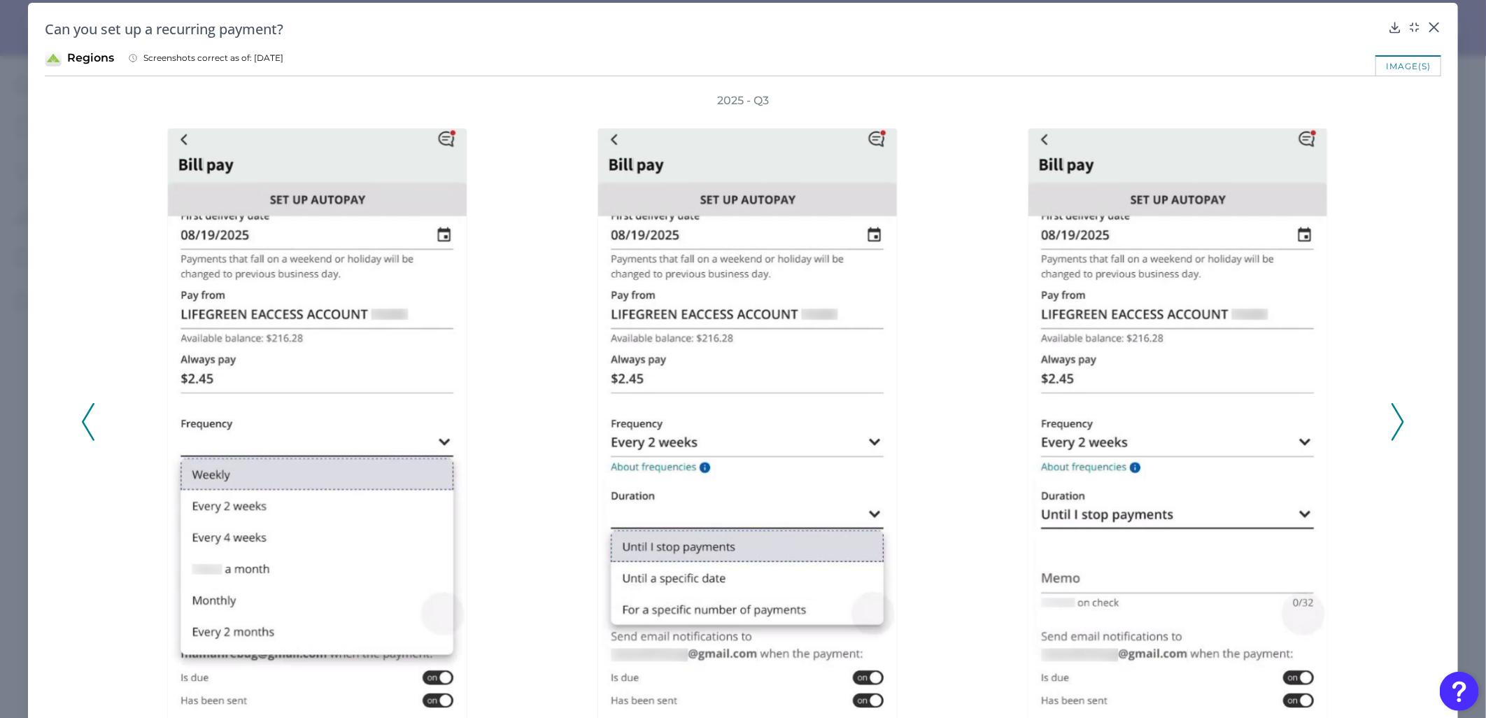
scroll to position [0, 0]
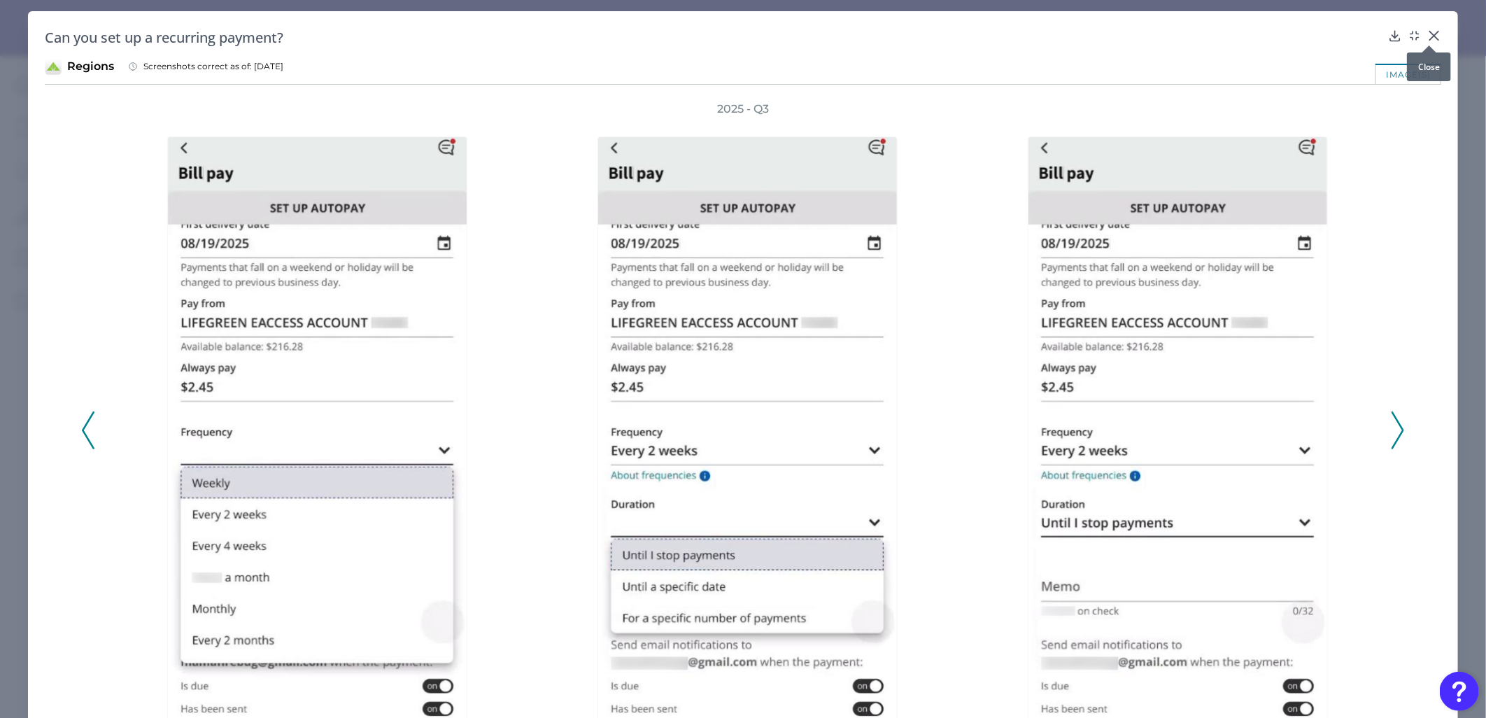
click at [1431, 33] on icon at bounding box center [1434, 35] width 8 height 8
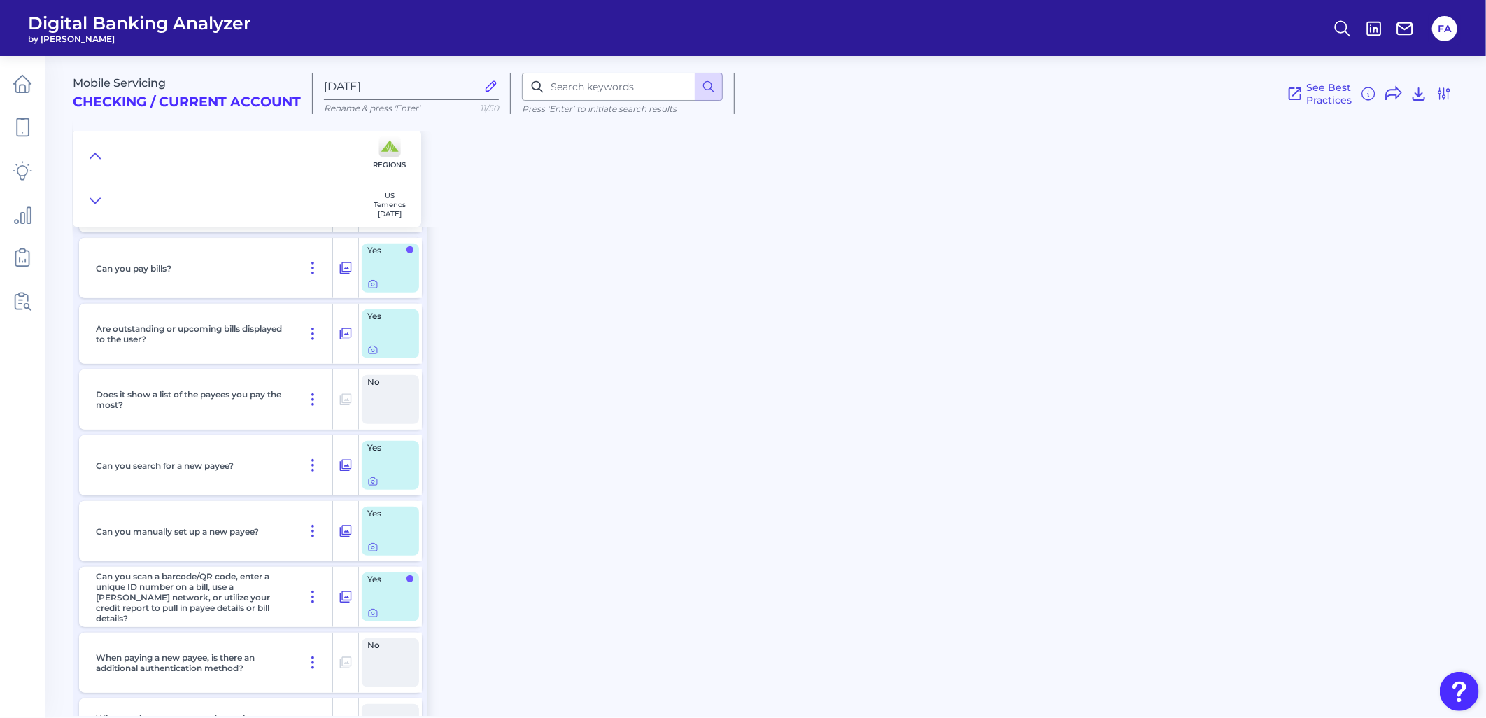
scroll to position [414, 0]
